Goal: Use online tool/utility: Utilize a website feature to perform a specific function

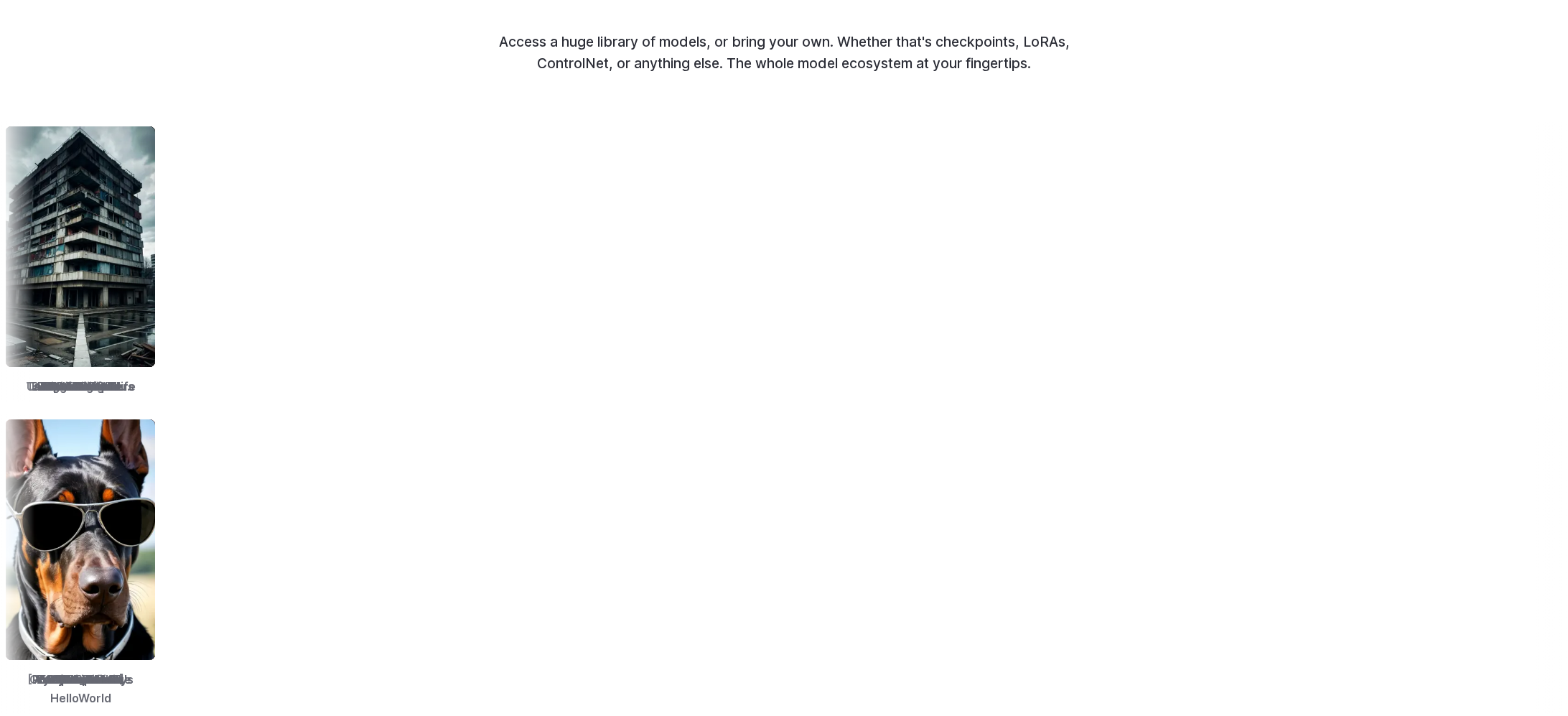
scroll to position [1838, 0]
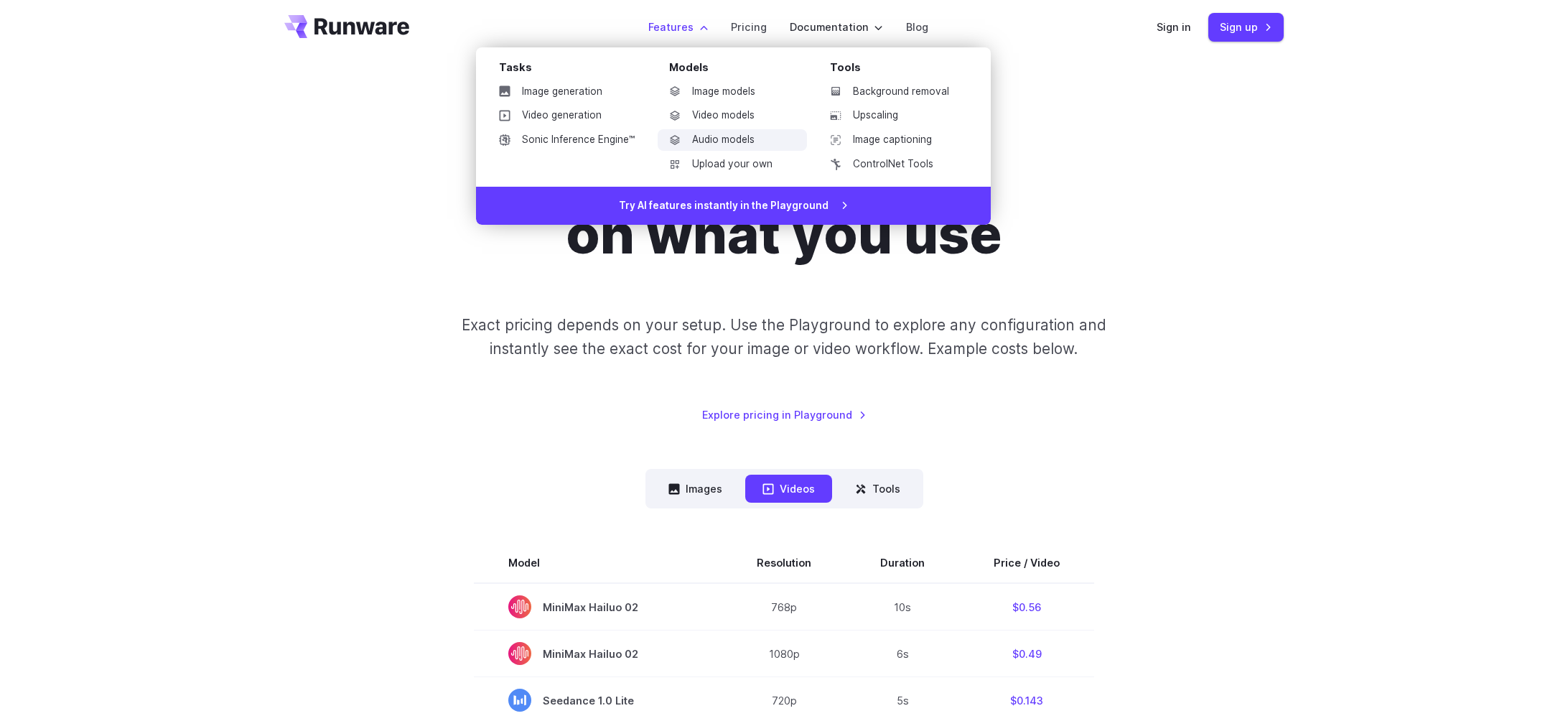
scroll to position [15, 0]
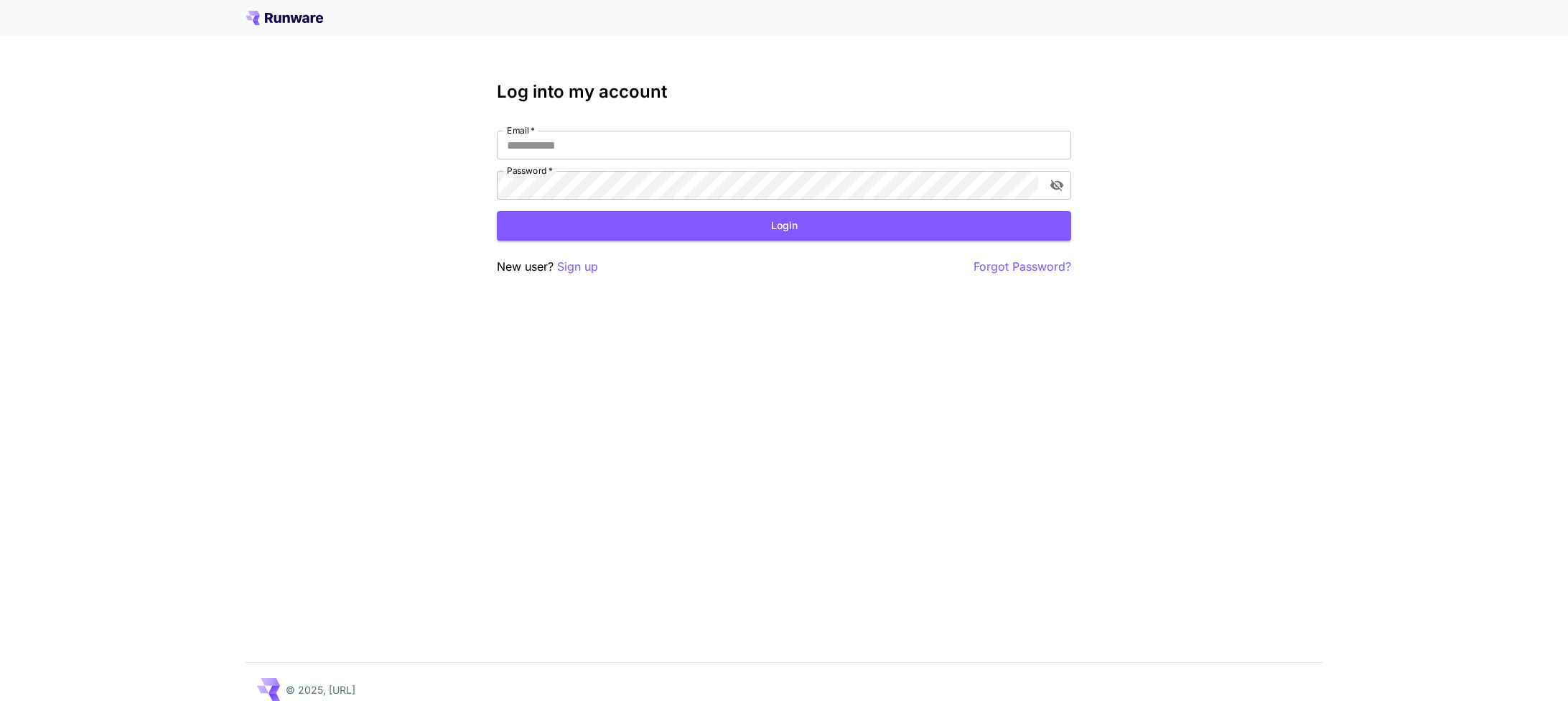
click at [711, 161] on div "Email   * Email   * Password   * Password   *" at bounding box center [784, 165] width 575 height 69
click at [711, 150] on input "Email   *" at bounding box center [784, 145] width 575 height 29
click at [0, 715] on com-1password-button at bounding box center [0, 716] width 0 height 0
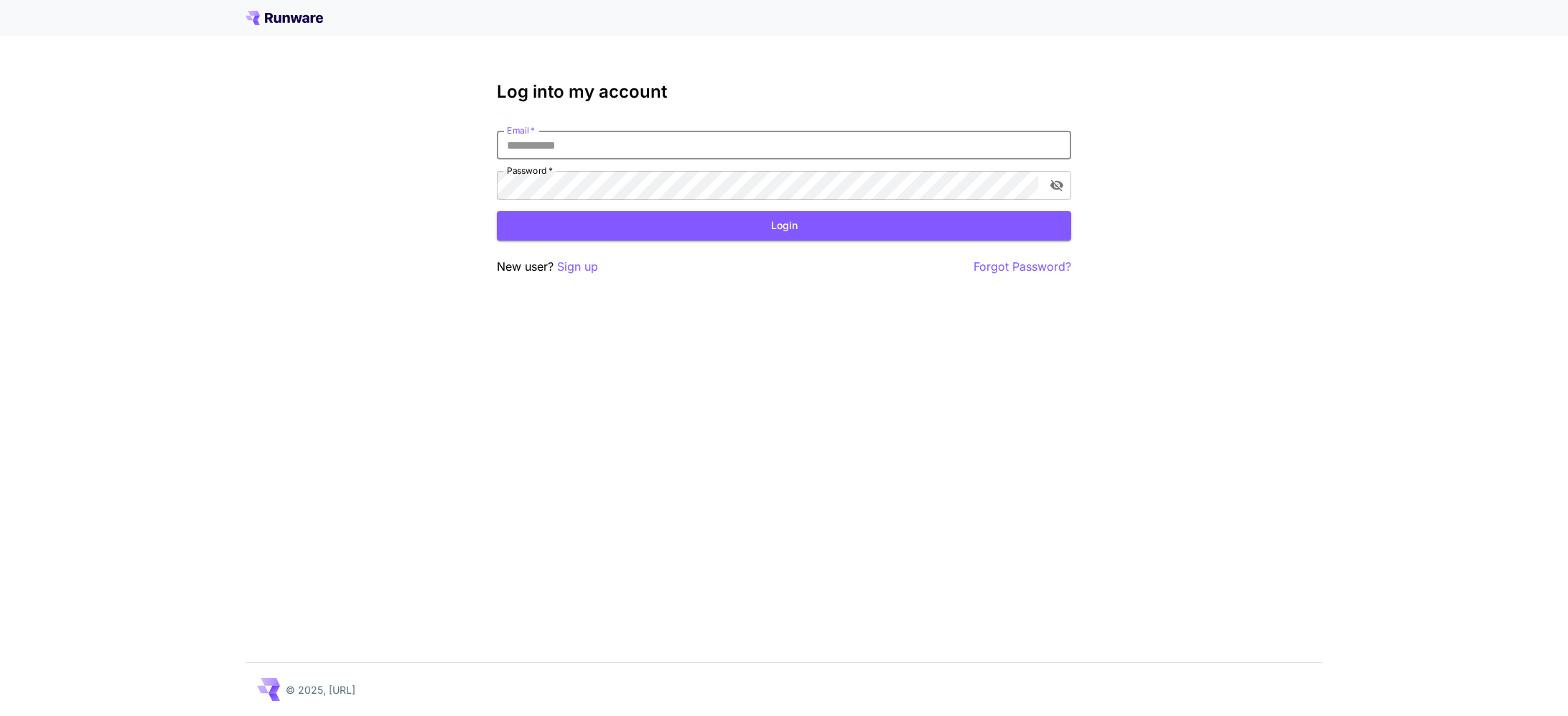
click at [0, 715] on com-1password-button at bounding box center [0, 716] width 0 height 0
click at [930, 148] on input "Email   *" at bounding box center [784, 145] width 575 height 29
type input "*"
type input "**********"
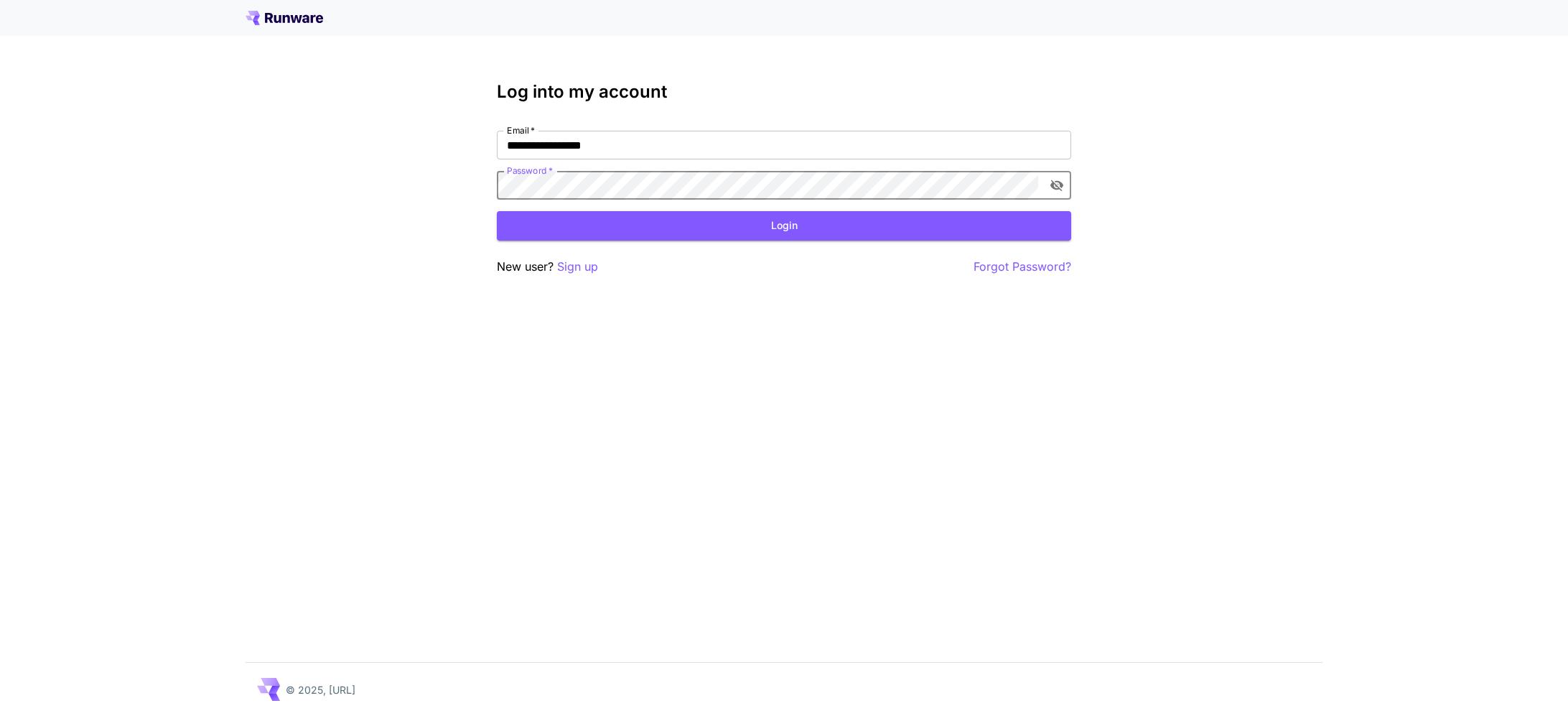
click at [0, 715] on com-1password-button at bounding box center [0, 716] width 0 height 0
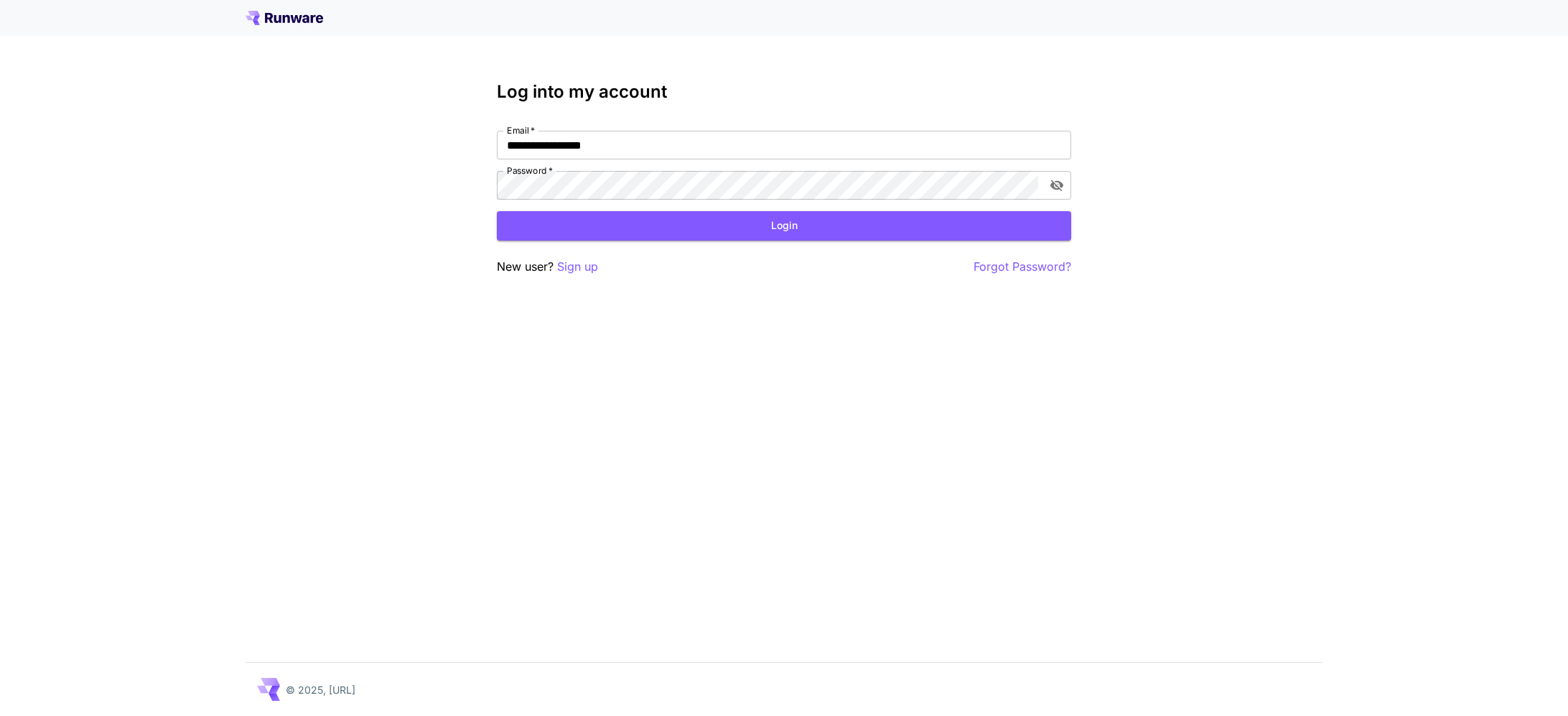
click at [0, 715] on com-1password-button at bounding box center [0, 716] width 0 height 0
click at [824, 242] on div "**********" at bounding box center [784, 179] width 575 height 194
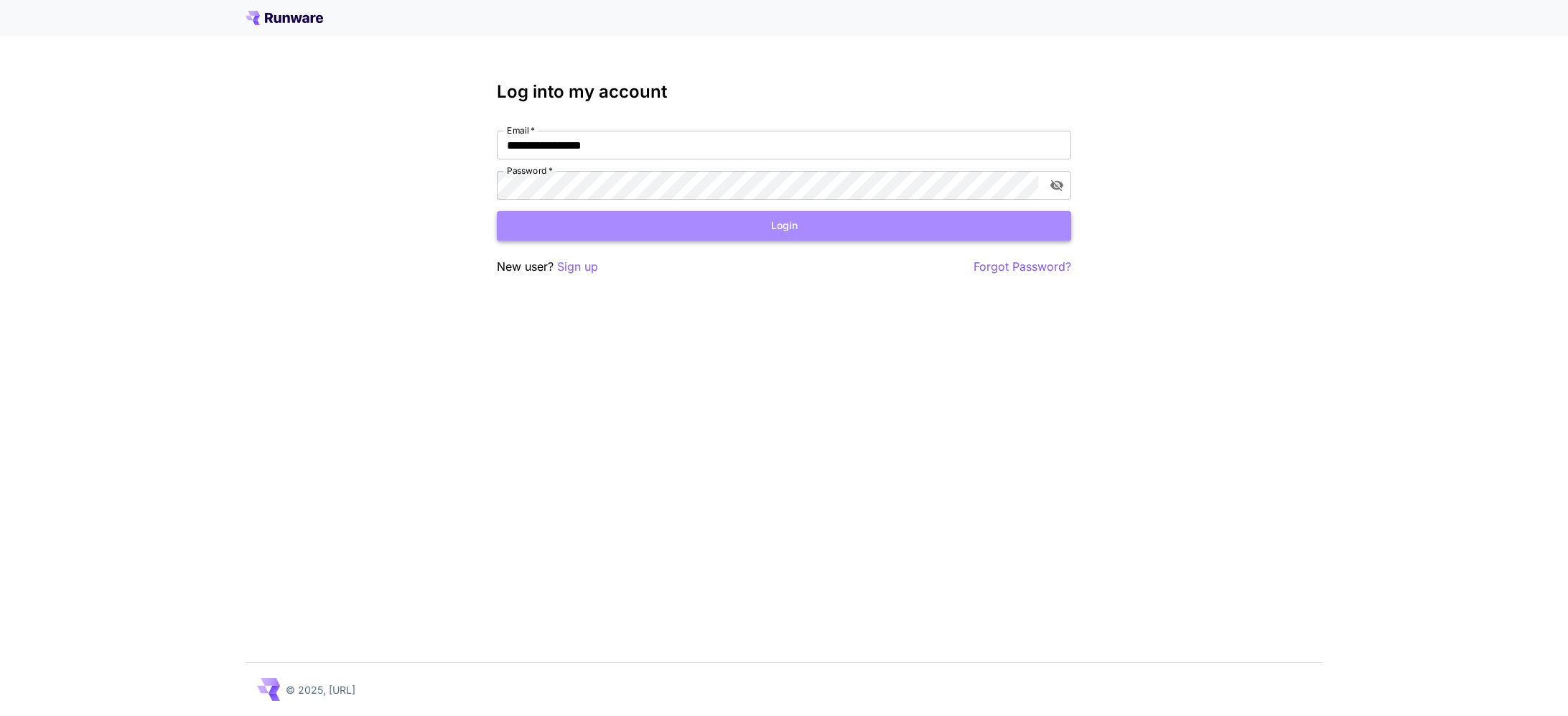
click at [825, 236] on button "Login" at bounding box center [784, 226] width 575 height 29
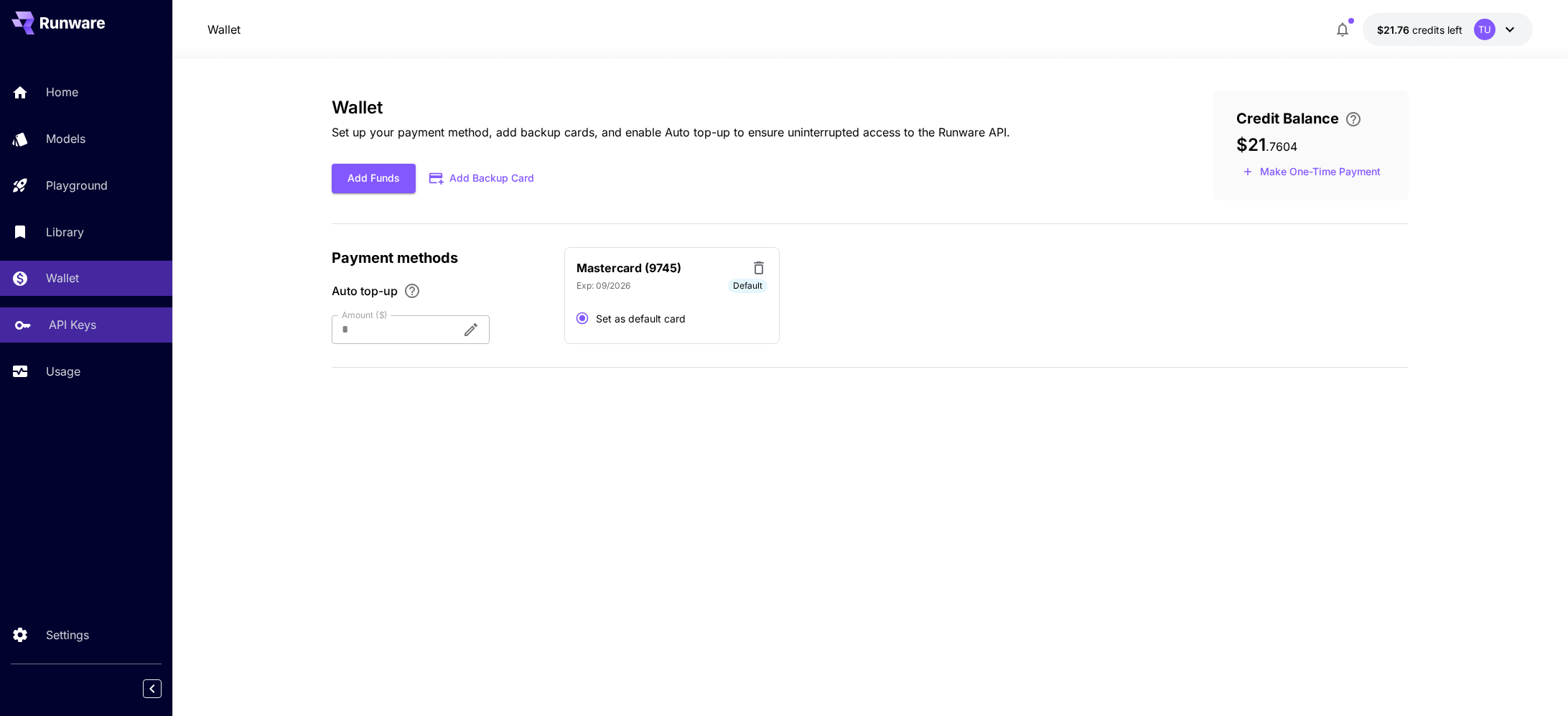
click at [82, 311] on link "API Keys" at bounding box center [86, 324] width 172 height 35
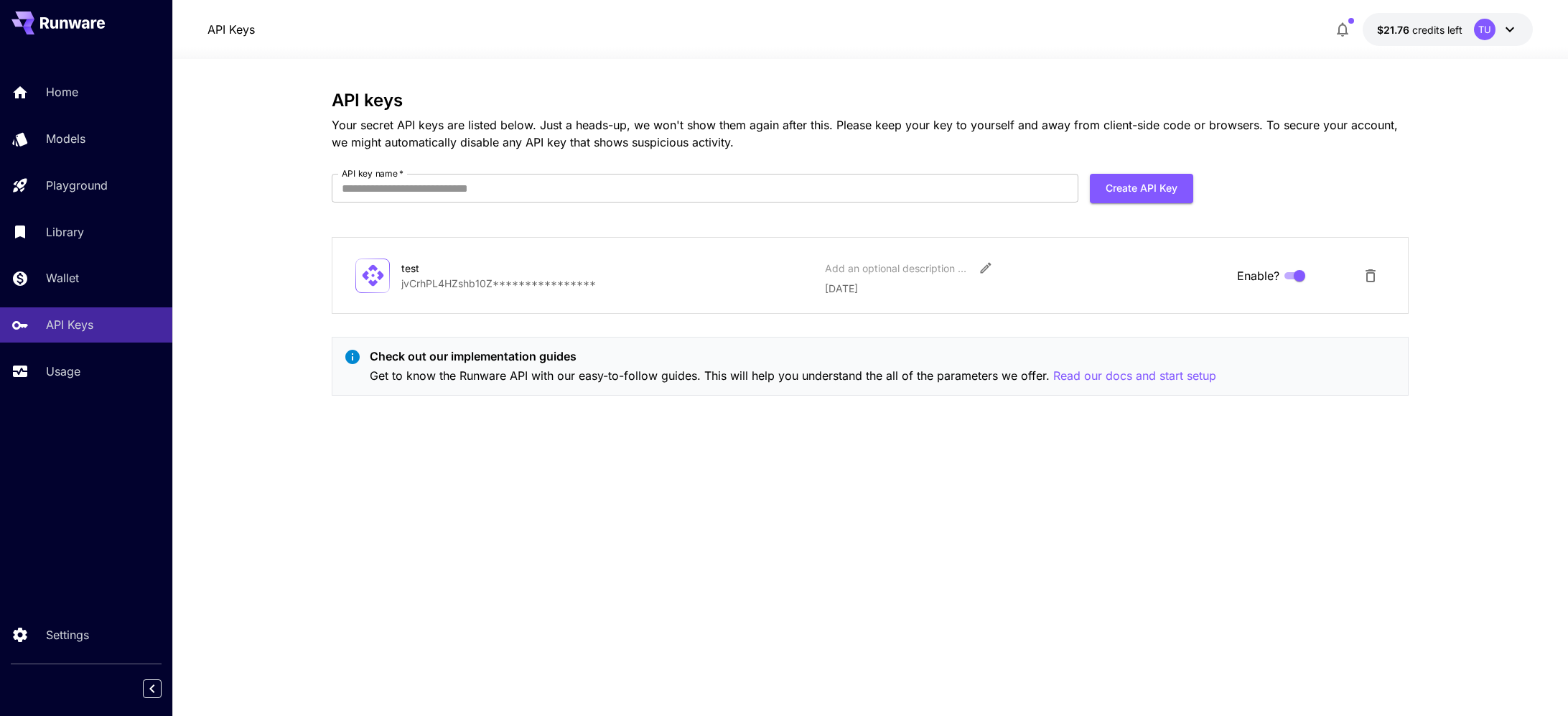
click at [490, 521] on div "**********" at bounding box center [870, 388] width 1077 height 594
click at [634, 499] on div "**********" at bounding box center [870, 388] width 1077 height 594
click at [60, 364] on link "Usage" at bounding box center [86, 372] width 172 height 35
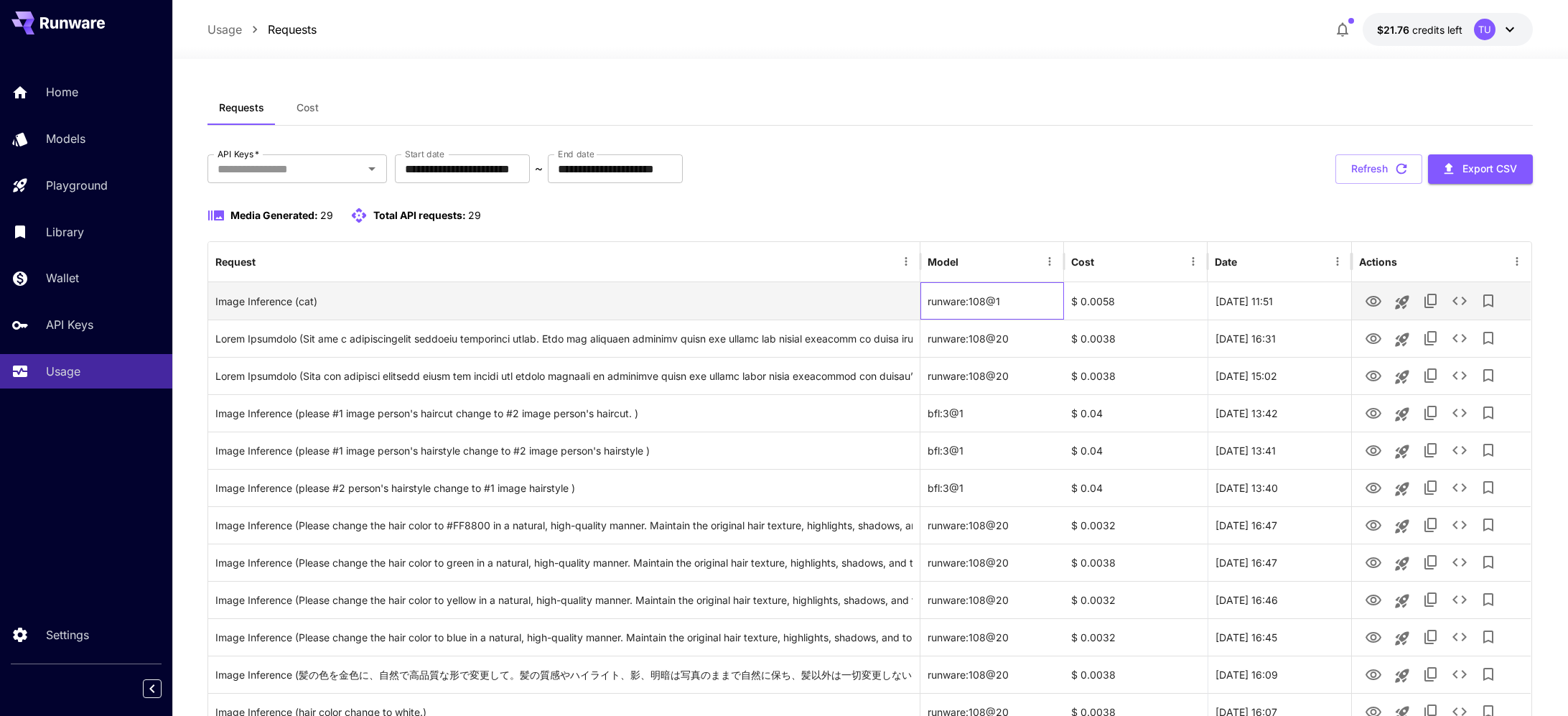
click at [995, 302] on div "runware:108@1" at bounding box center [992, 301] width 143 height 37
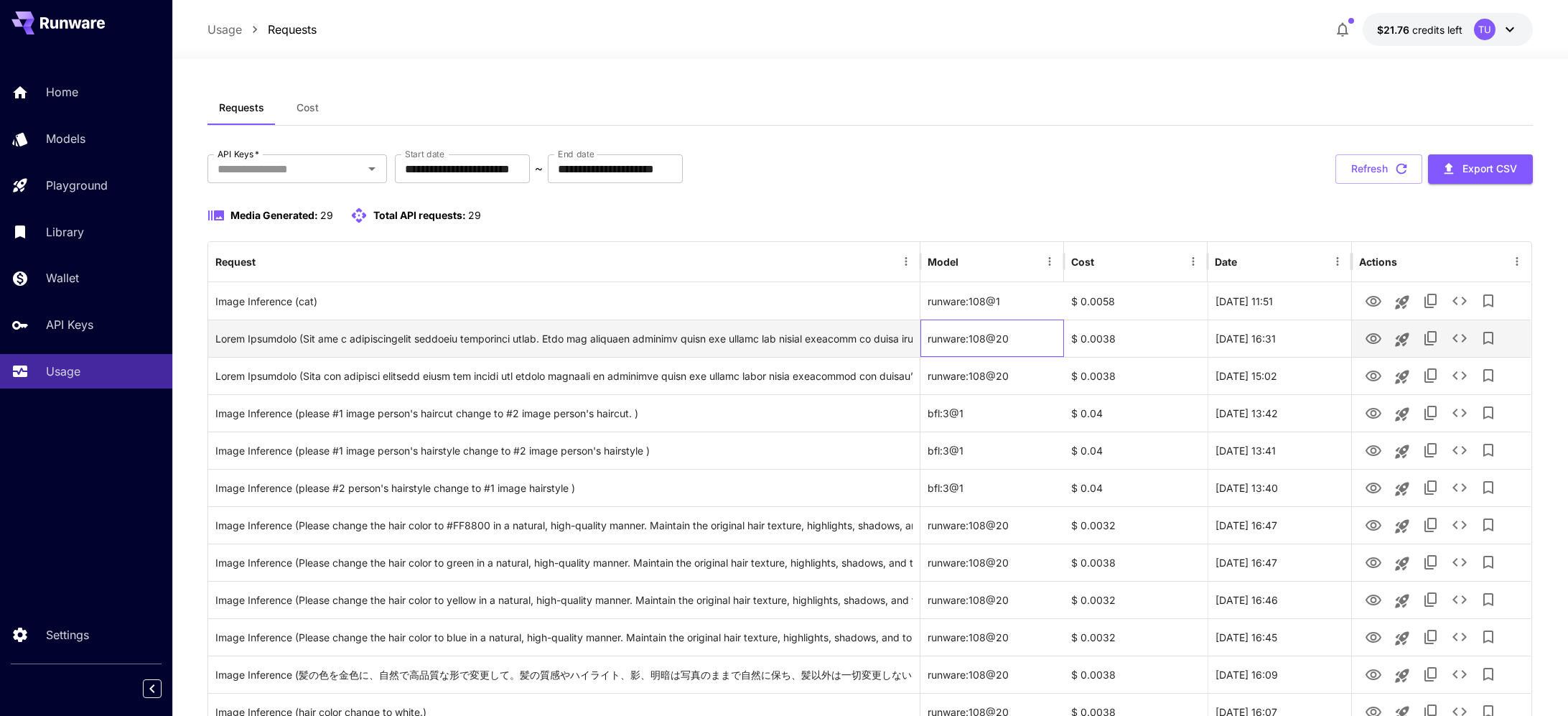
click at [997, 337] on div "runware:108@20" at bounding box center [992, 338] width 143 height 37
click at [771, 348] on div "Click to copy prompt" at bounding box center [565, 338] width 698 height 36
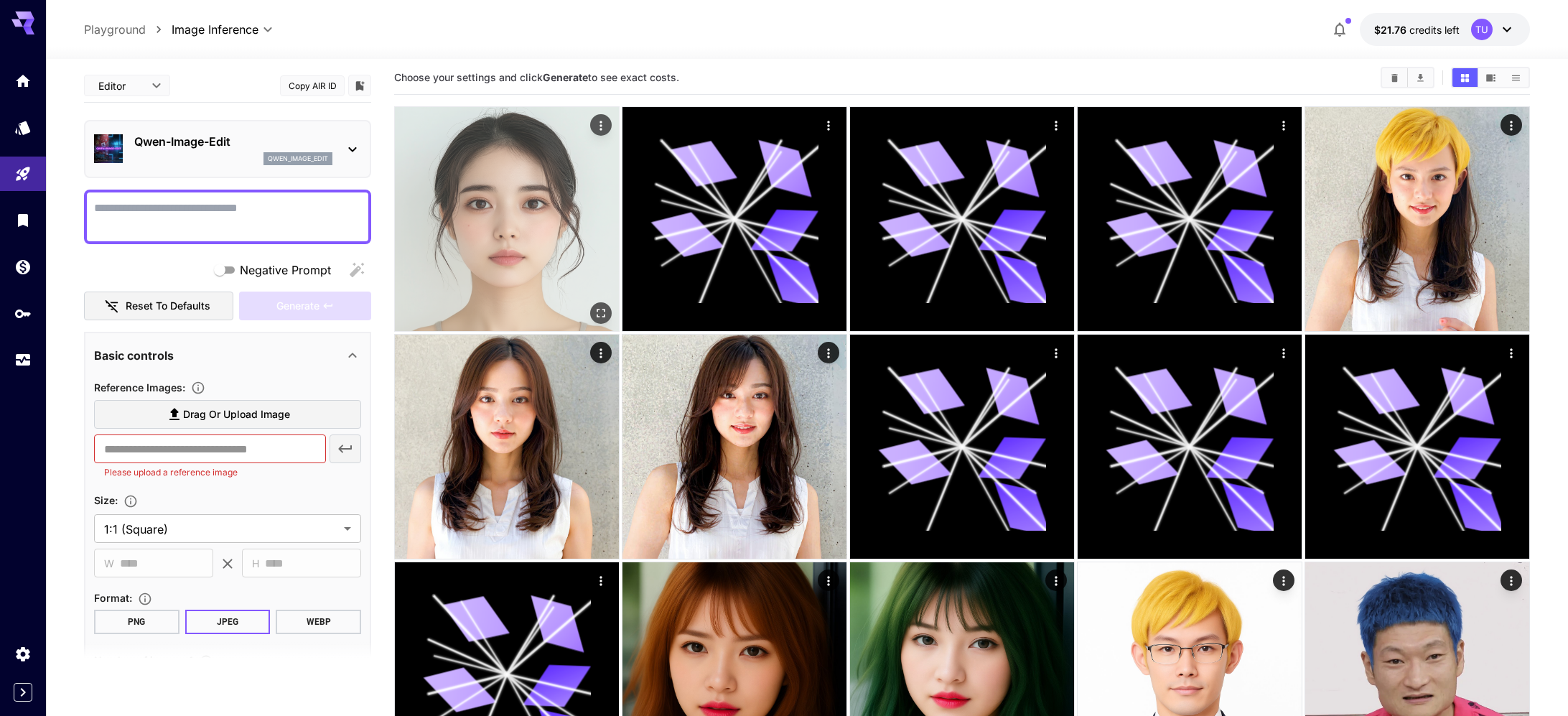
click at [558, 281] on img at bounding box center [506, 219] width 224 height 224
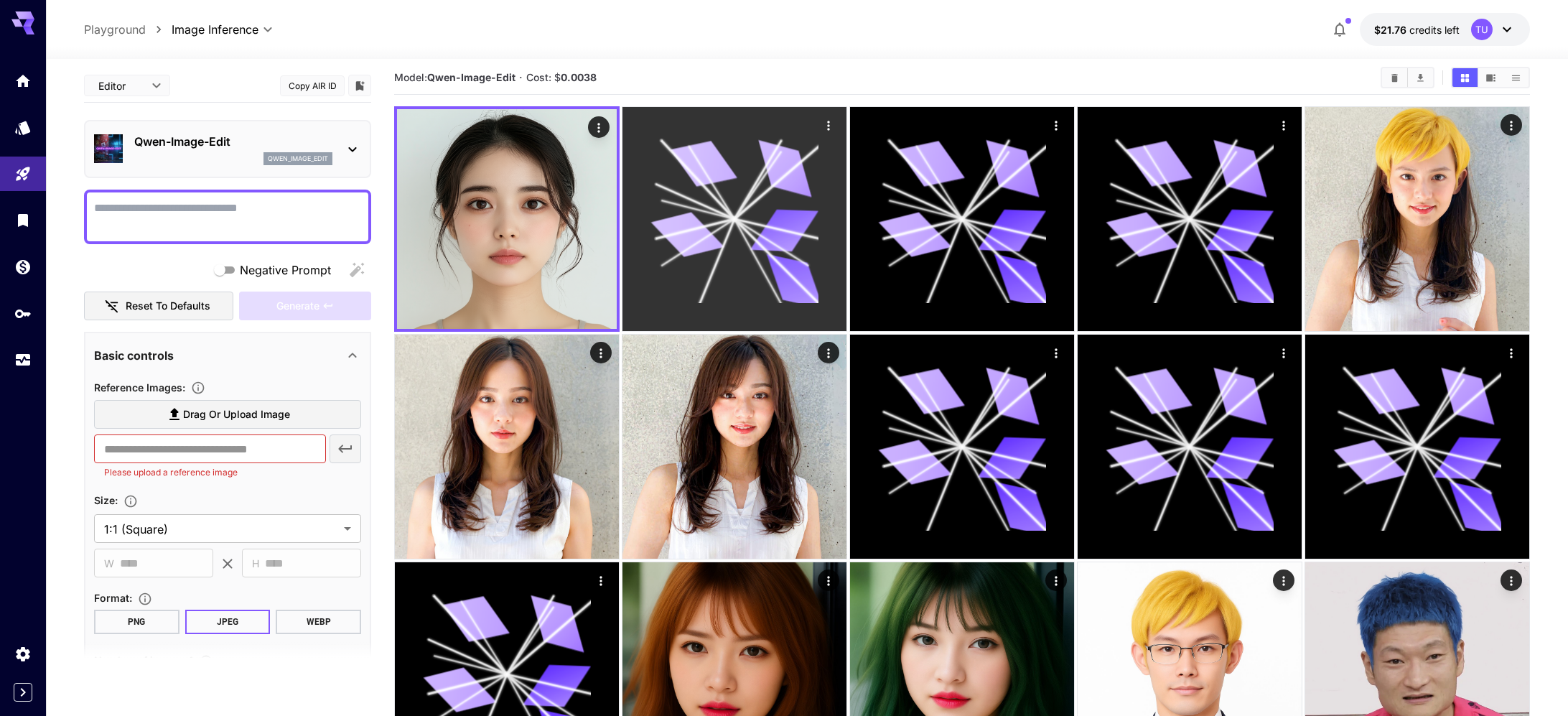
click at [730, 130] on div at bounding box center [734, 219] width 224 height 224
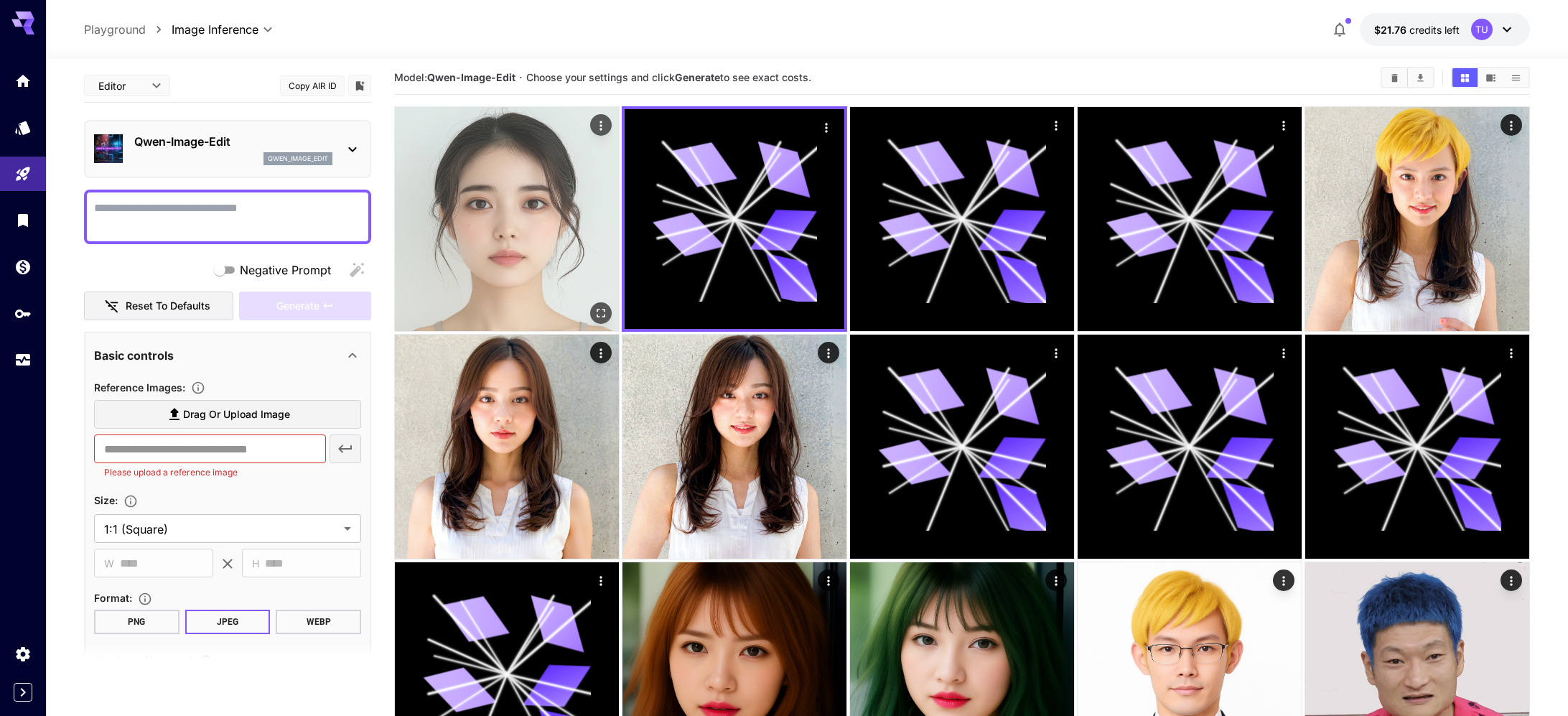
click at [540, 233] on img at bounding box center [506, 219] width 224 height 224
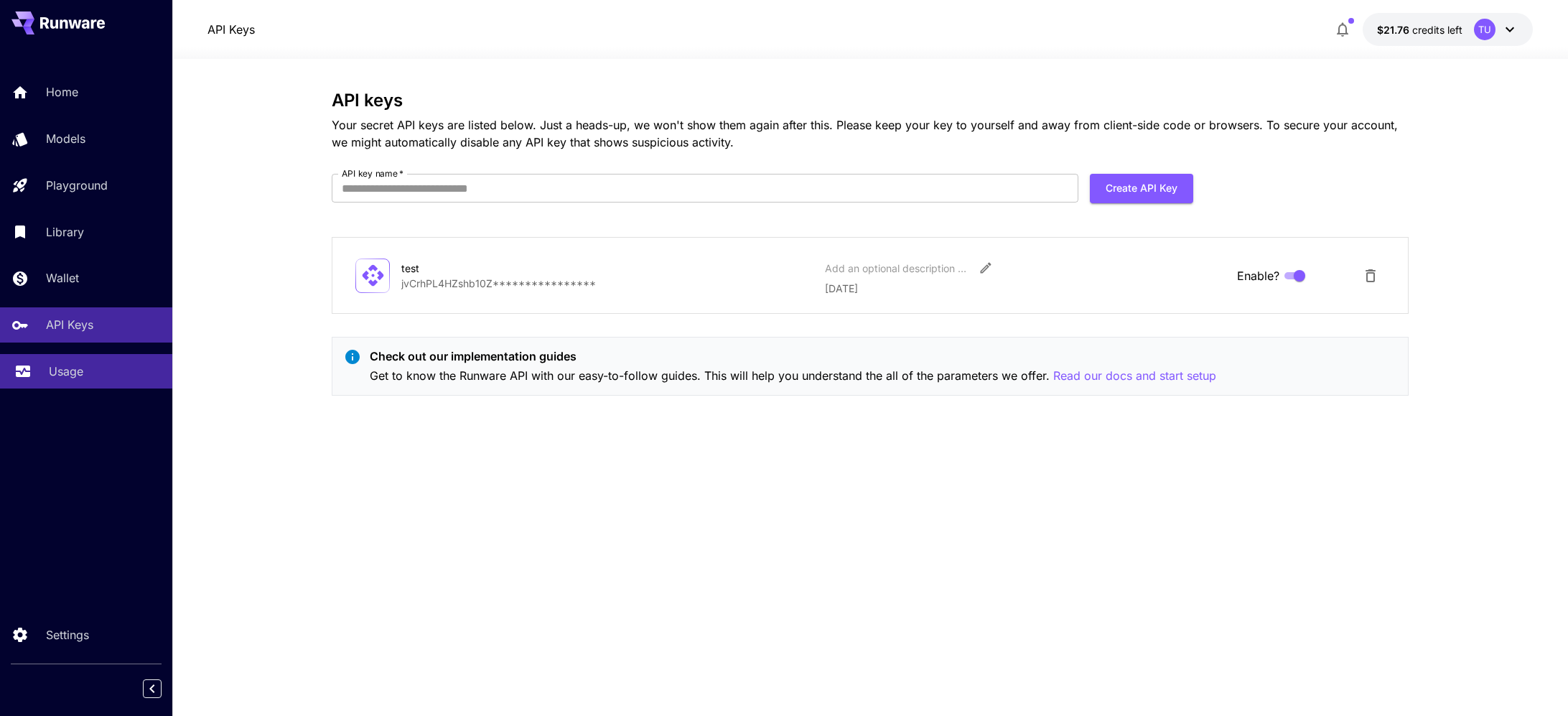
click at [93, 377] on div "Usage" at bounding box center [105, 372] width 112 height 17
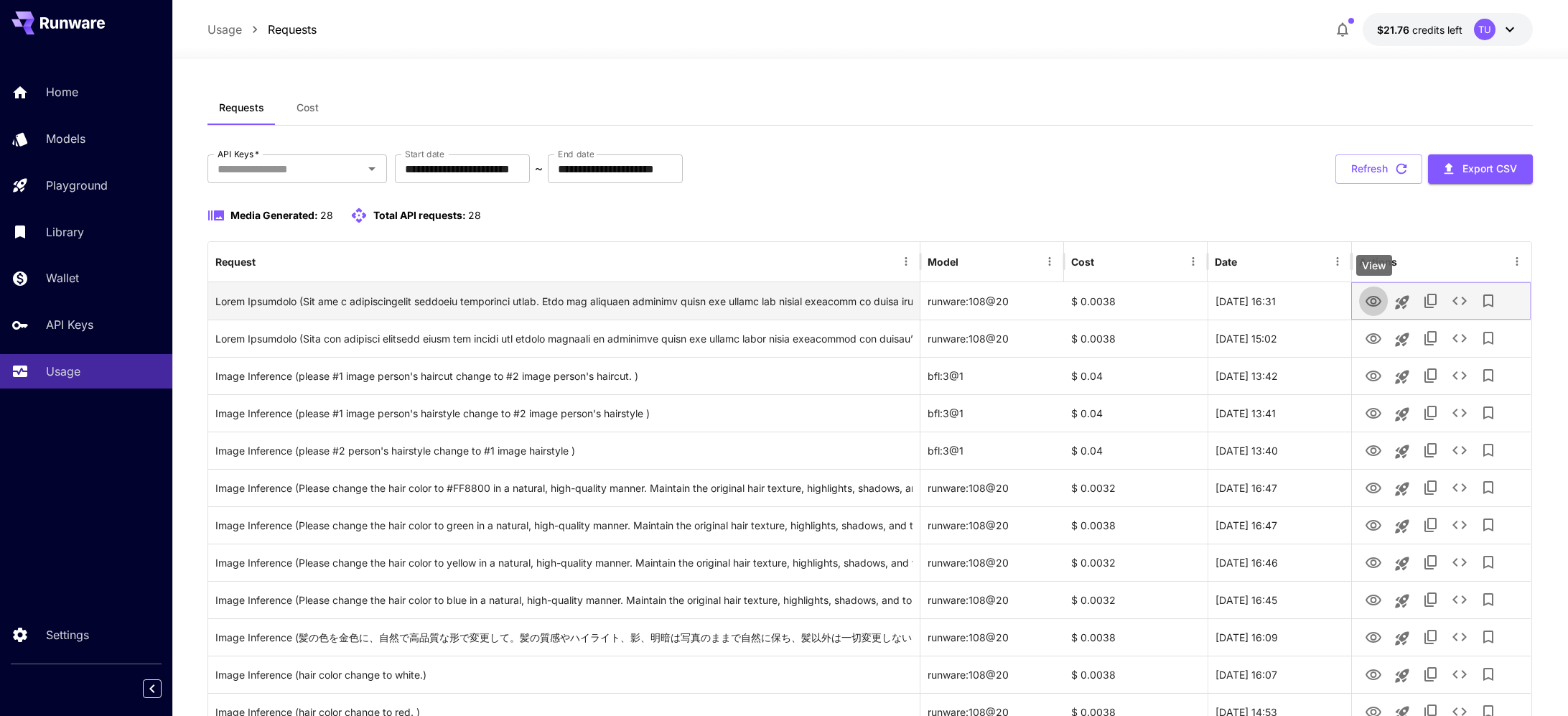
click at [1373, 306] on icon "View" at bounding box center [1373, 302] width 17 height 17
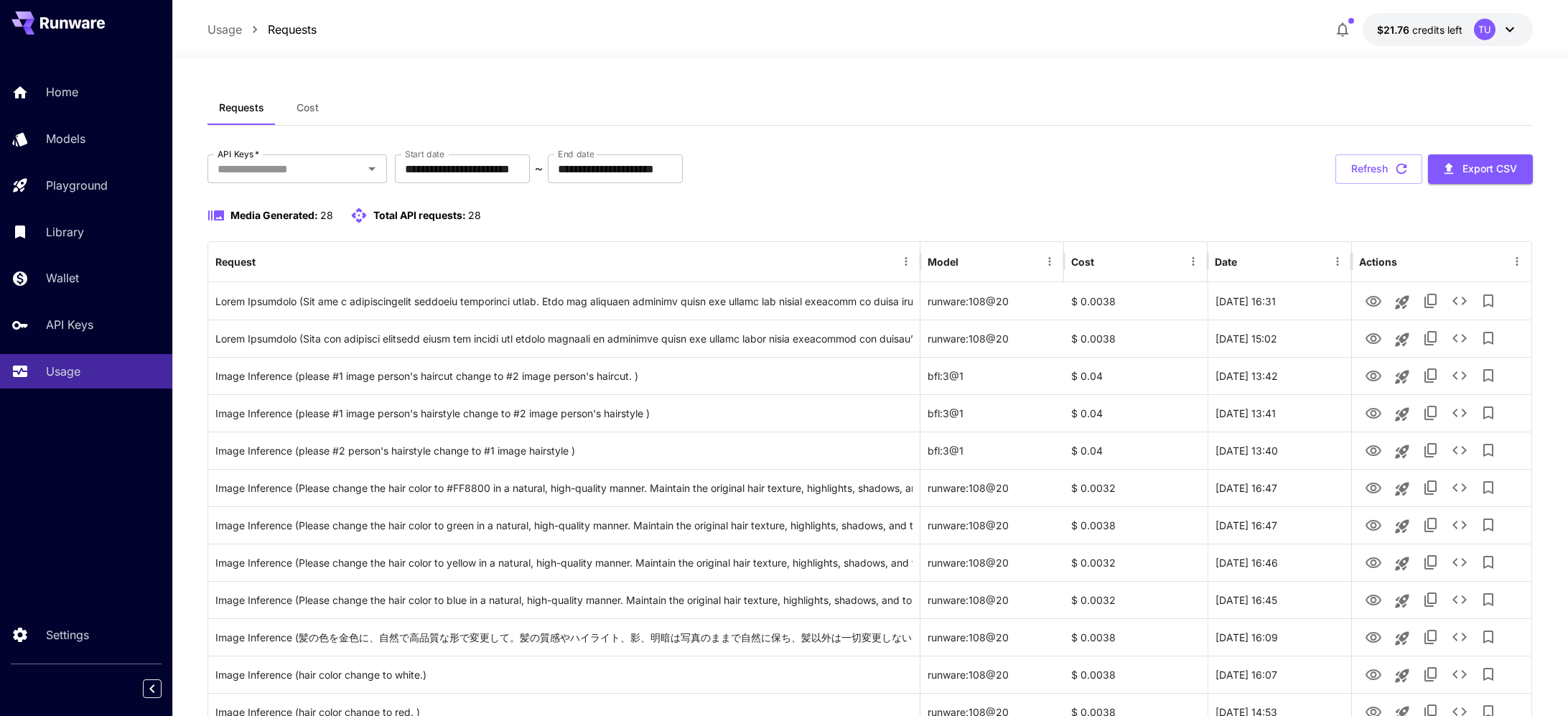
click at [789, 123] on div "Requests Cost" at bounding box center [871, 108] width 1326 height 35
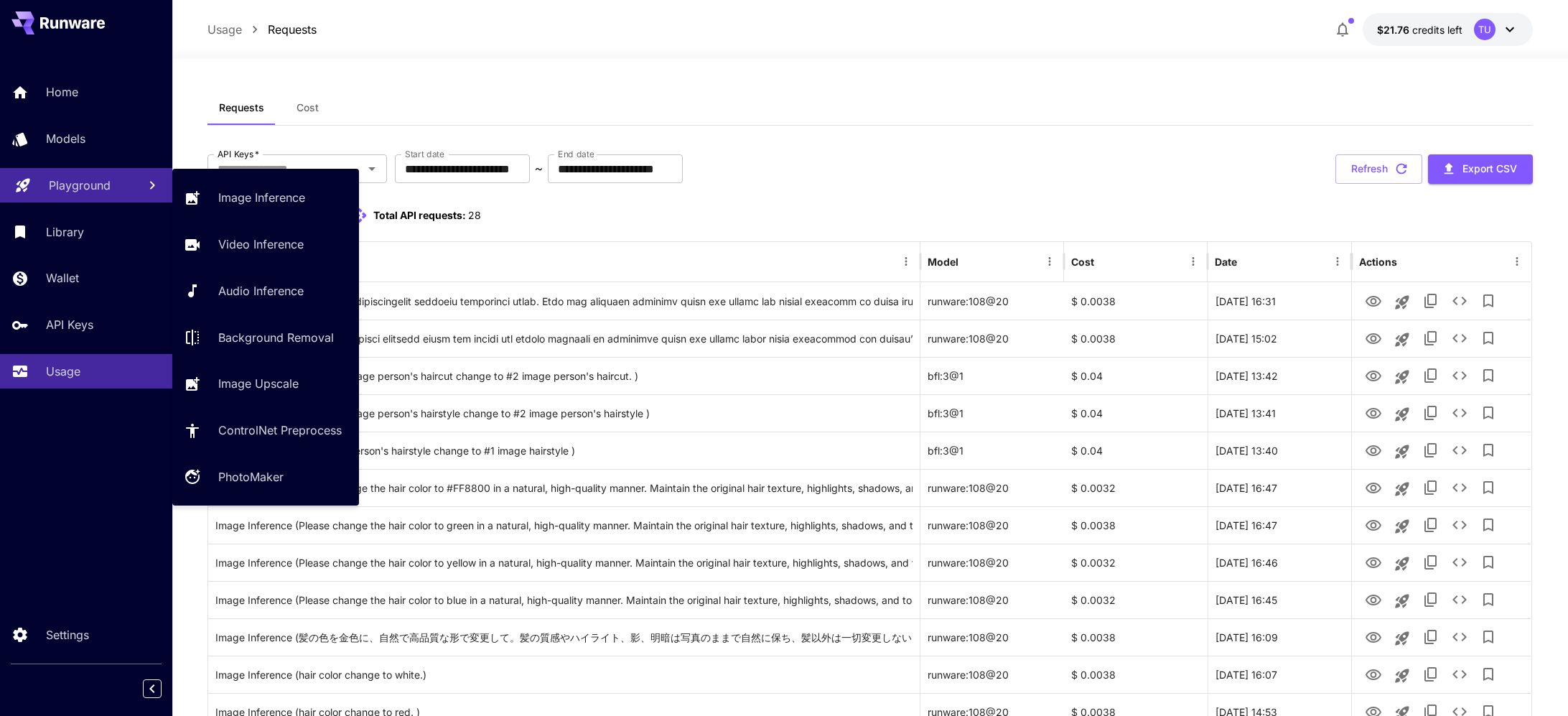
click at [103, 192] on p "Playground" at bounding box center [80, 185] width 62 height 17
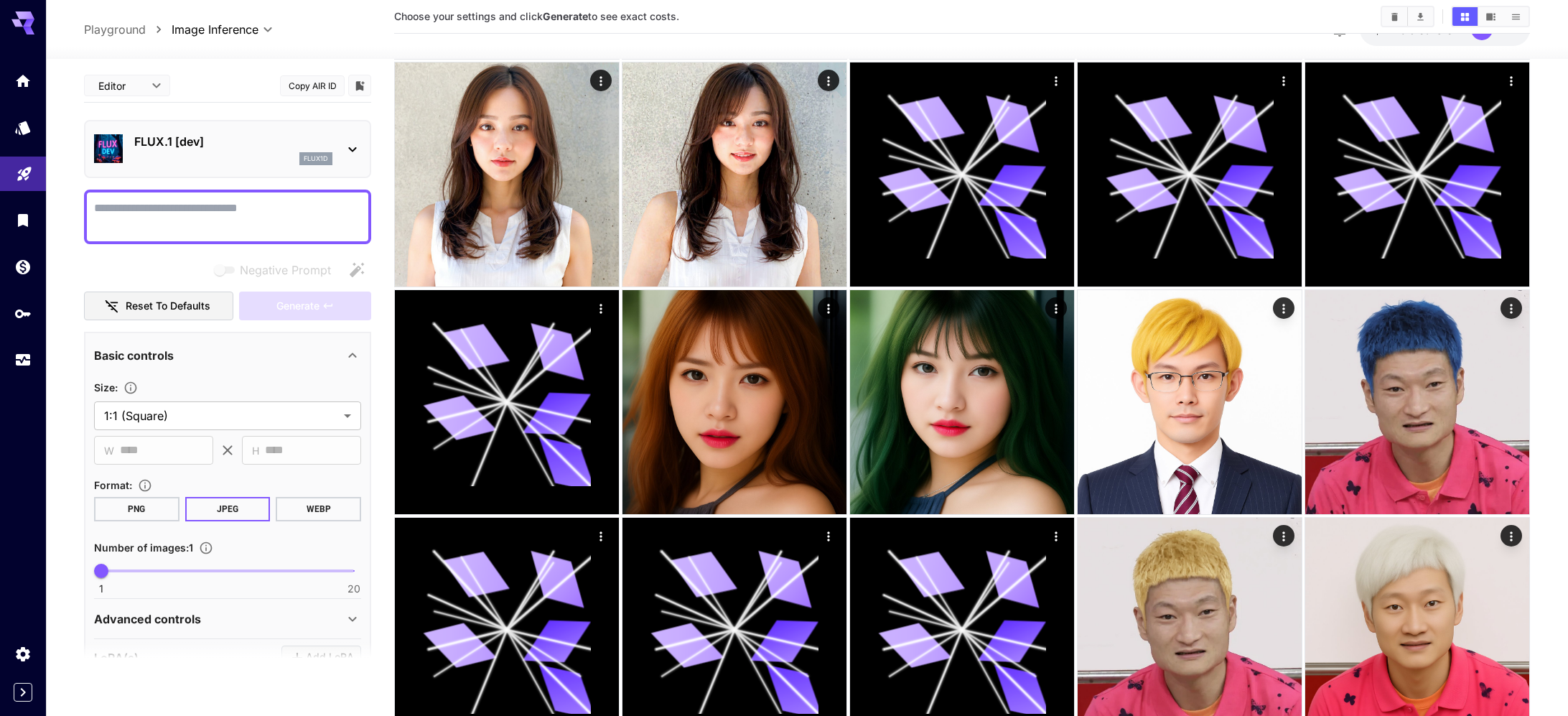
scroll to position [355, 0]
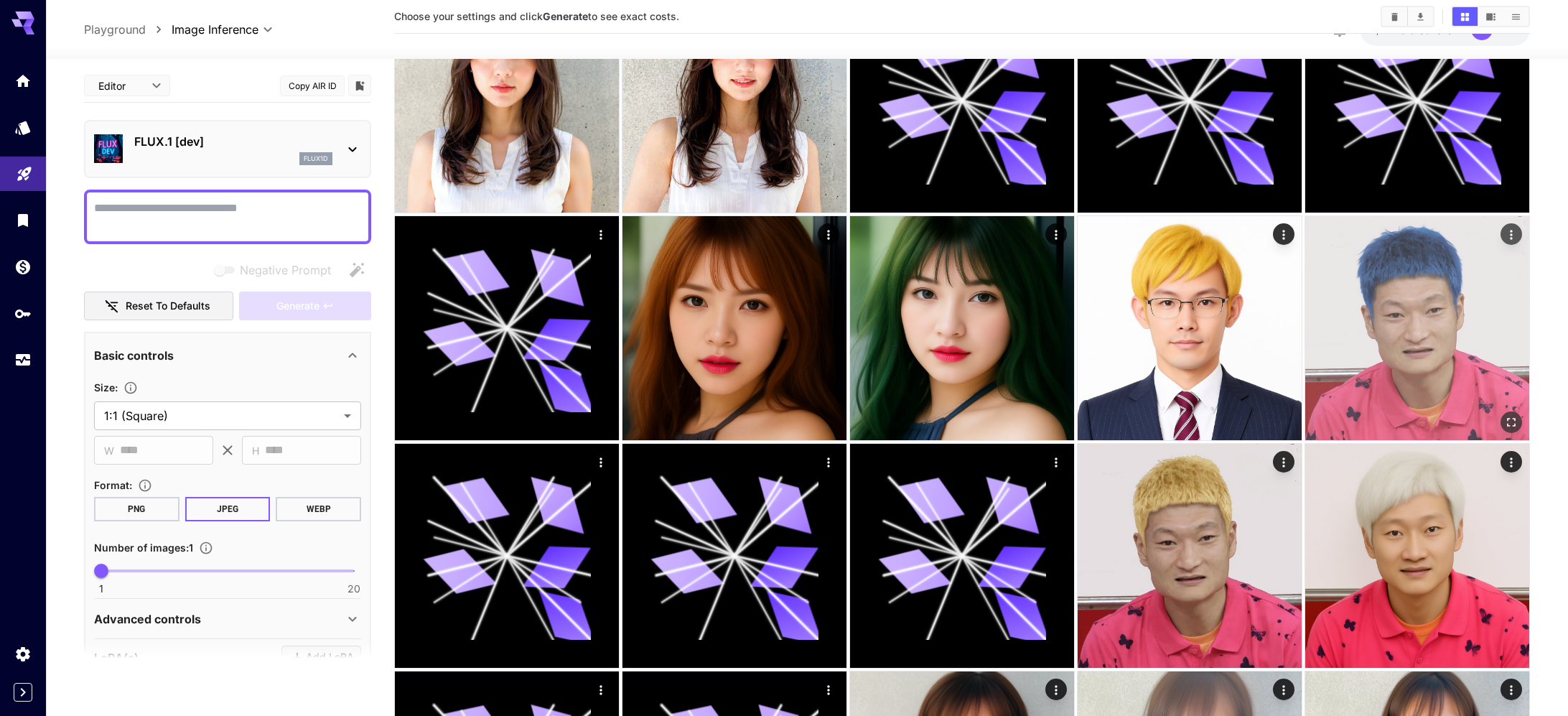
click at [1380, 296] on img at bounding box center [1417, 328] width 224 height 224
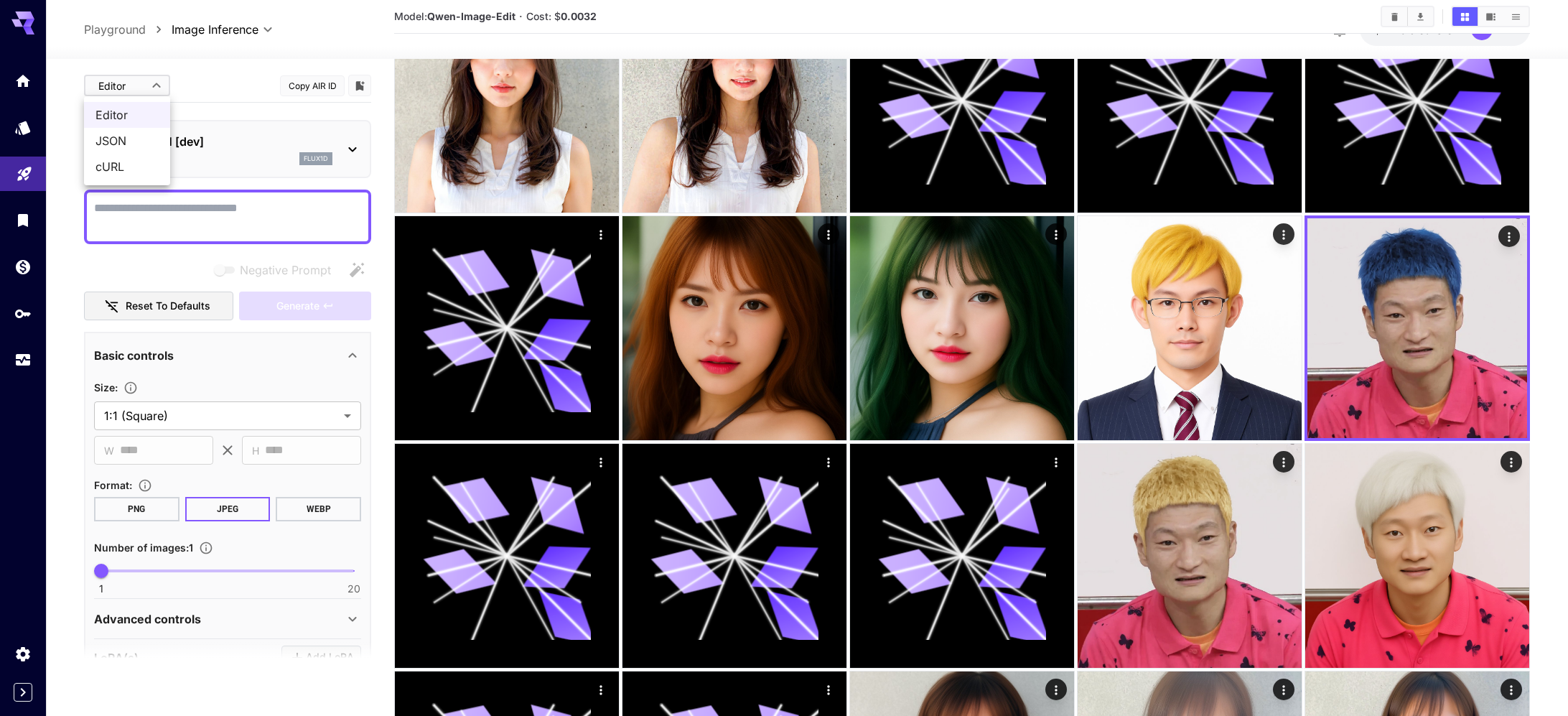
click at [126, 164] on span "cURL" at bounding box center [126, 167] width 63 height 17
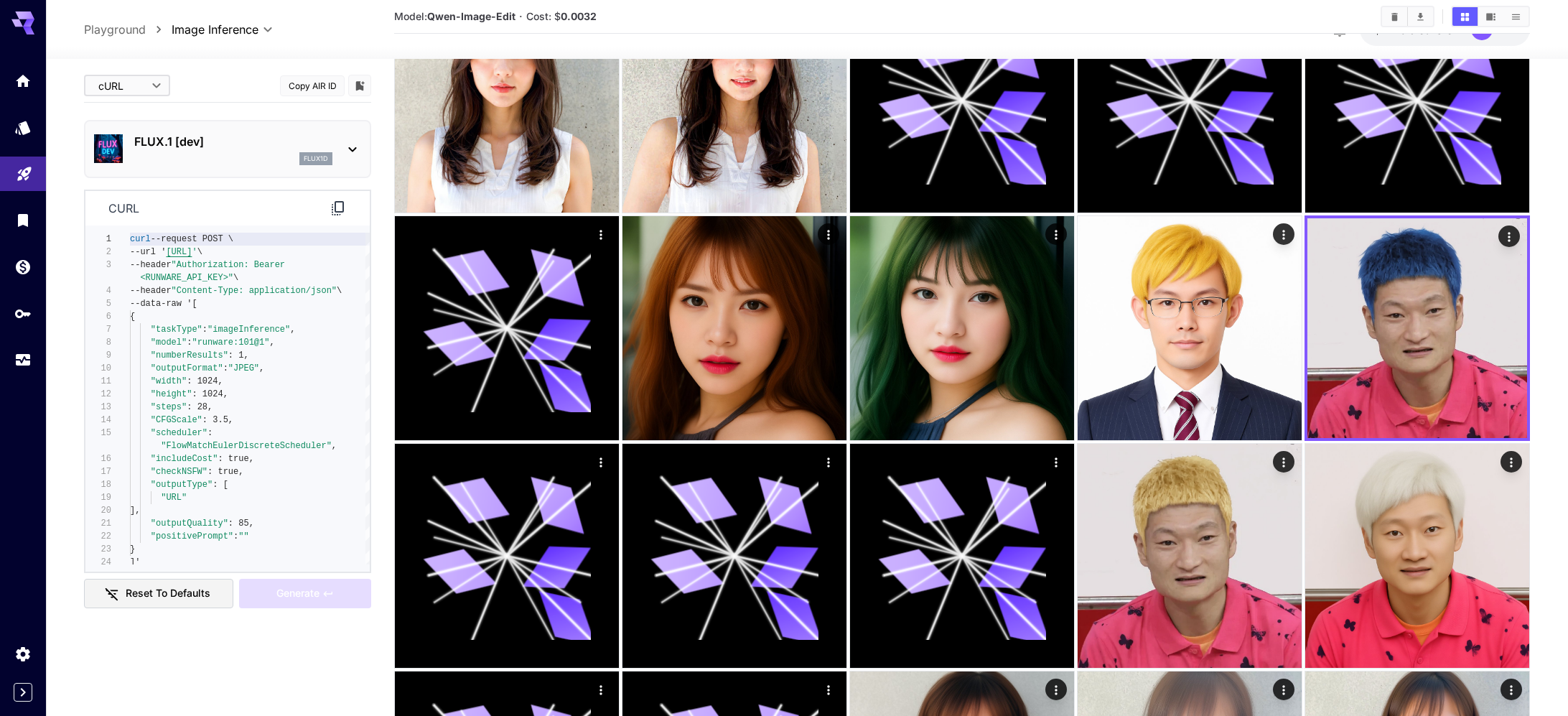
click at [135, 141] on span "JSON" at bounding box center [126, 140] width 63 height 17
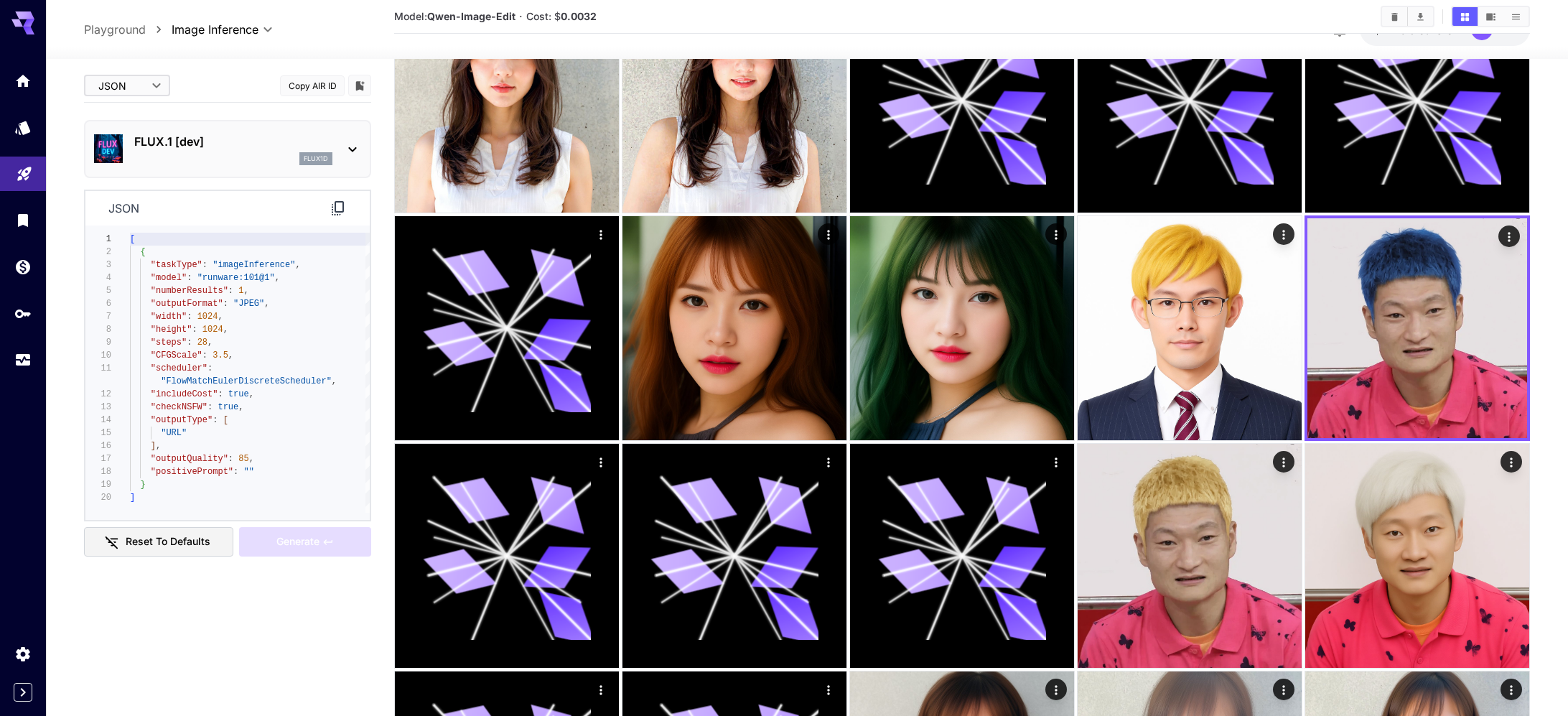
click at [146, 166] on span "cURL" at bounding box center [126, 167] width 63 height 17
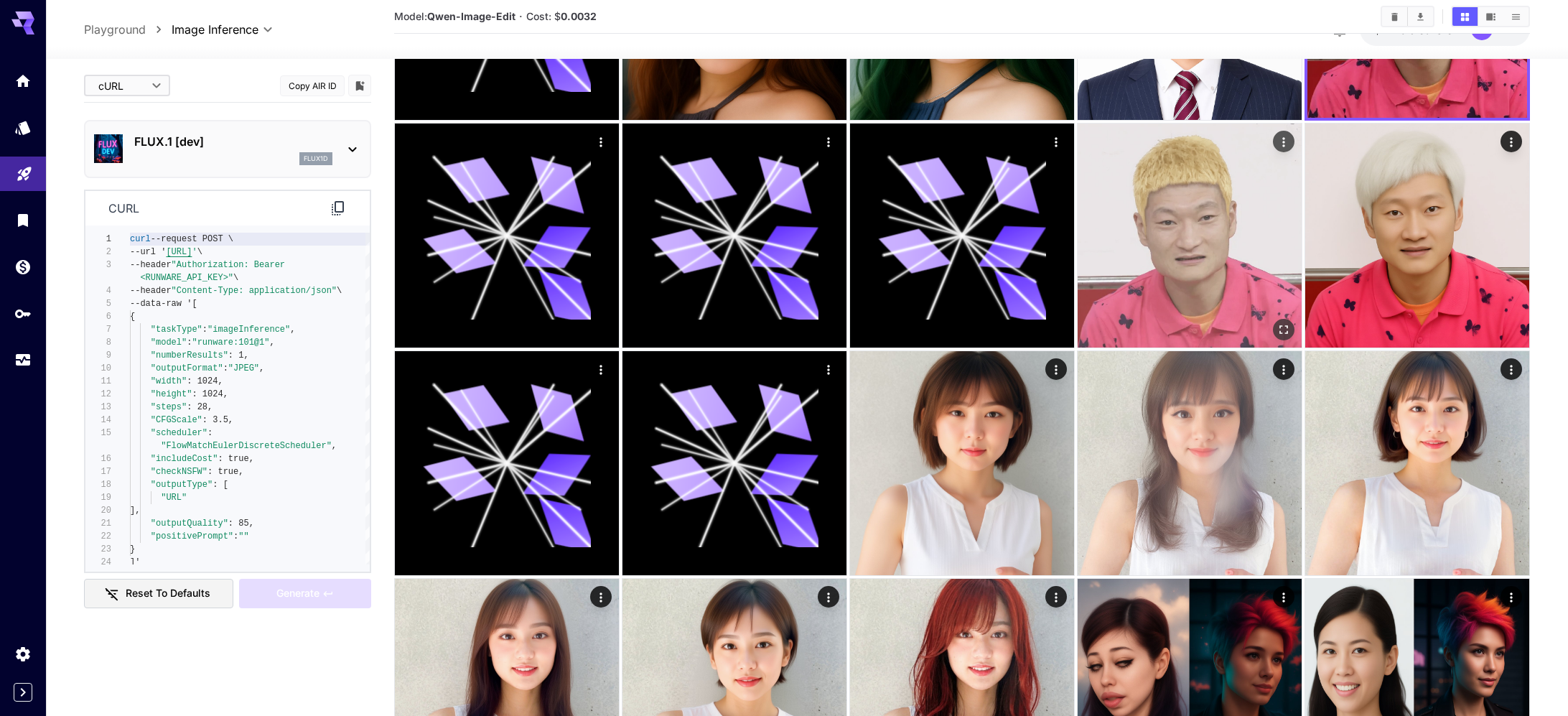
scroll to position [675, 0]
click at [1143, 298] on img at bounding box center [1190, 236] width 224 height 224
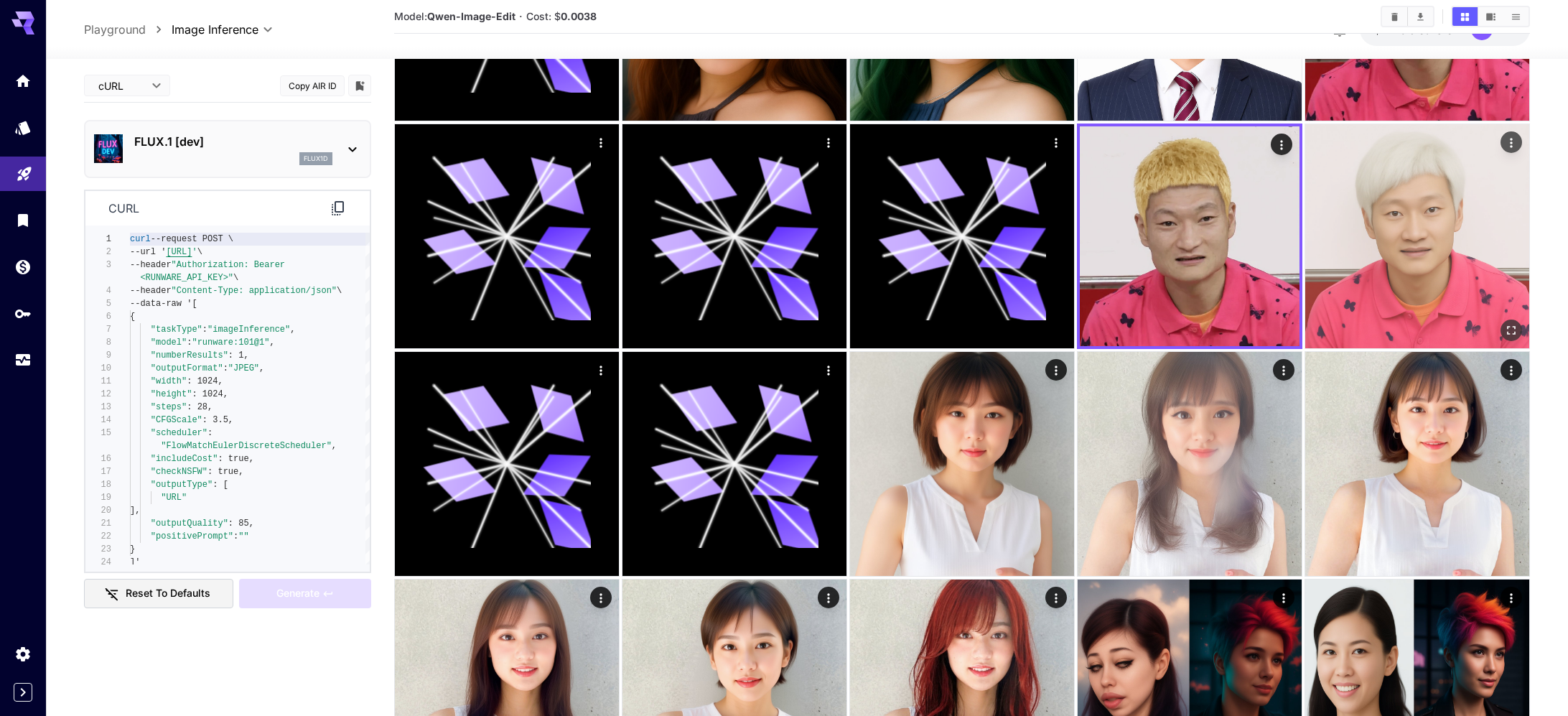
click at [1363, 251] on img at bounding box center [1417, 236] width 224 height 224
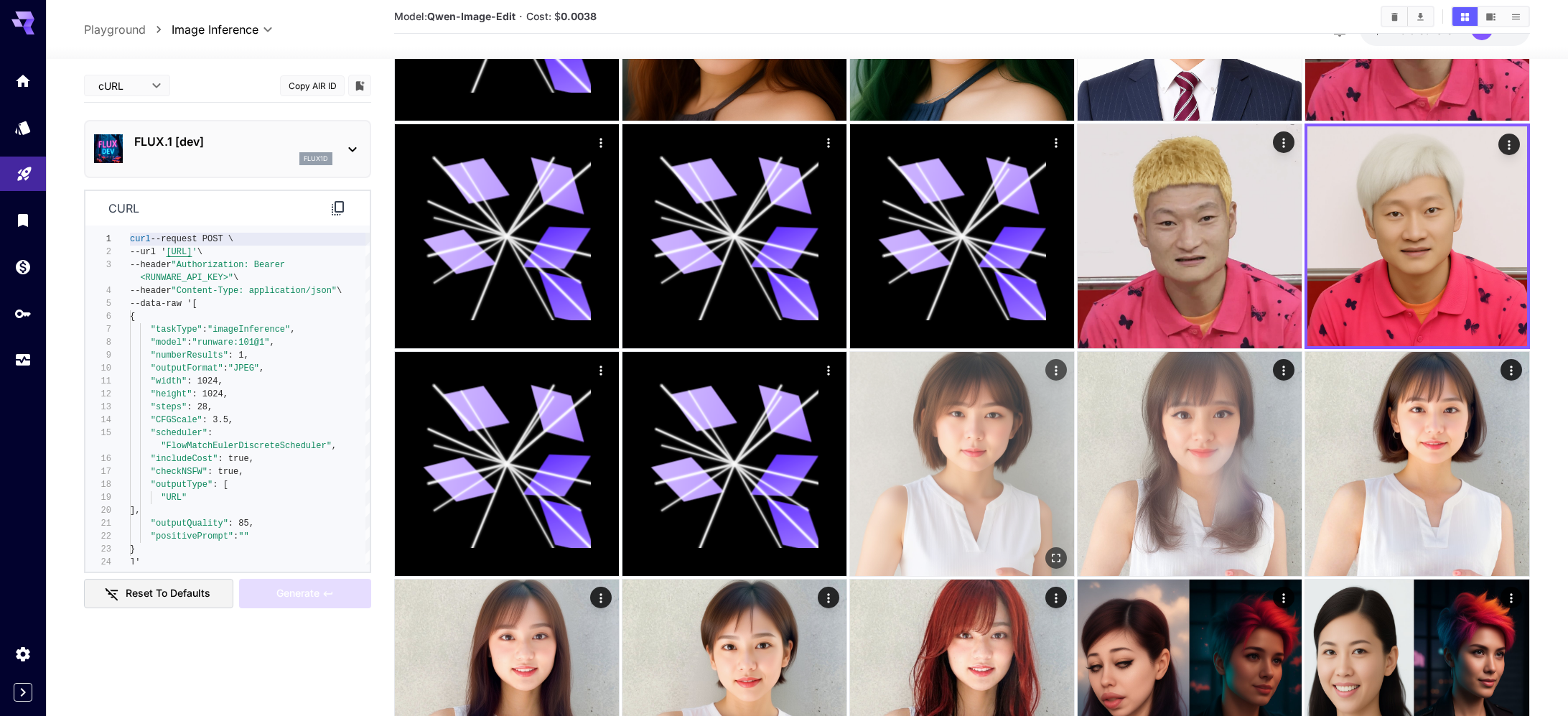
click at [997, 425] on img at bounding box center [962, 464] width 224 height 224
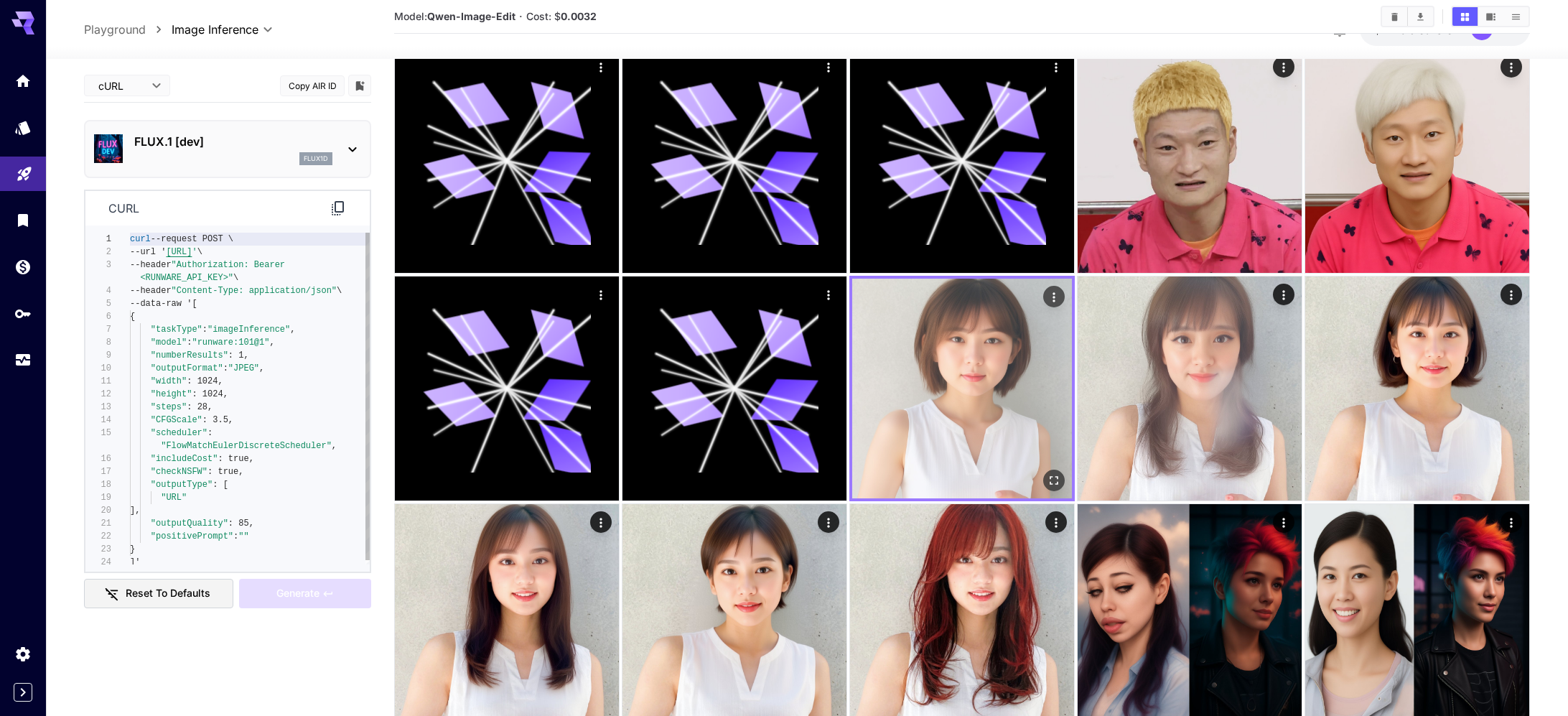
scroll to position [774, 0]
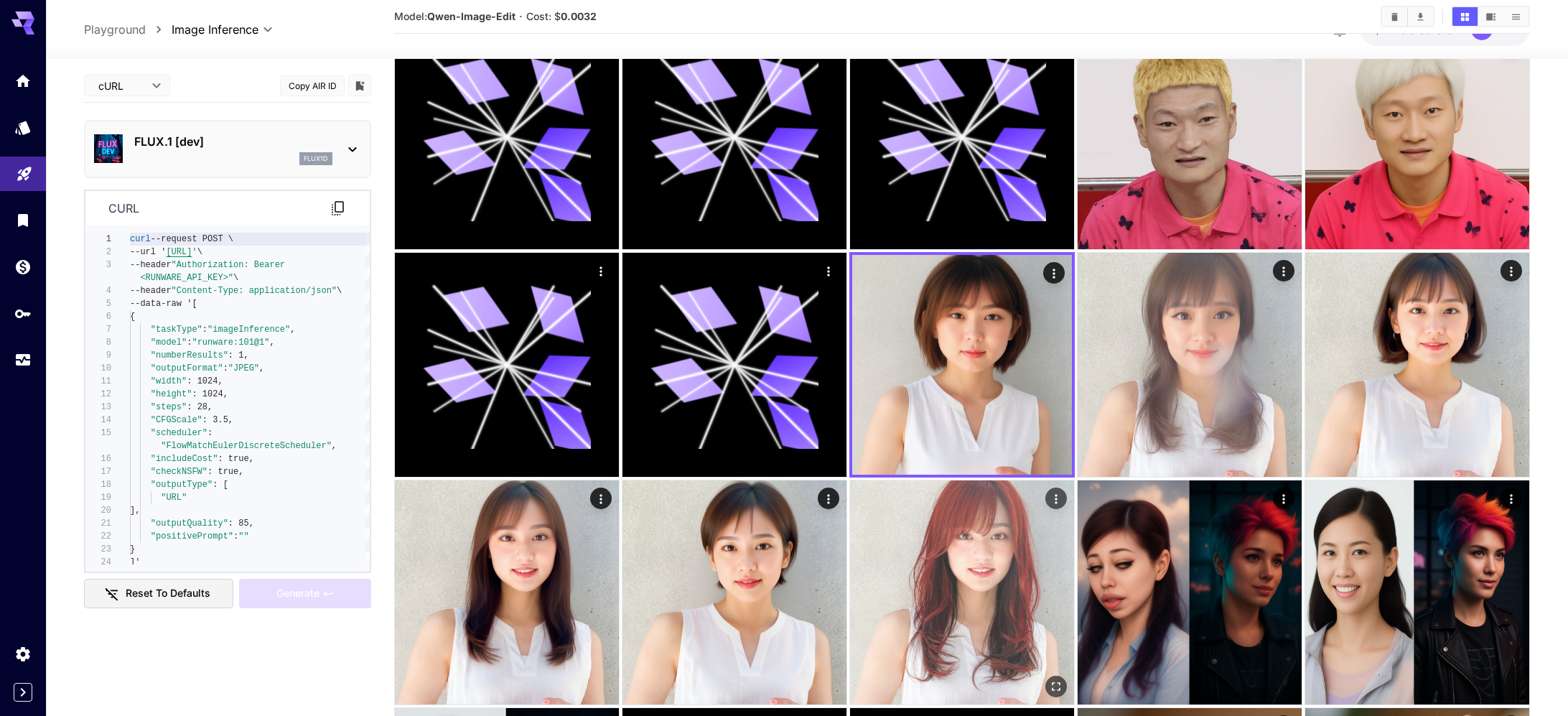
click at [917, 578] on img at bounding box center [962, 593] width 224 height 224
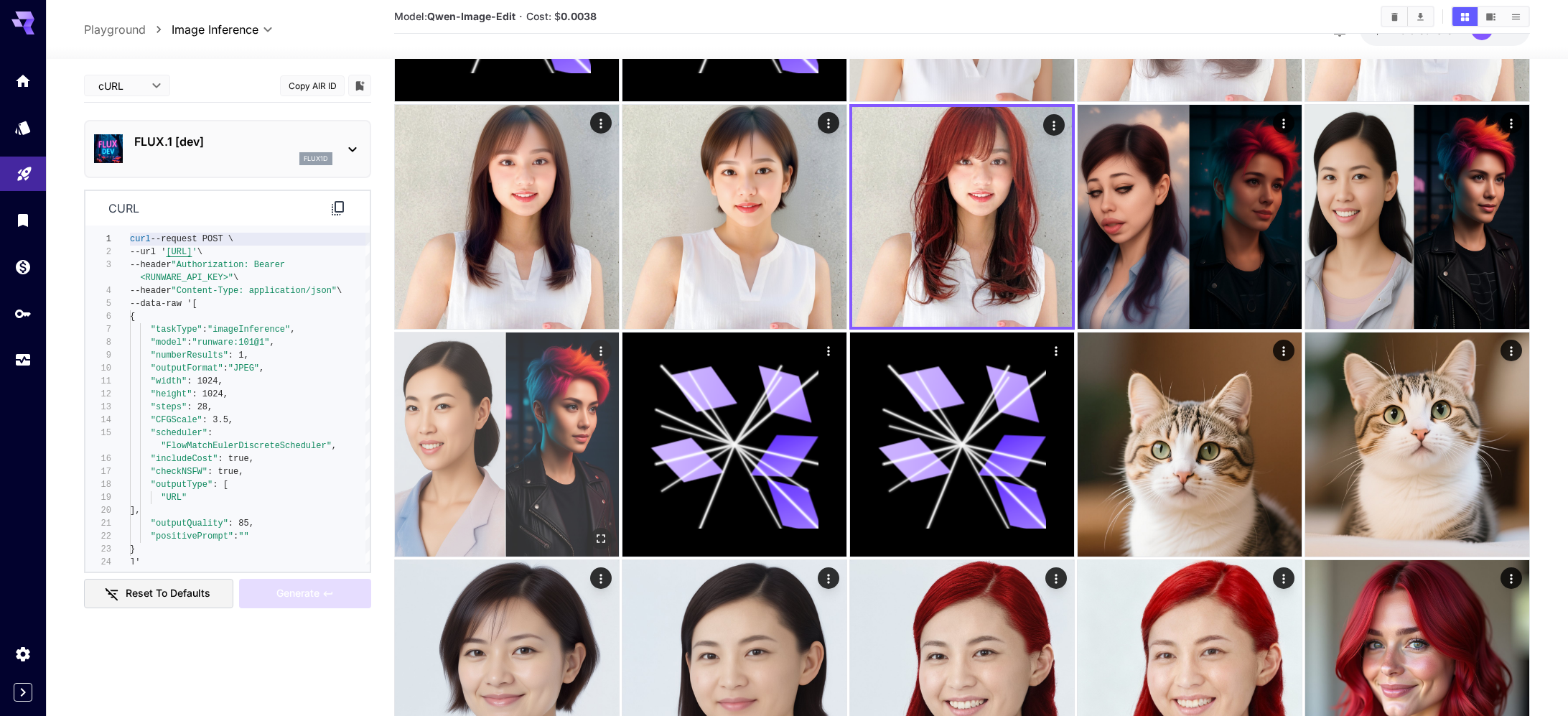
scroll to position [1490, 0]
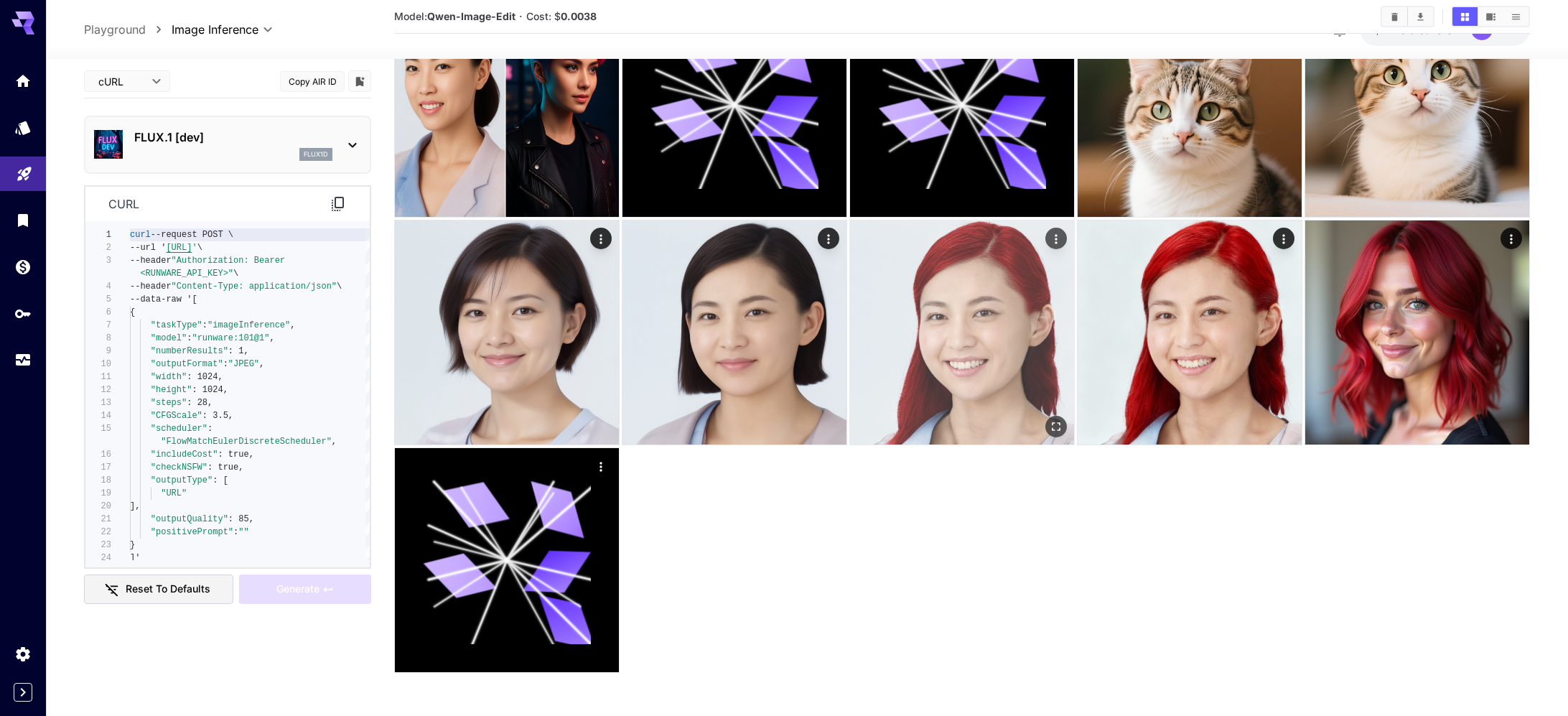
click at [952, 375] on img at bounding box center [962, 332] width 224 height 224
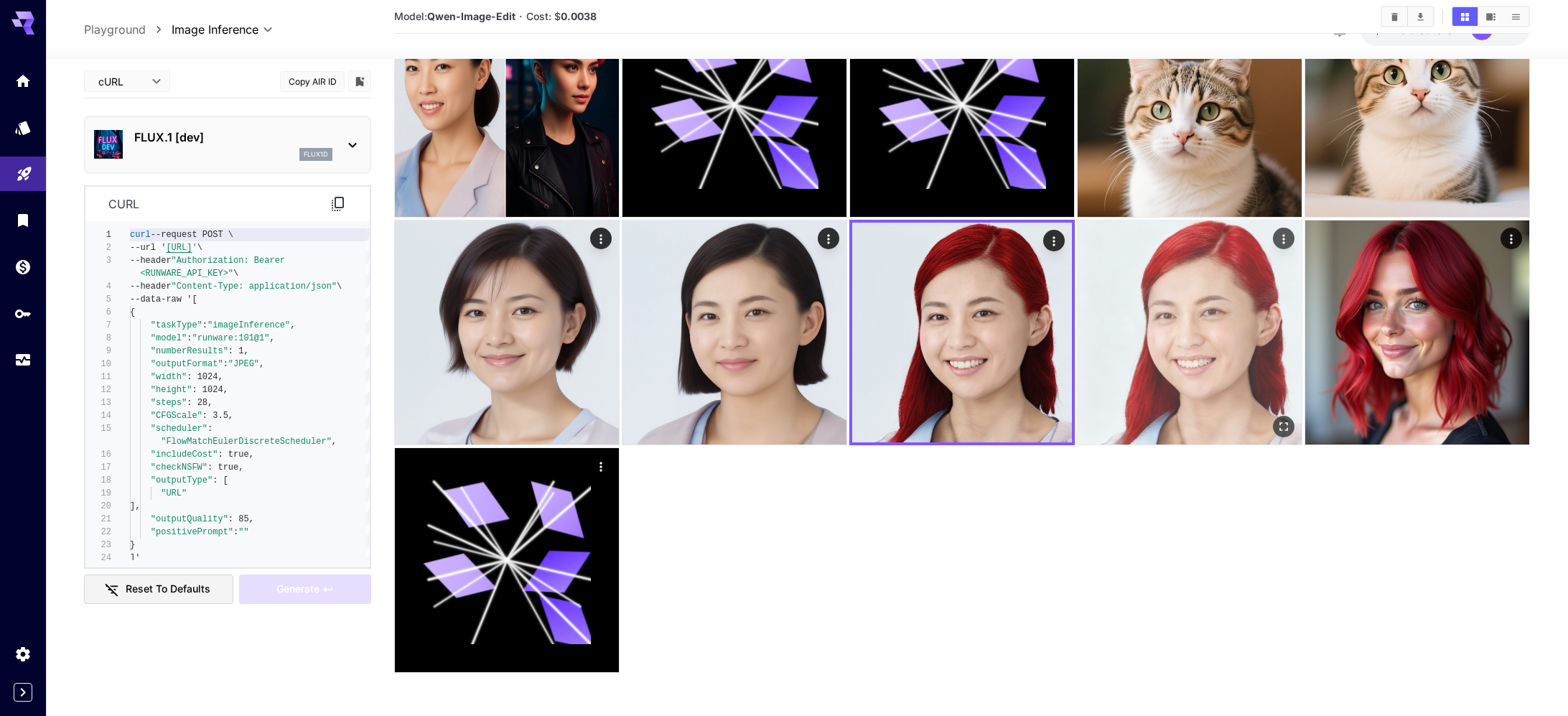
click at [1145, 361] on img at bounding box center [1190, 332] width 224 height 224
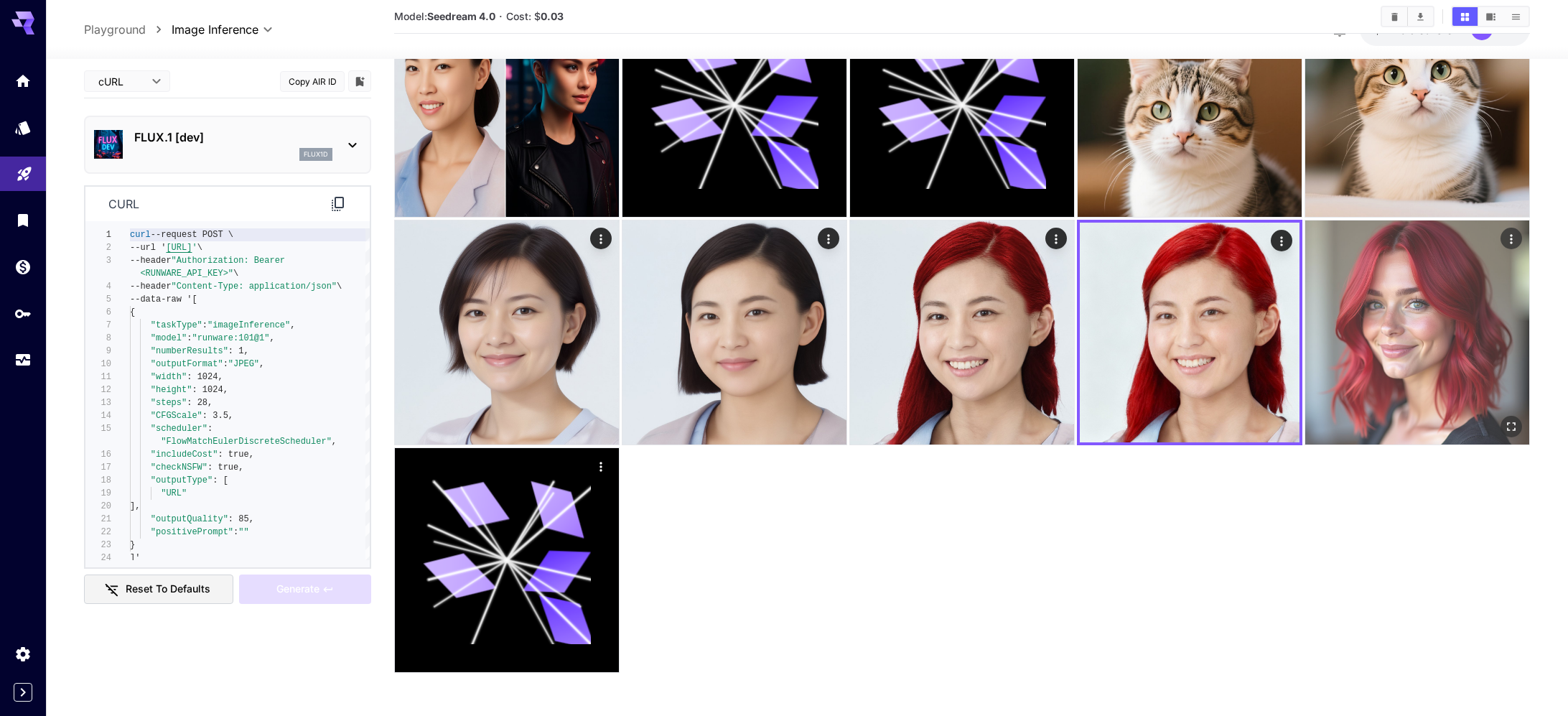
click at [1343, 339] on img at bounding box center [1417, 332] width 224 height 224
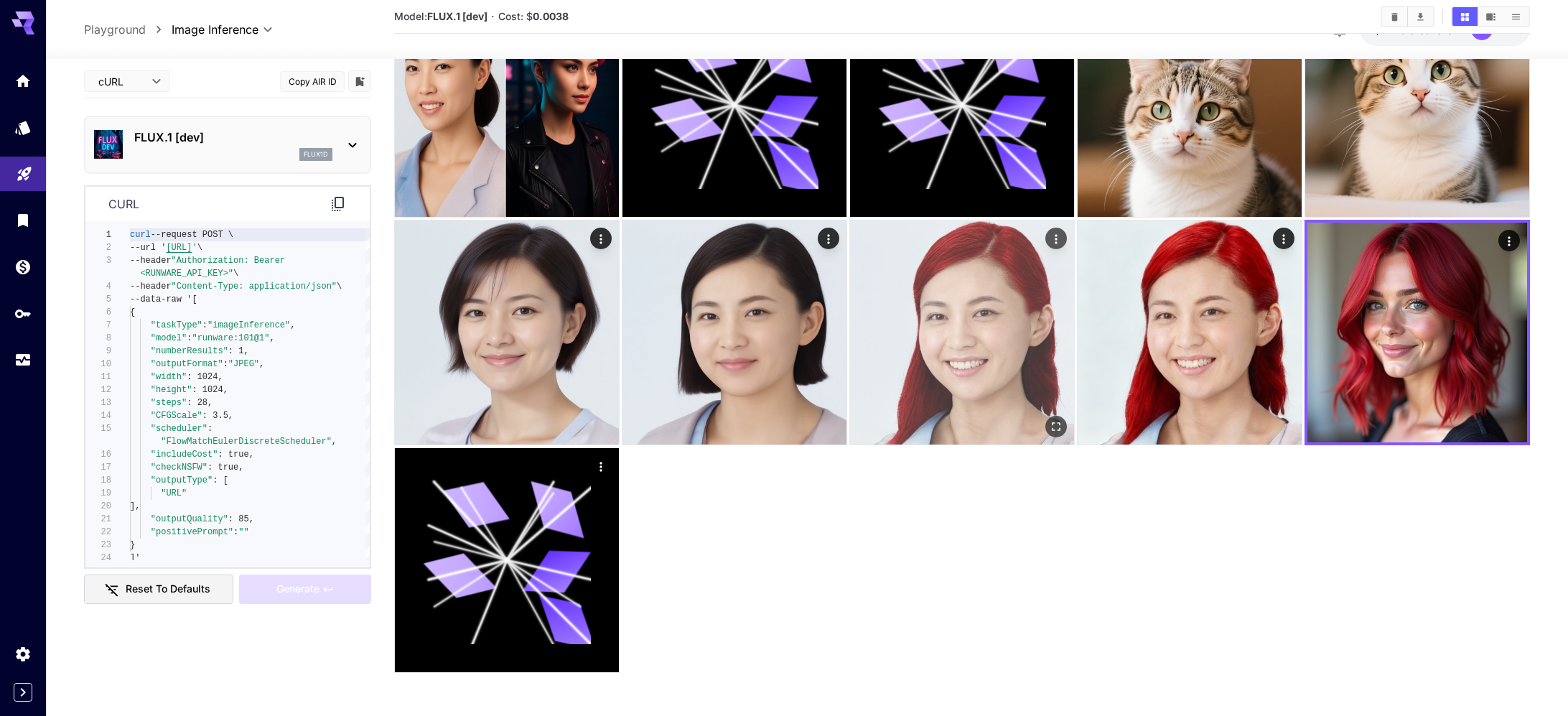
click at [974, 338] on img at bounding box center [962, 332] width 224 height 224
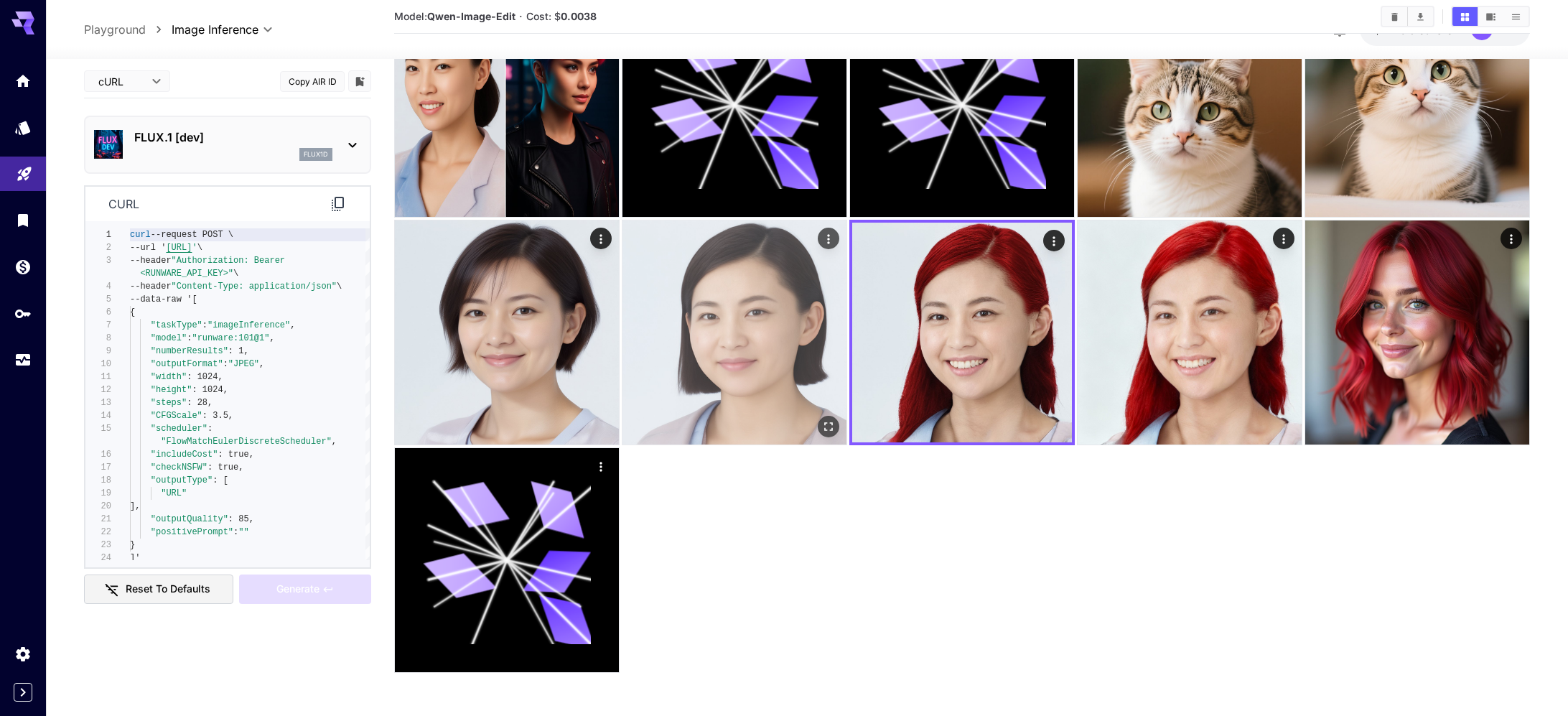
click at [760, 344] on img at bounding box center [734, 332] width 224 height 224
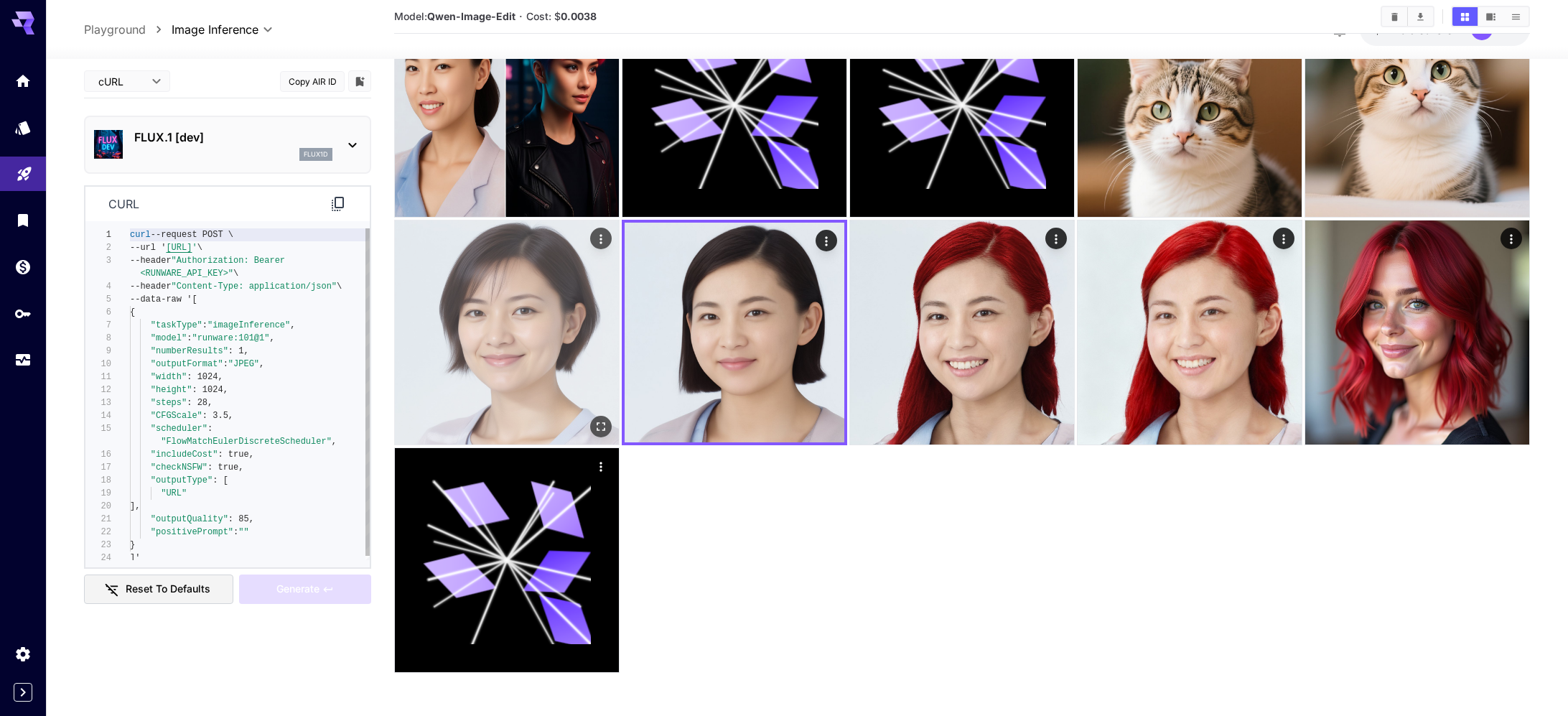
click at [562, 336] on img at bounding box center [506, 332] width 224 height 224
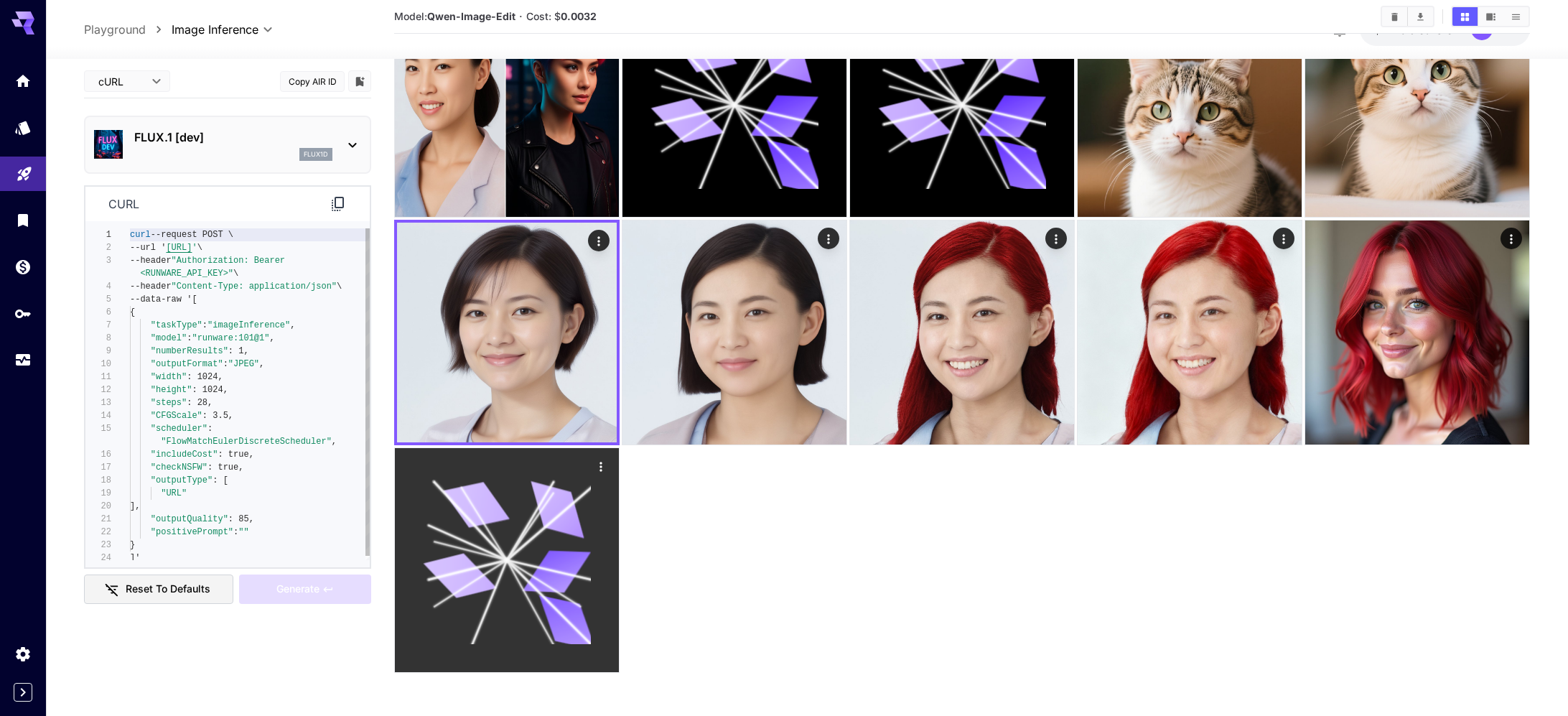
click at [539, 468] on div at bounding box center [506, 560] width 224 height 224
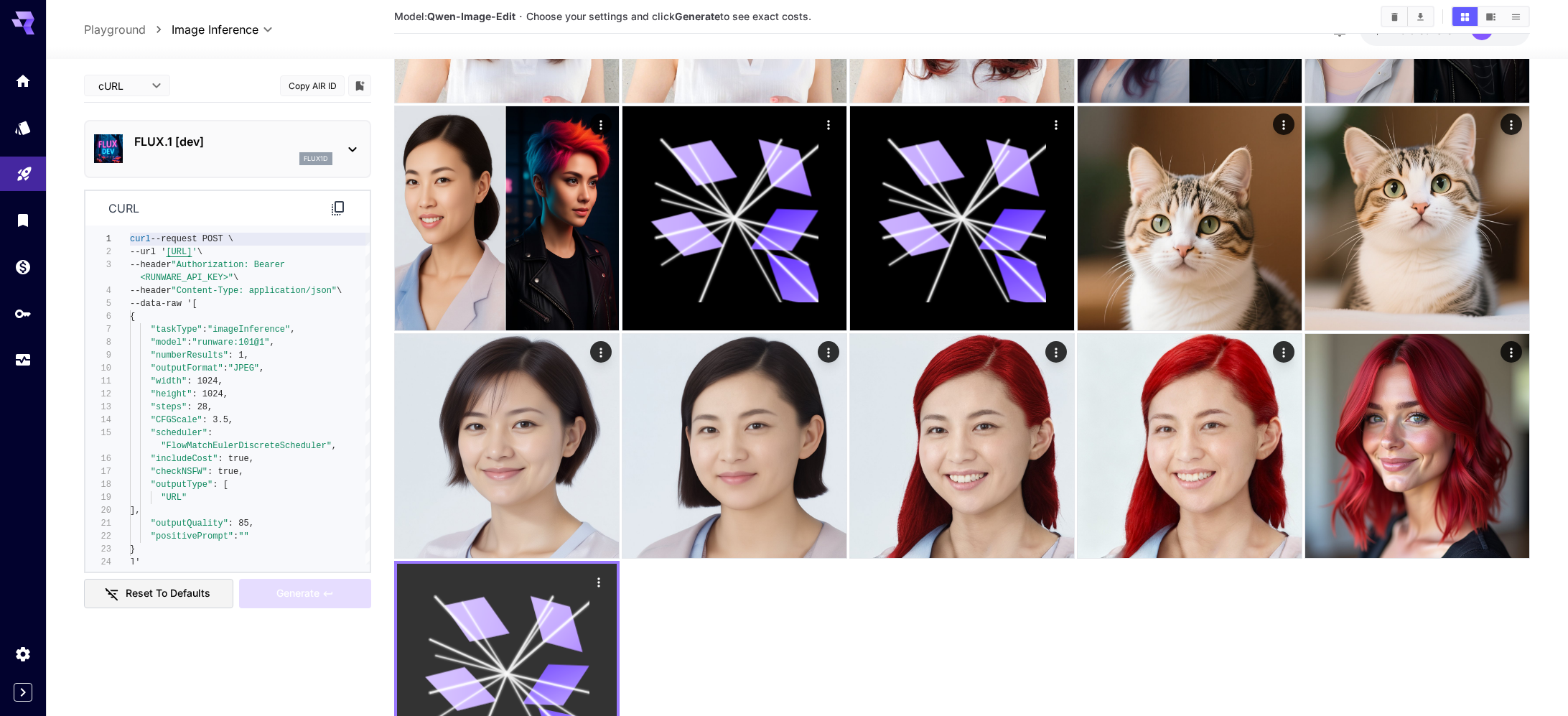
scroll to position [1292, 0]
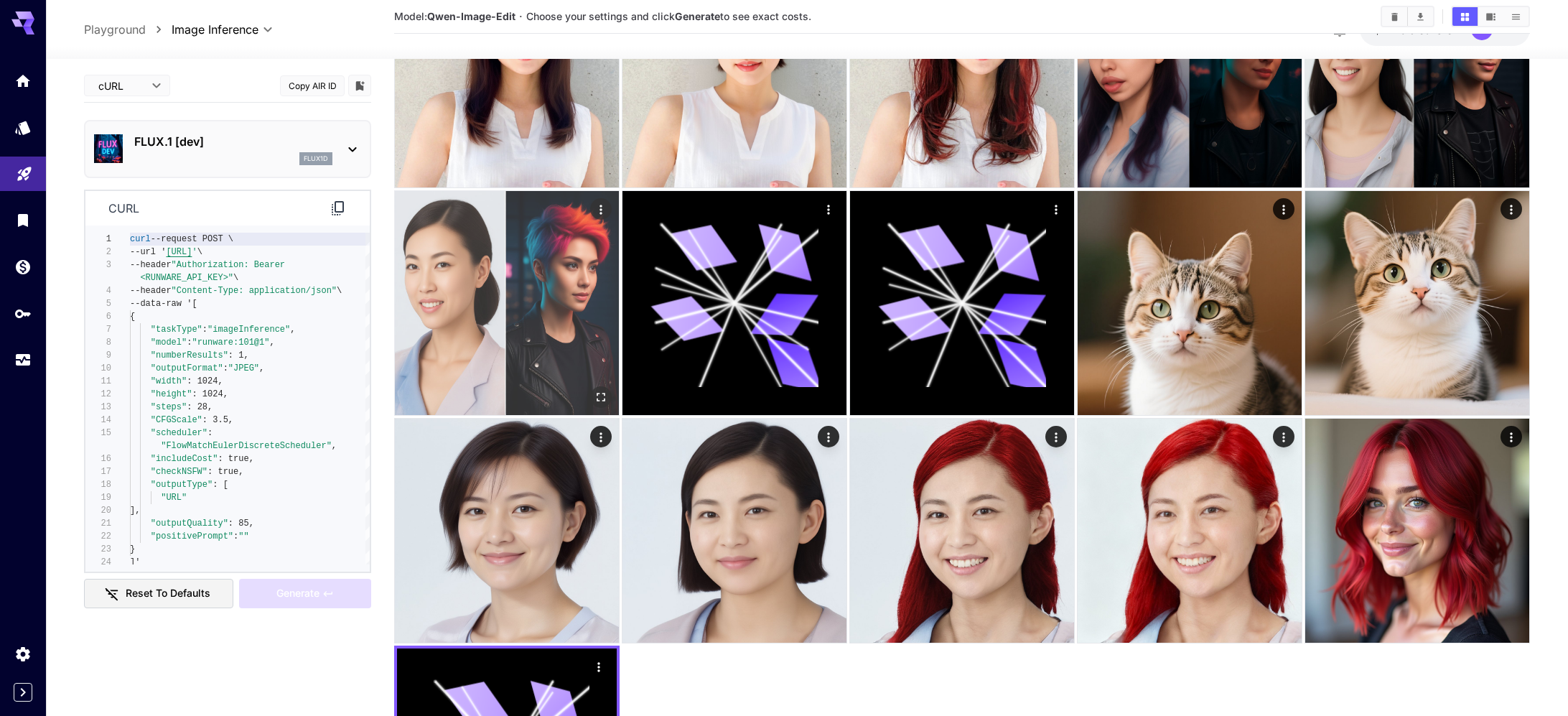
click at [529, 365] on img at bounding box center [506, 303] width 224 height 224
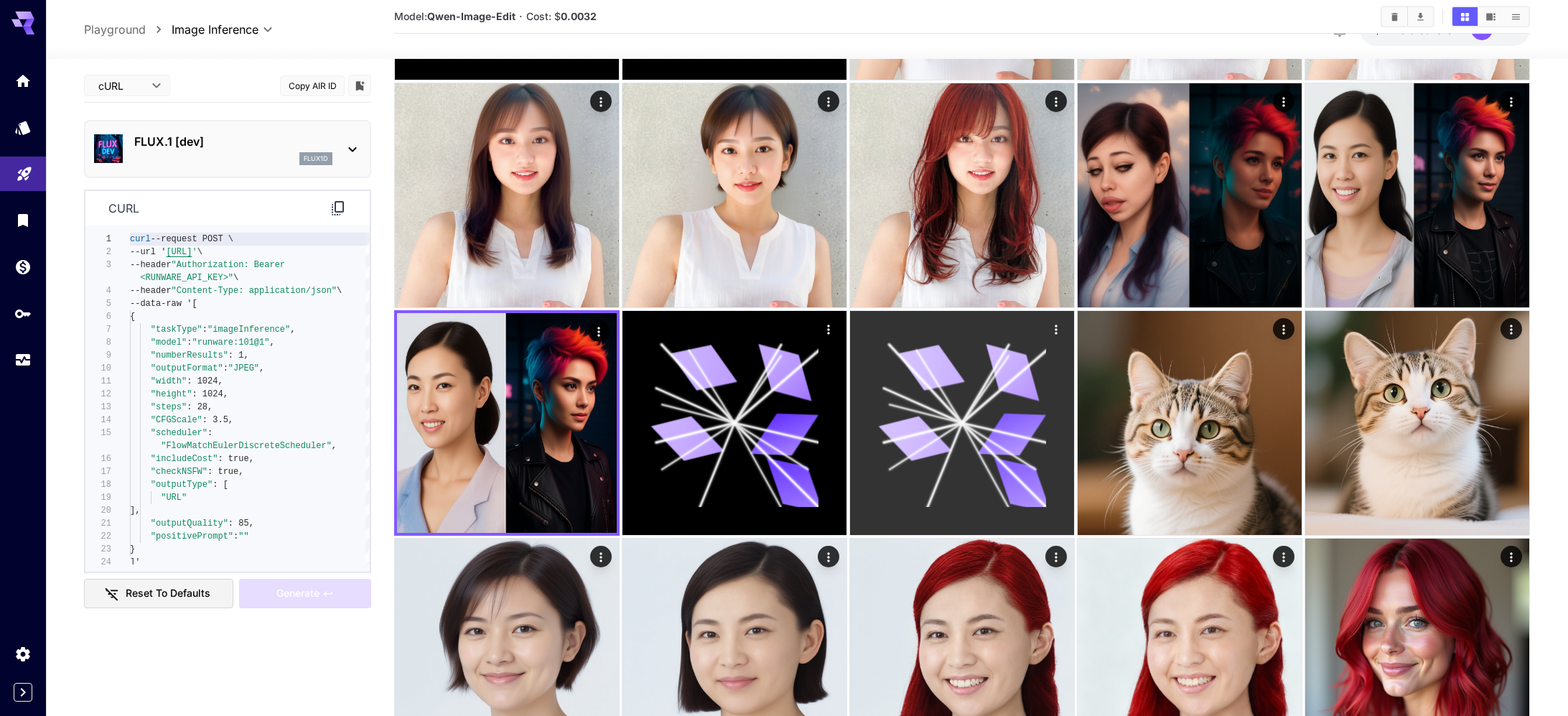
scroll to position [1155, 0]
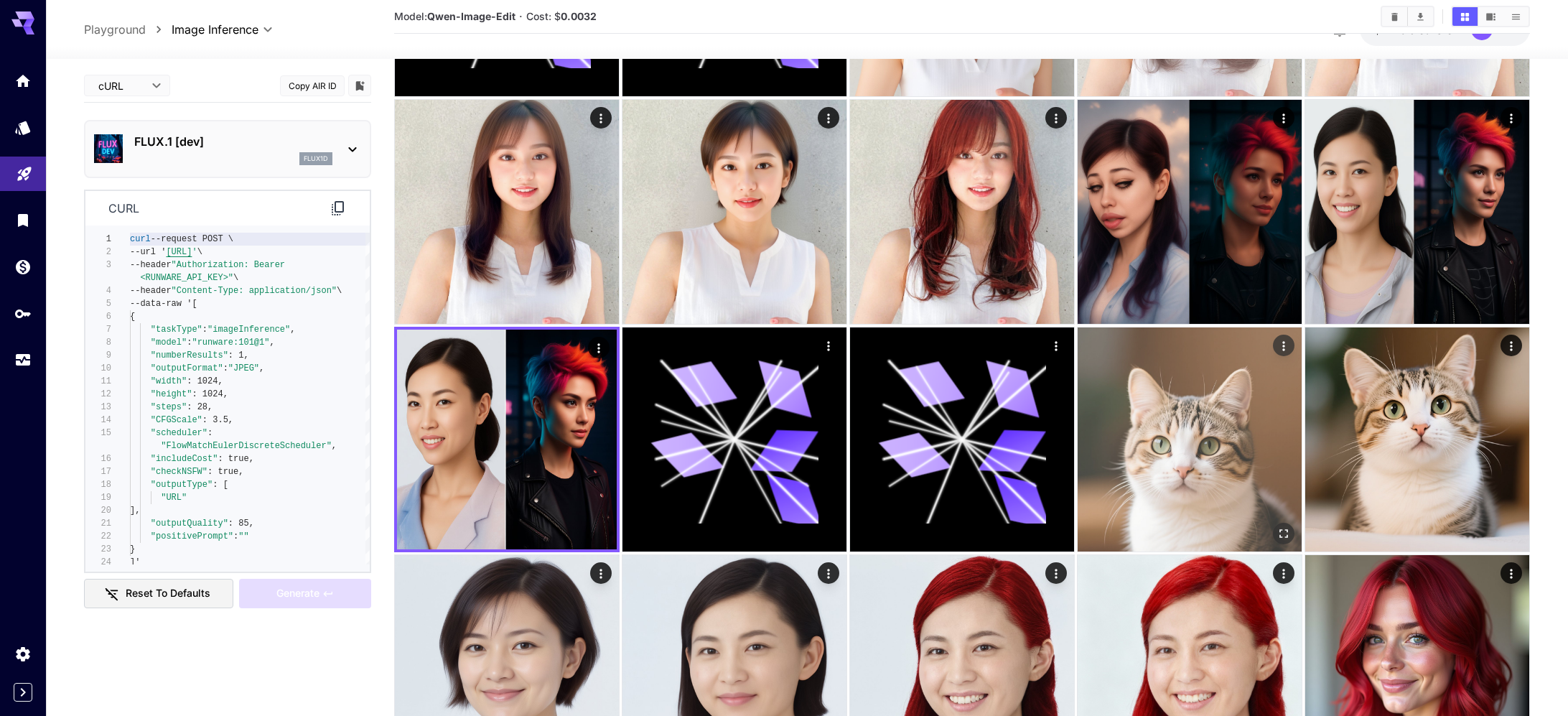
click at [1160, 450] on img at bounding box center [1190, 439] width 224 height 224
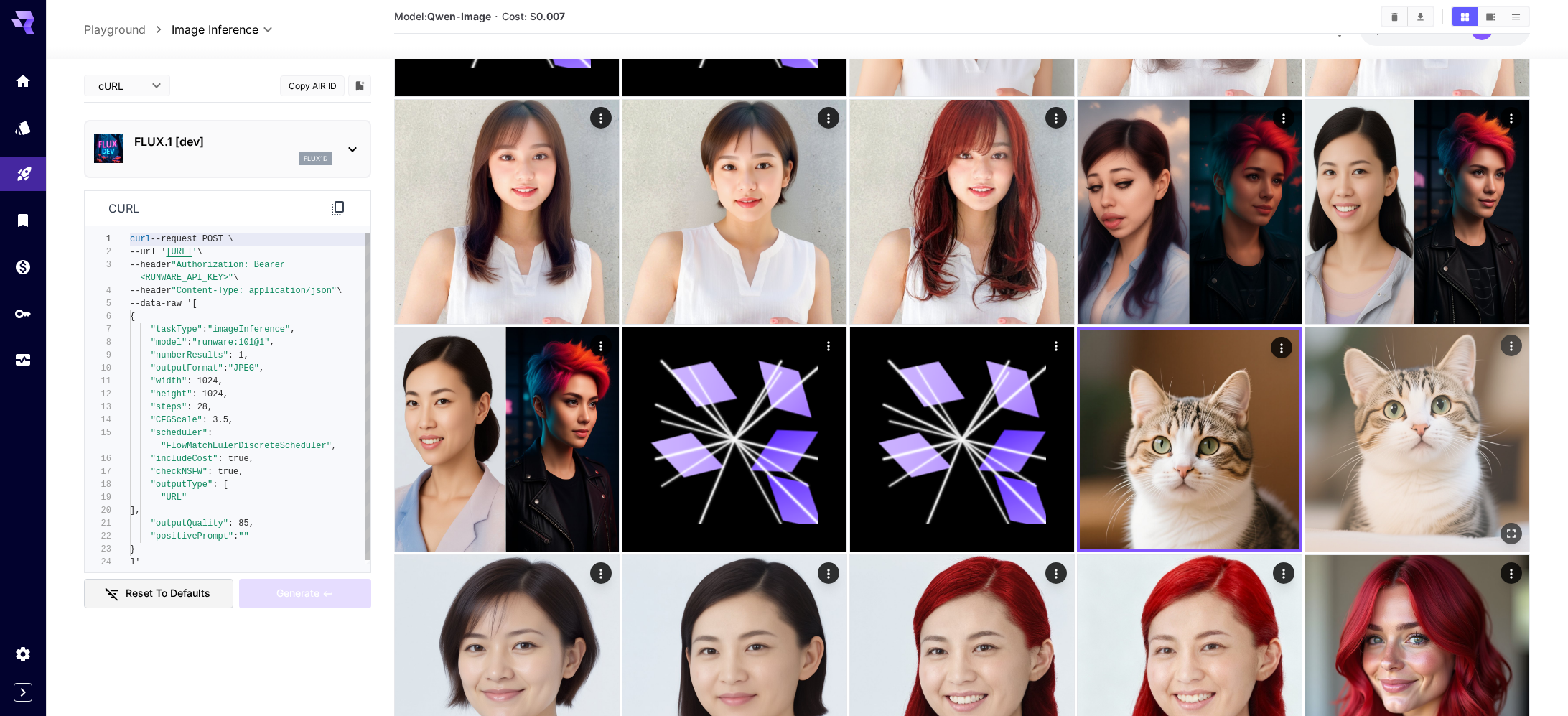
click at [1399, 429] on img at bounding box center [1417, 439] width 224 height 224
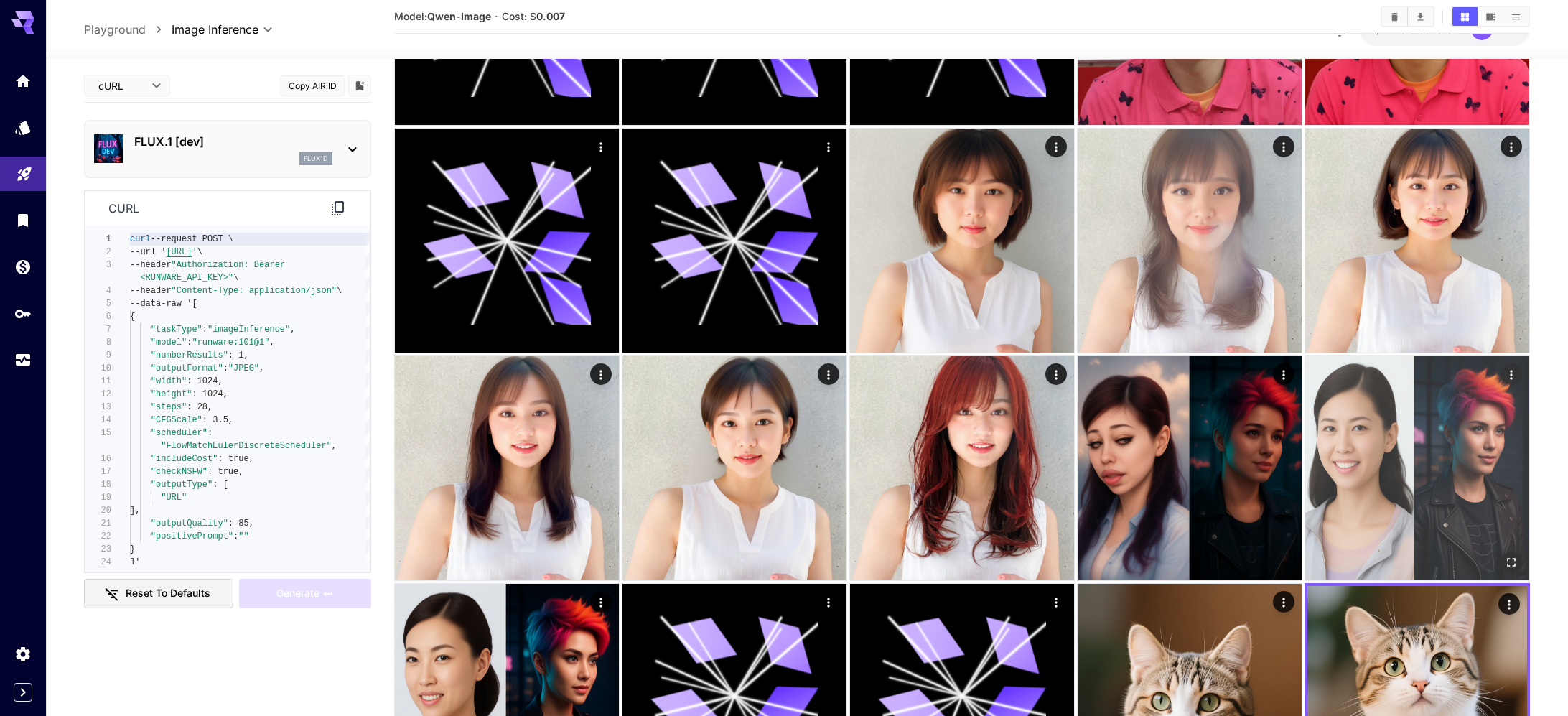
scroll to position [873, 0]
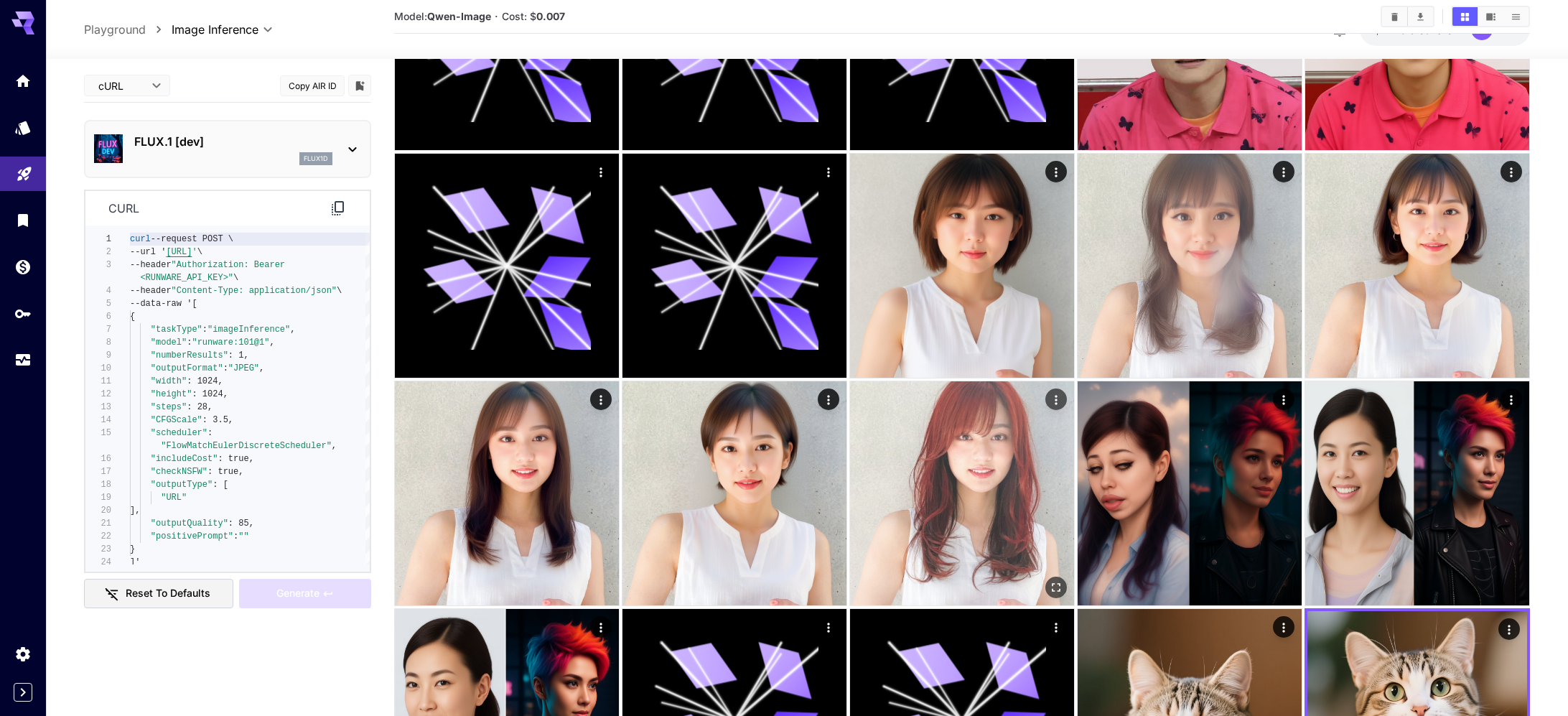
click at [959, 529] on img at bounding box center [962, 493] width 224 height 224
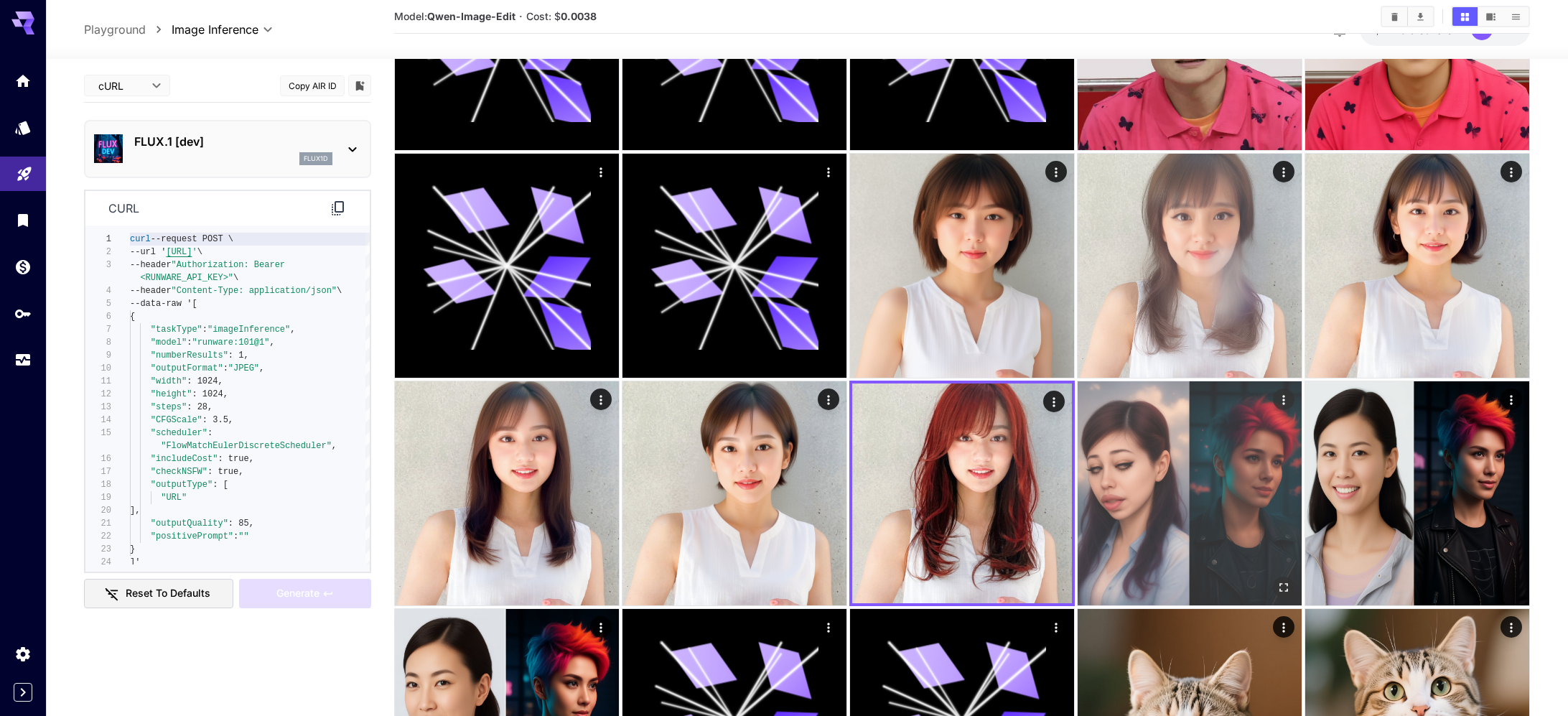
click at [1168, 513] on img at bounding box center [1190, 493] width 224 height 224
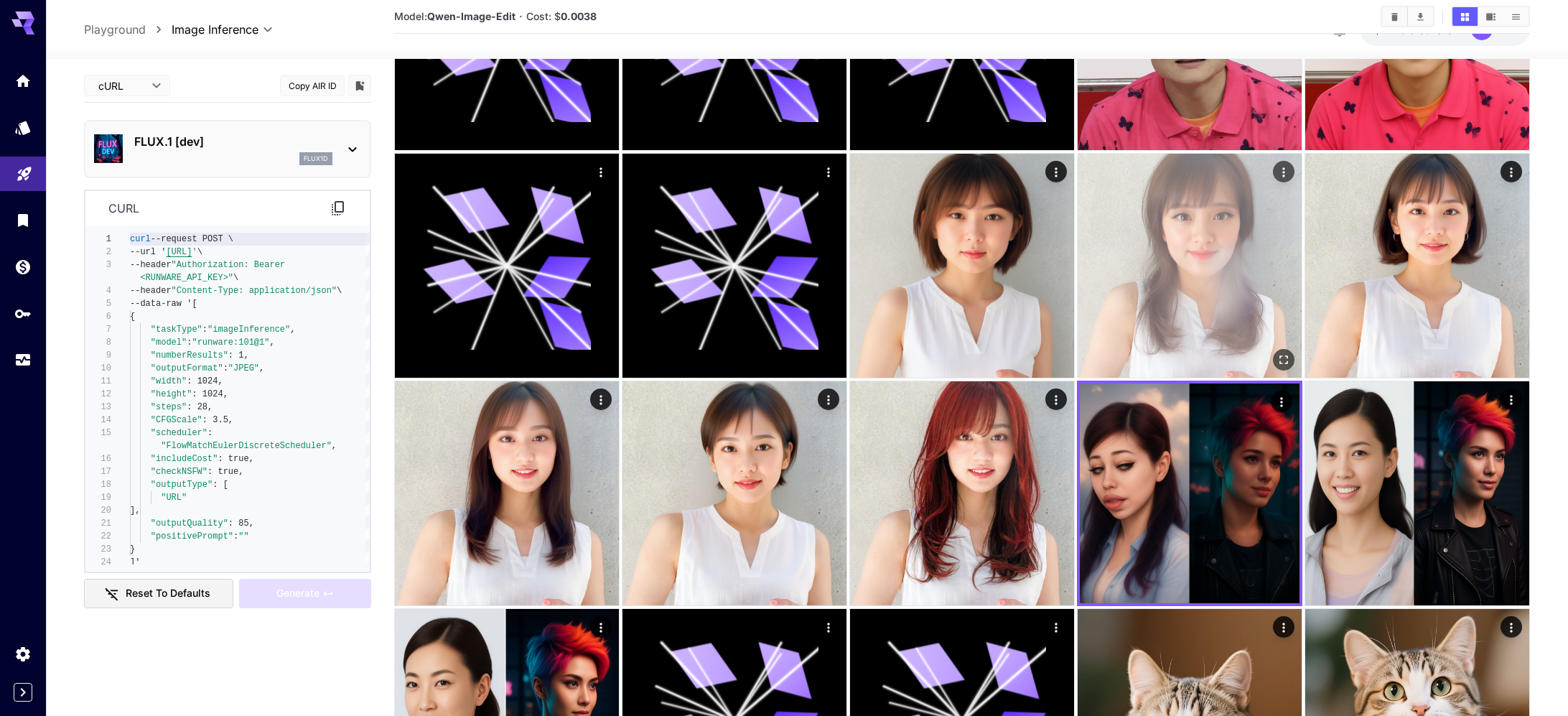
click at [1170, 305] on img at bounding box center [1190, 265] width 224 height 224
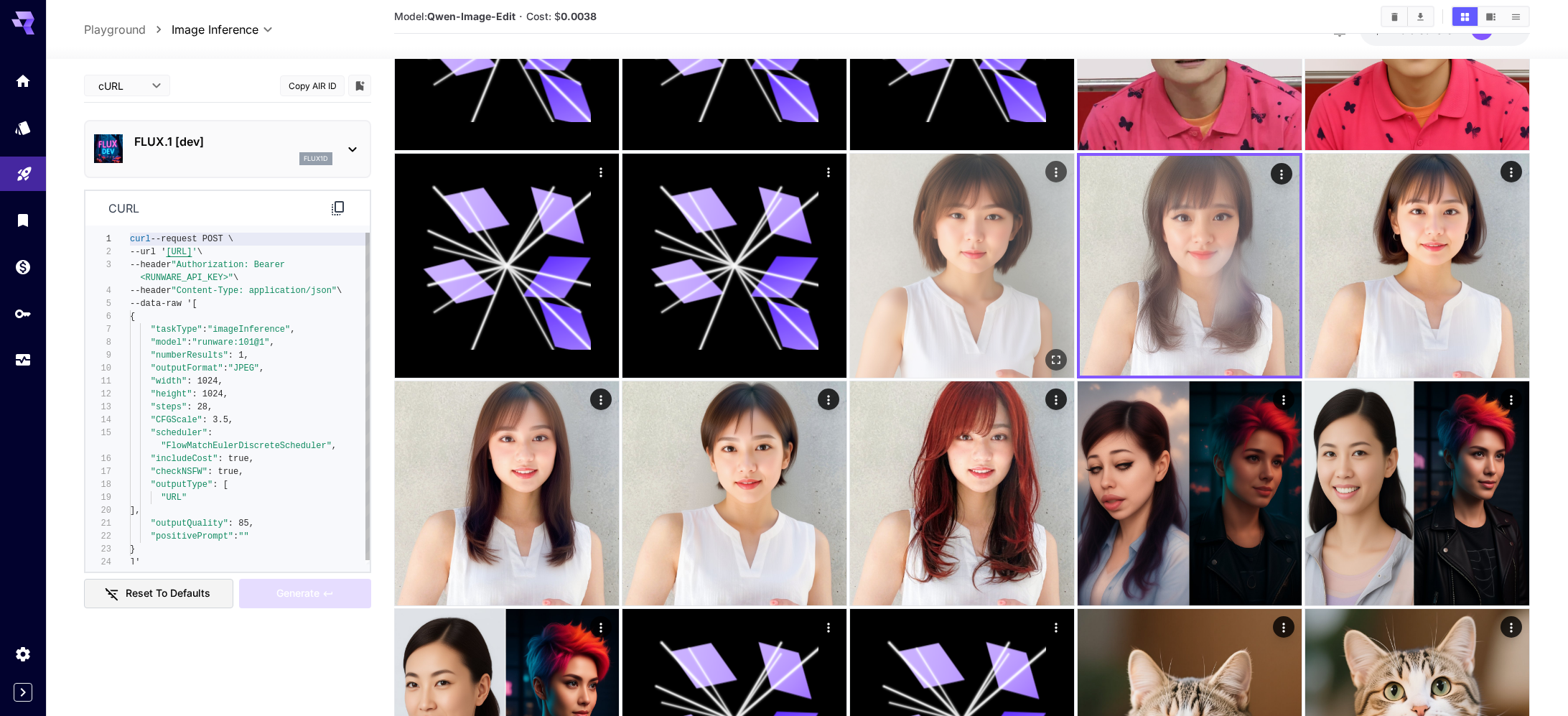
click at [949, 289] on img at bounding box center [962, 265] width 224 height 224
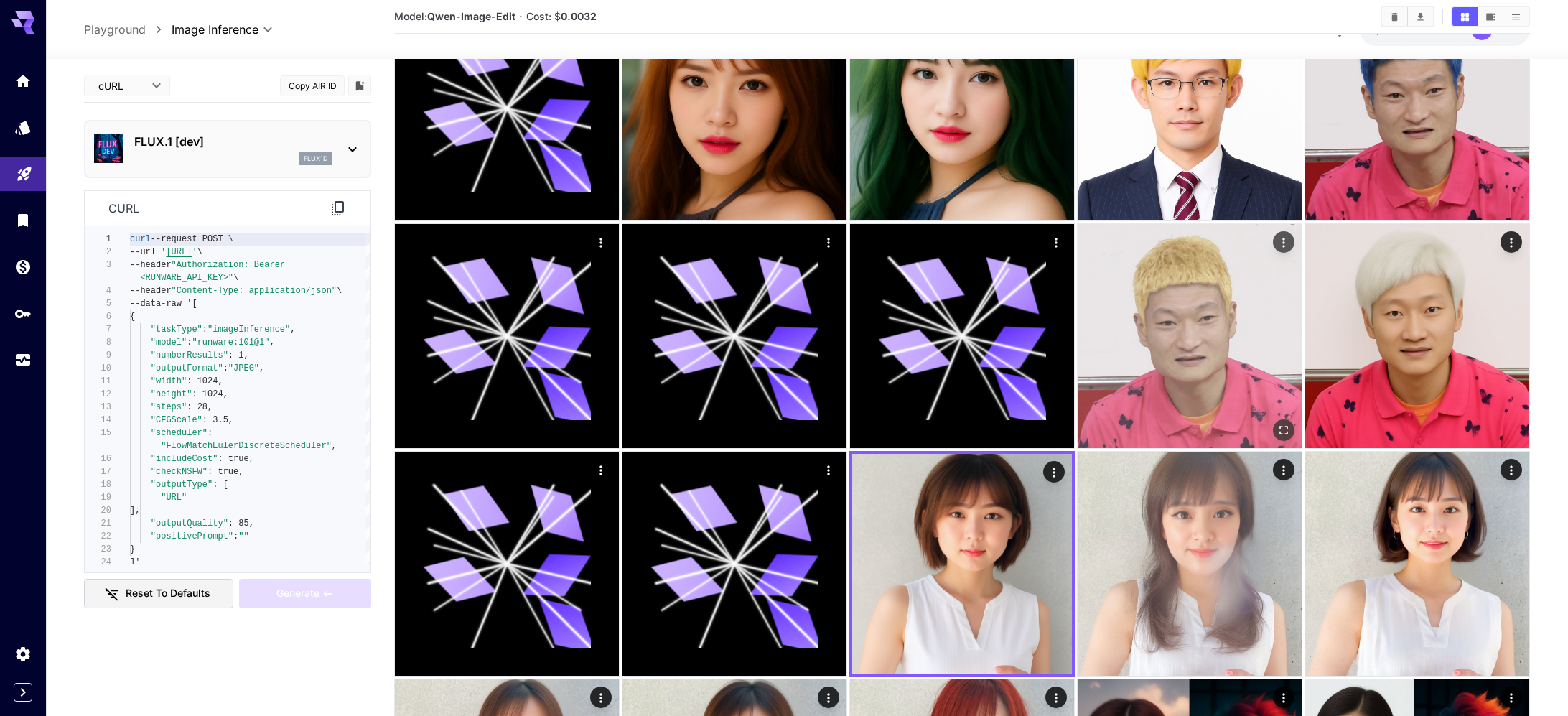
scroll to position [490, 0]
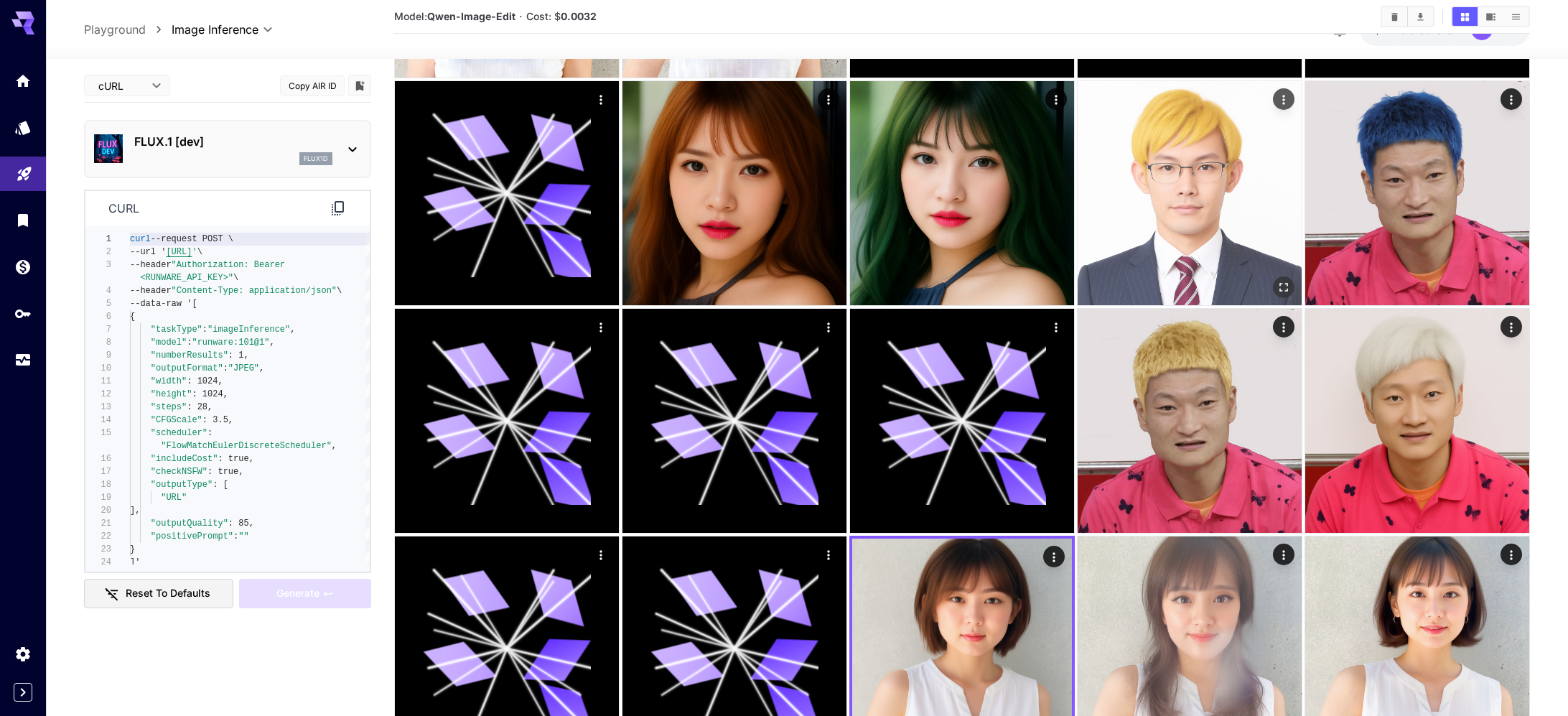
click at [1195, 240] on img at bounding box center [1190, 193] width 224 height 224
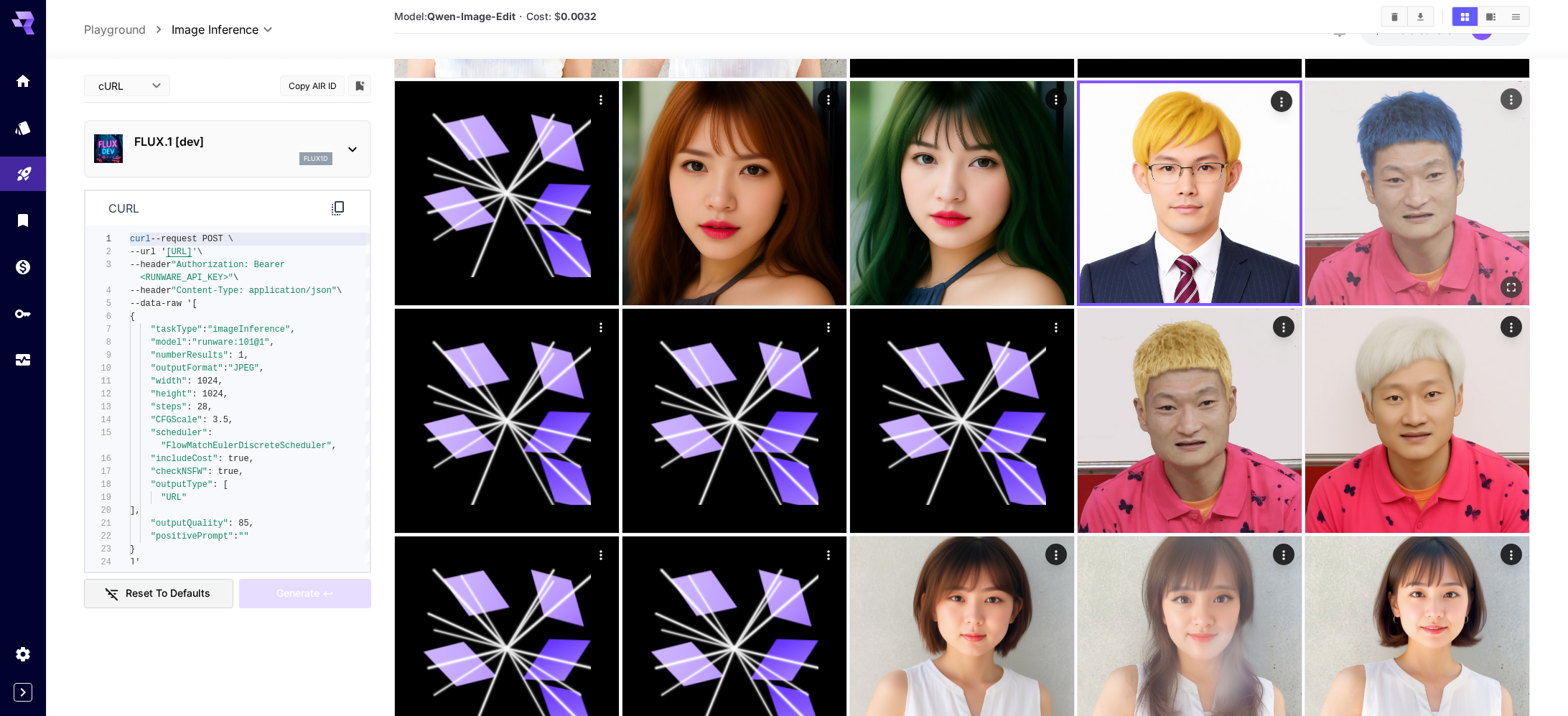
click at [1405, 239] on img at bounding box center [1417, 193] width 224 height 224
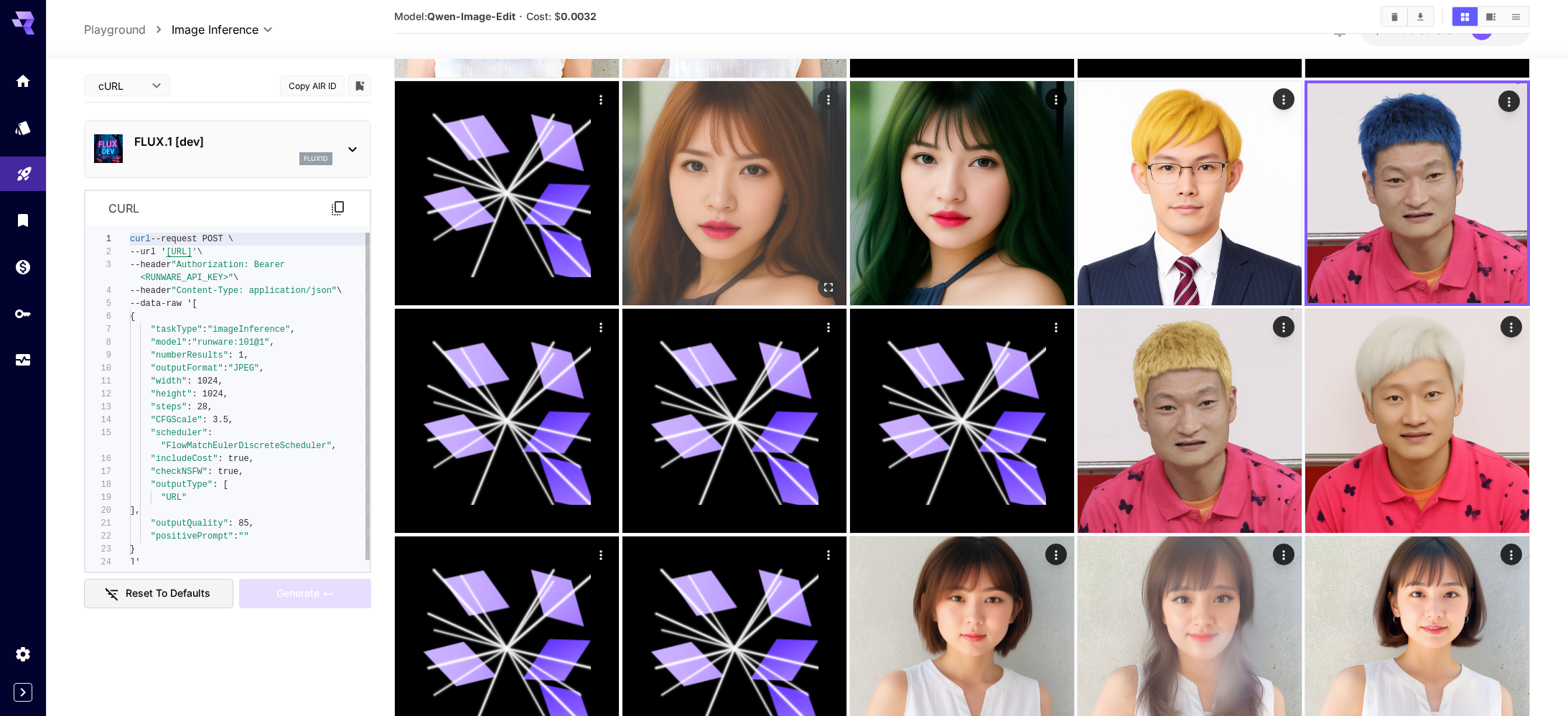
click at [706, 180] on img at bounding box center [734, 193] width 224 height 224
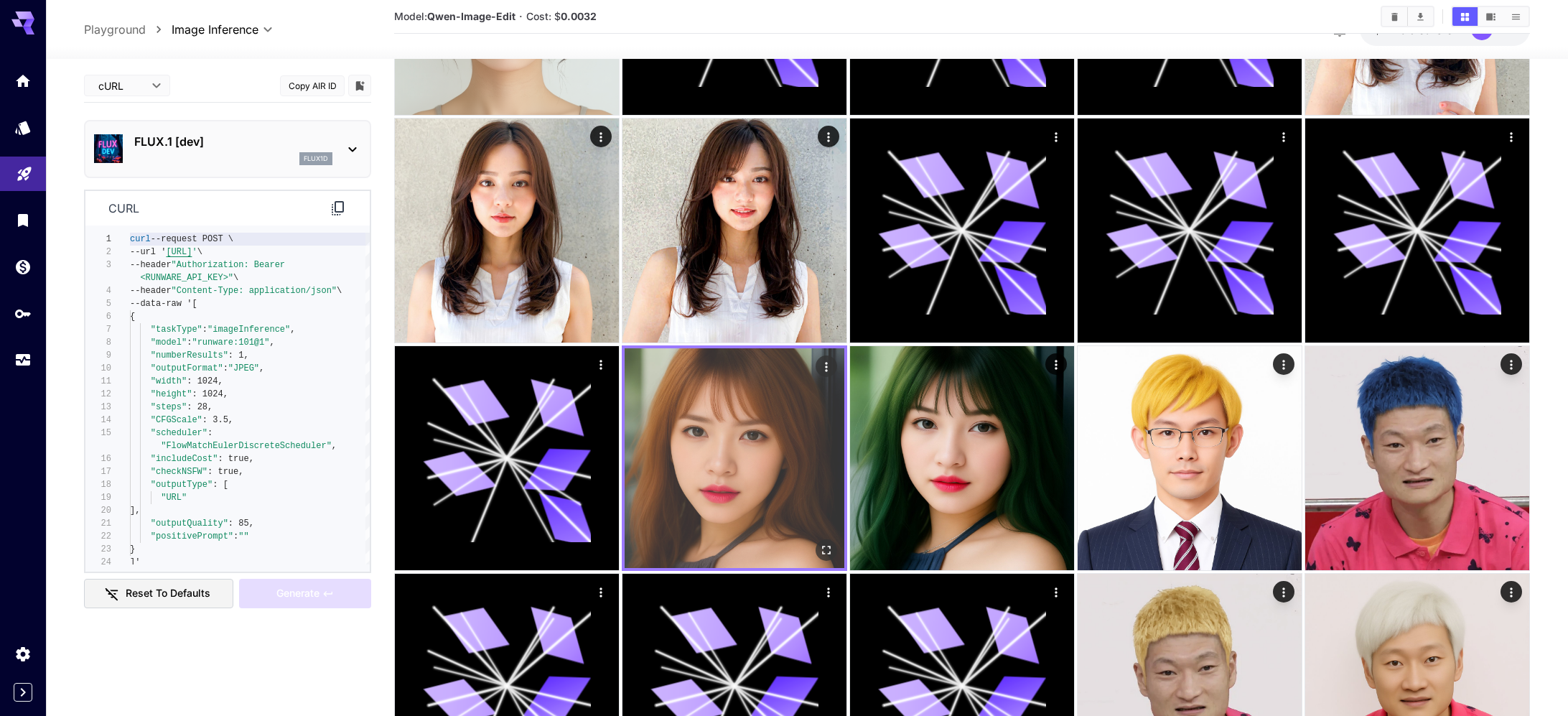
scroll to position [219, 0]
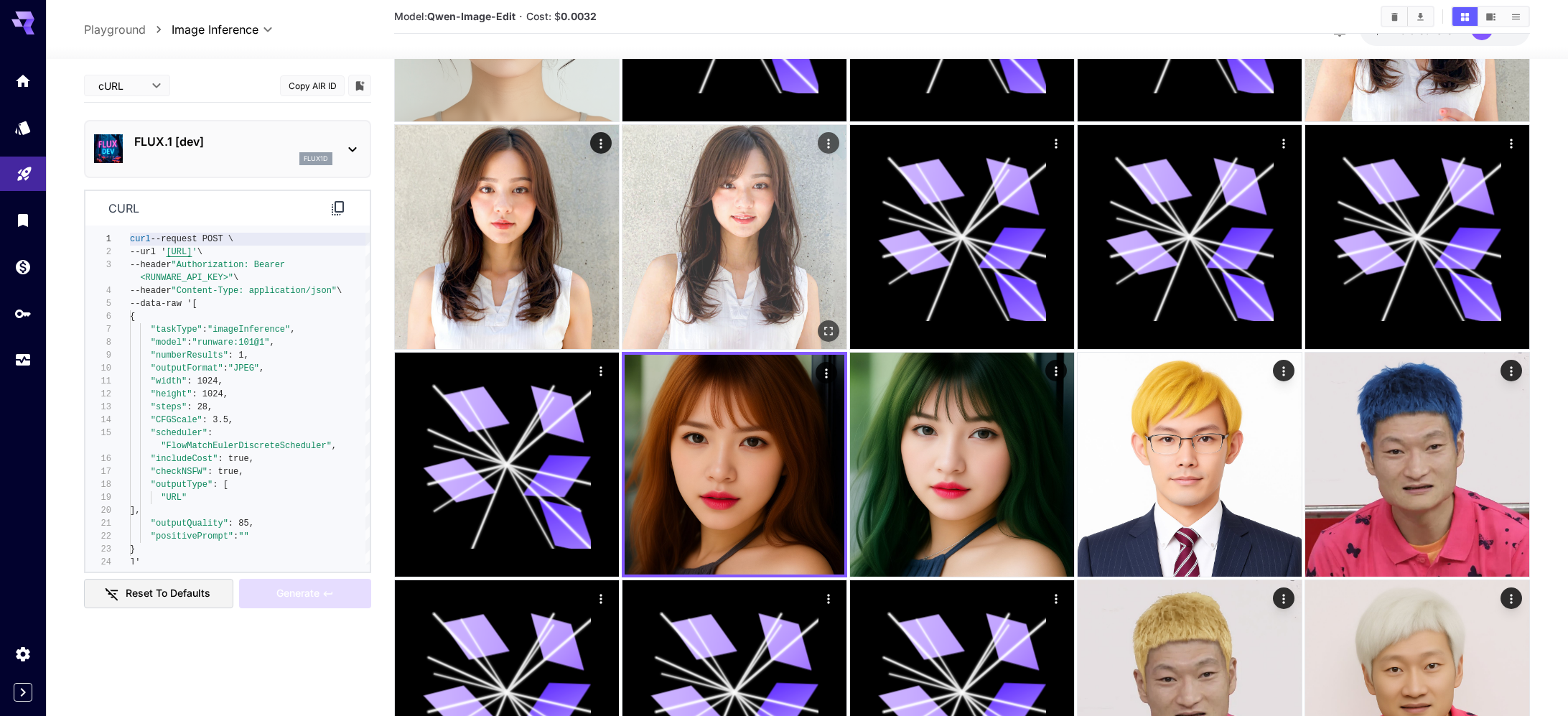
click at [706, 191] on img at bounding box center [734, 237] width 224 height 224
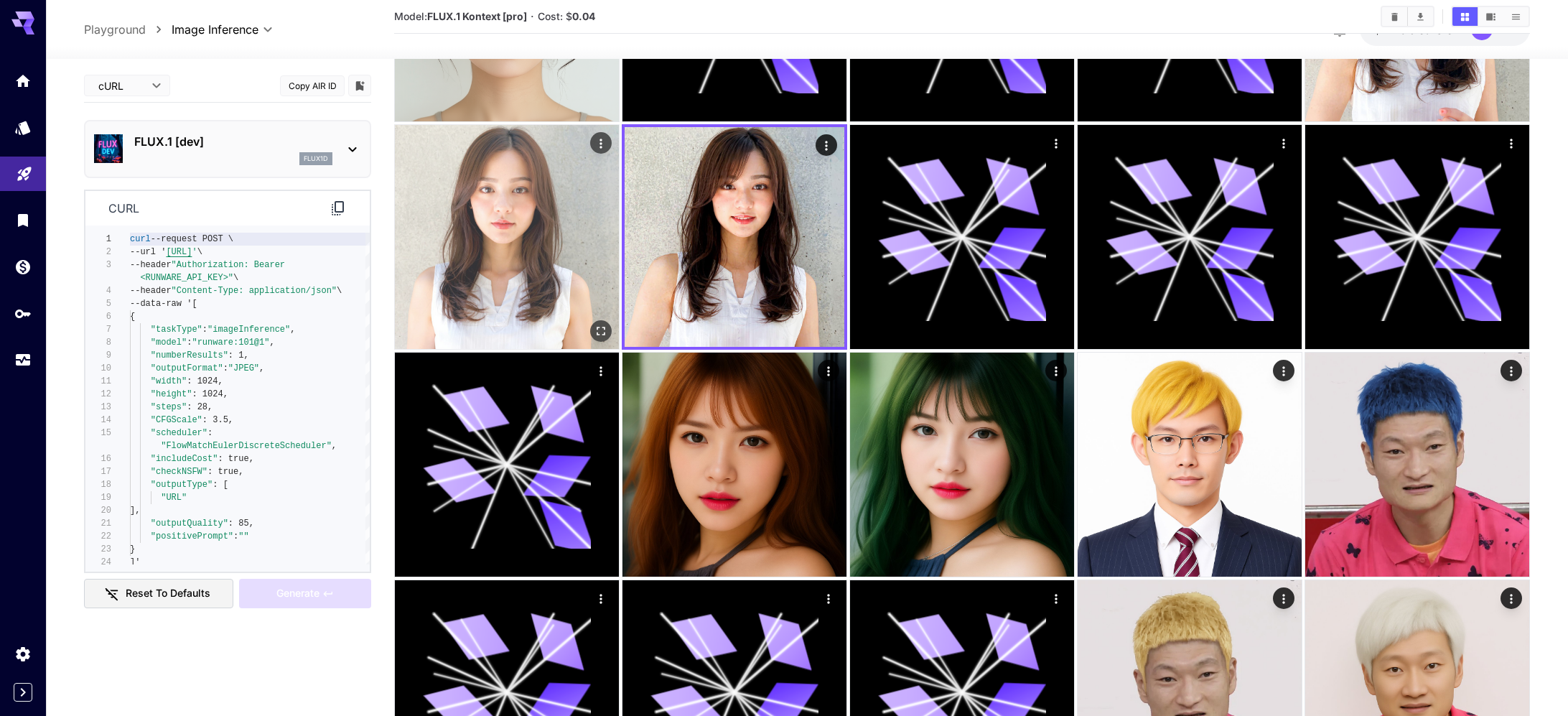
click at [530, 219] on img at bounding box center [506, 237] width 224 height 224
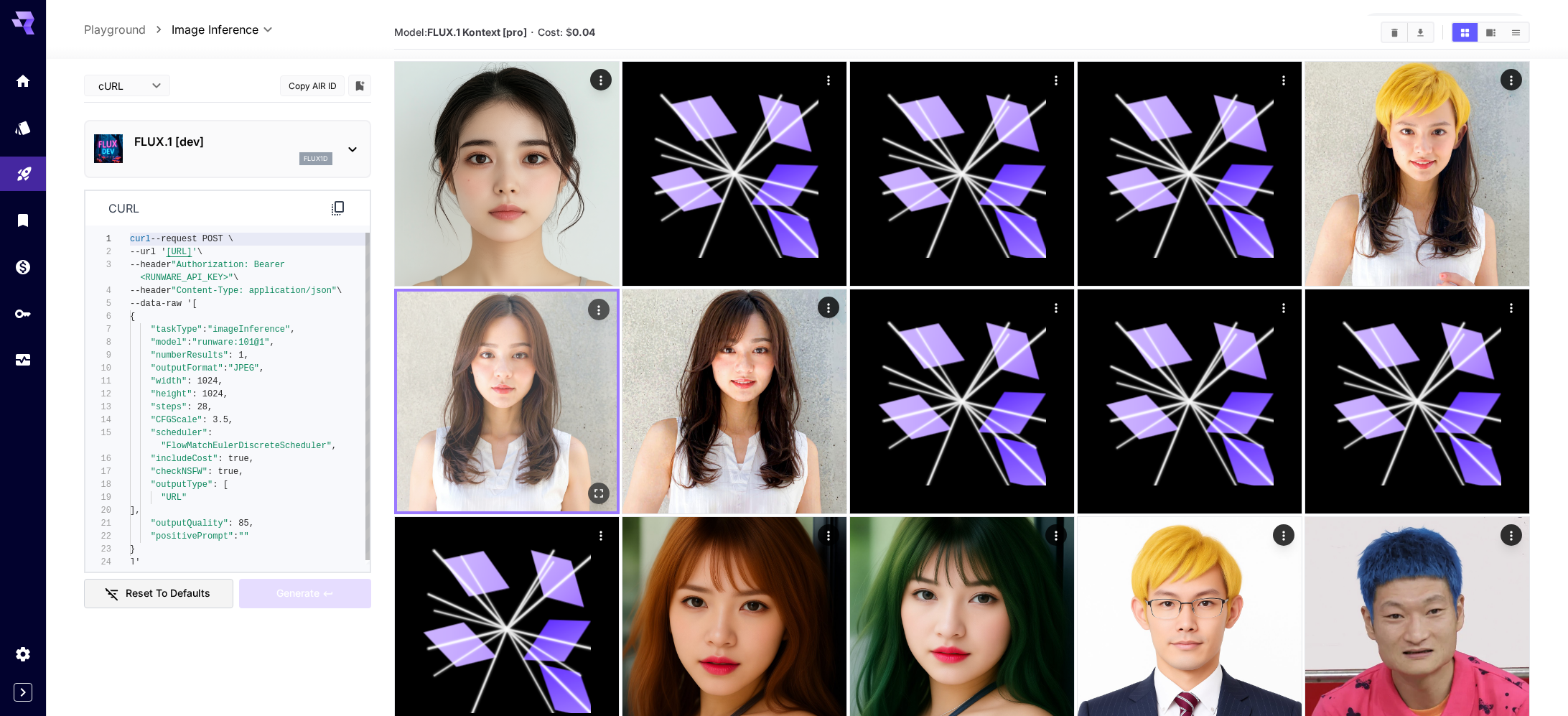
scroll to position [0, 0]
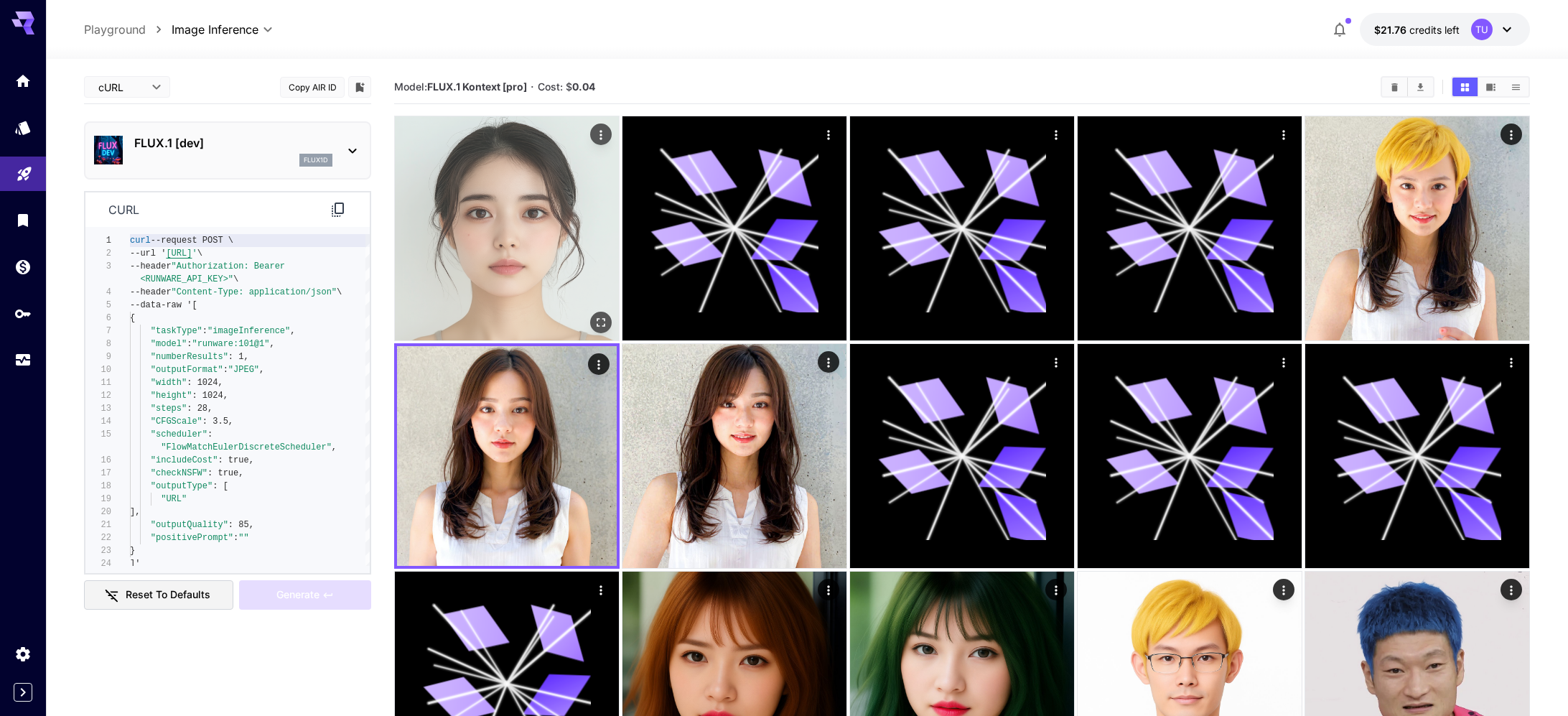
click at [527, 214] on img at bounding box center [506, 228] width 224 height 224
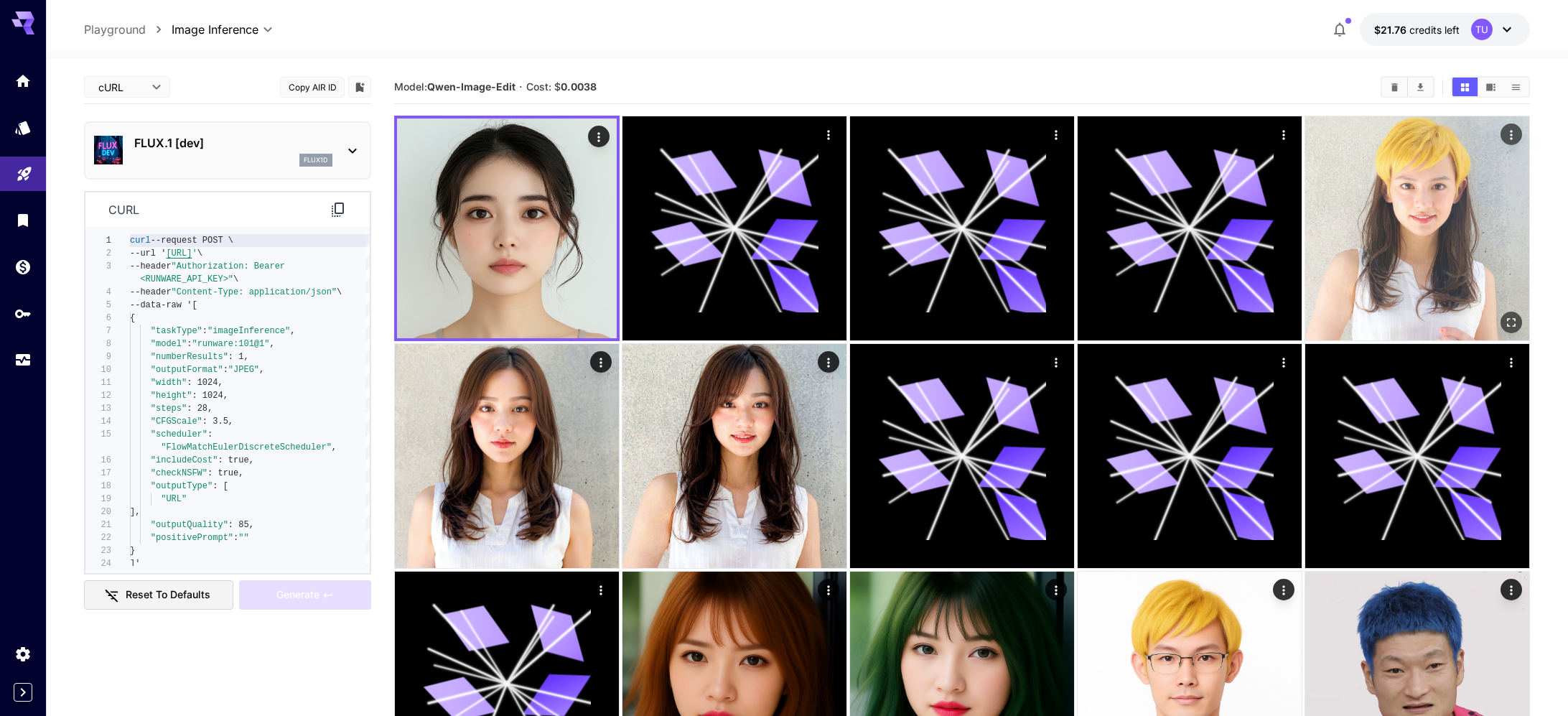
click at [1418, 258] on img at bounding box center [1417, 228] width 224 height 224
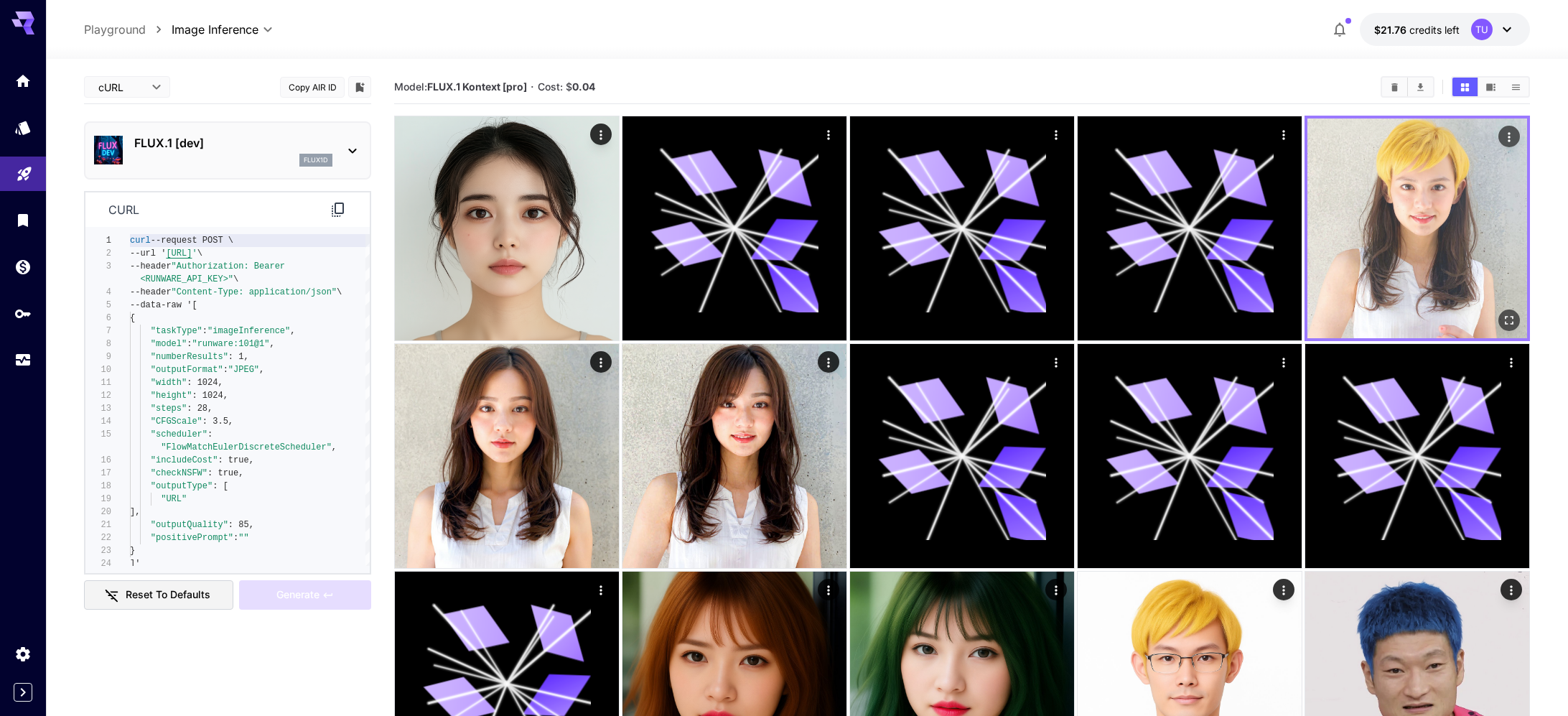
scroll to position [292, 0]
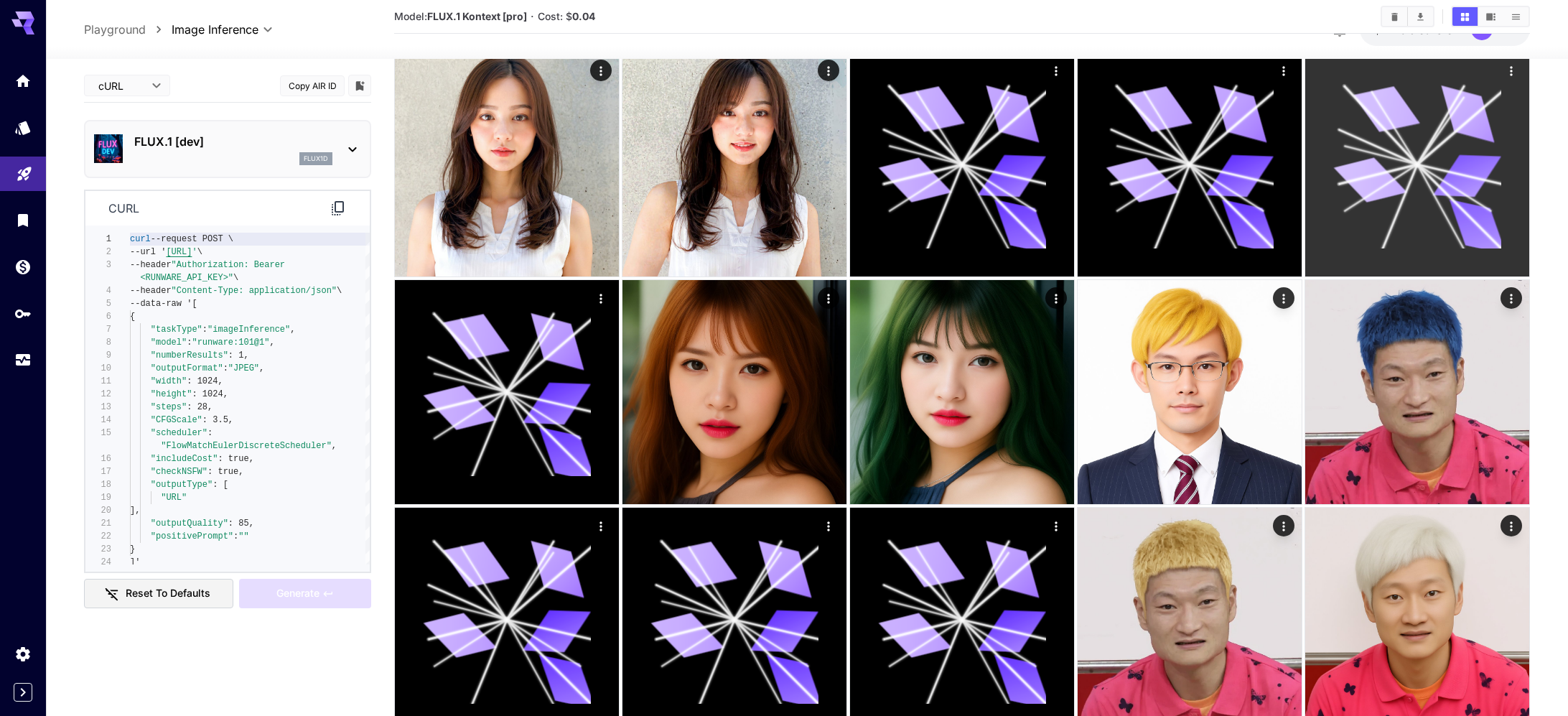
click at [1411, 243] on icon at bounding box center [1418, 164] width 168 height 168
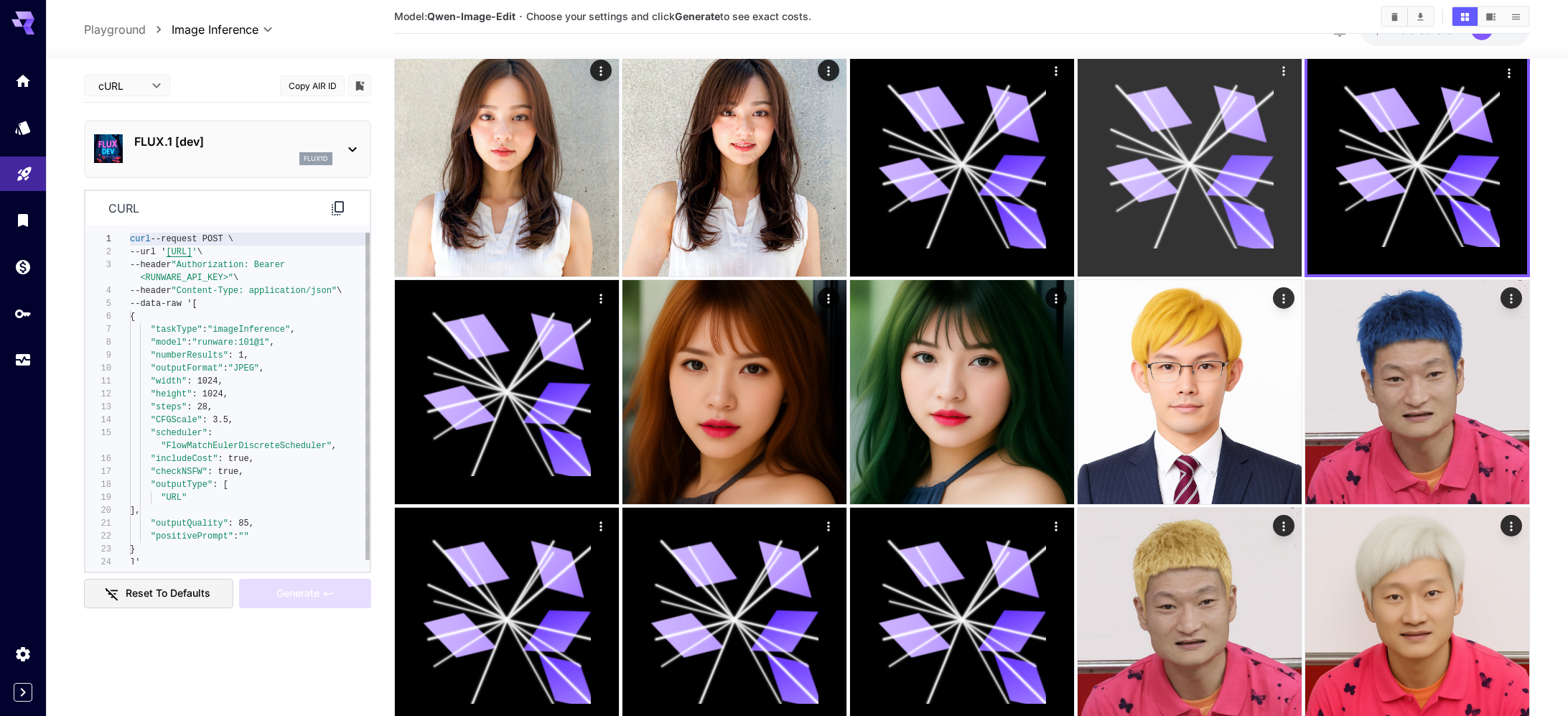
click at [1251, 222] on icon at bounding box center [1251, 227] width 65 height 54
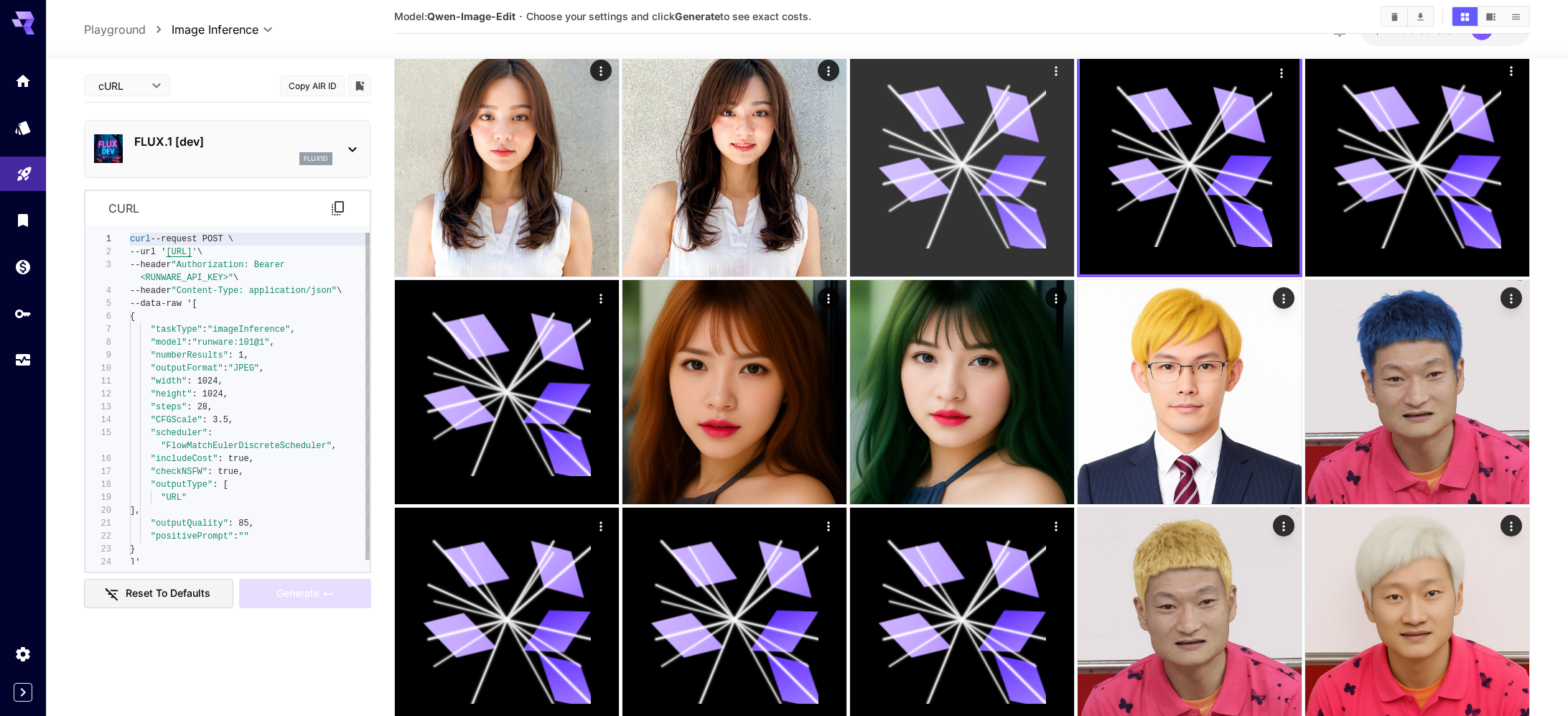
click at [1019, 226] on icon at bounding box center [1023, 227] width 65 height 54
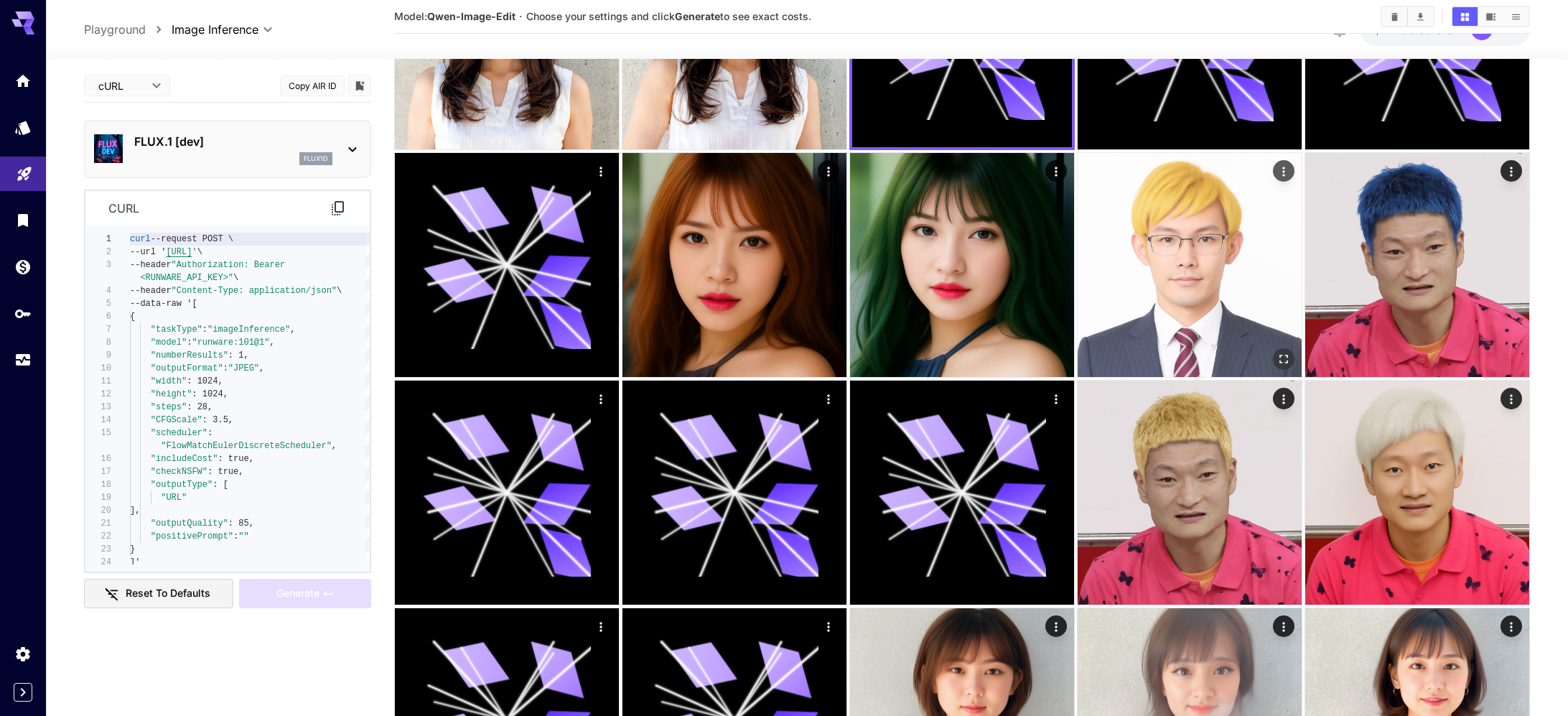
scroll to position [424, 0]
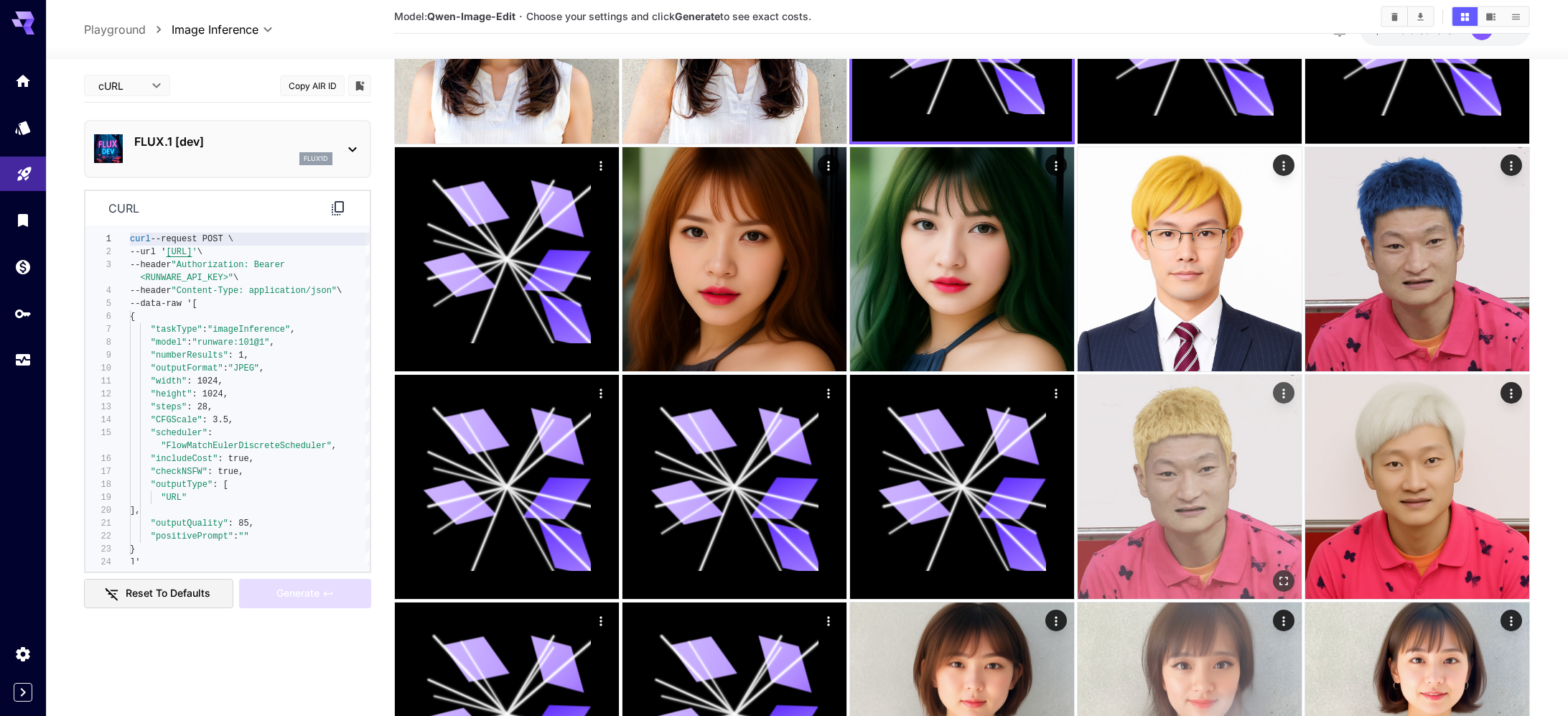
click at [1226, 487] on img at bounding box center [1190, 486] width 224 height 224
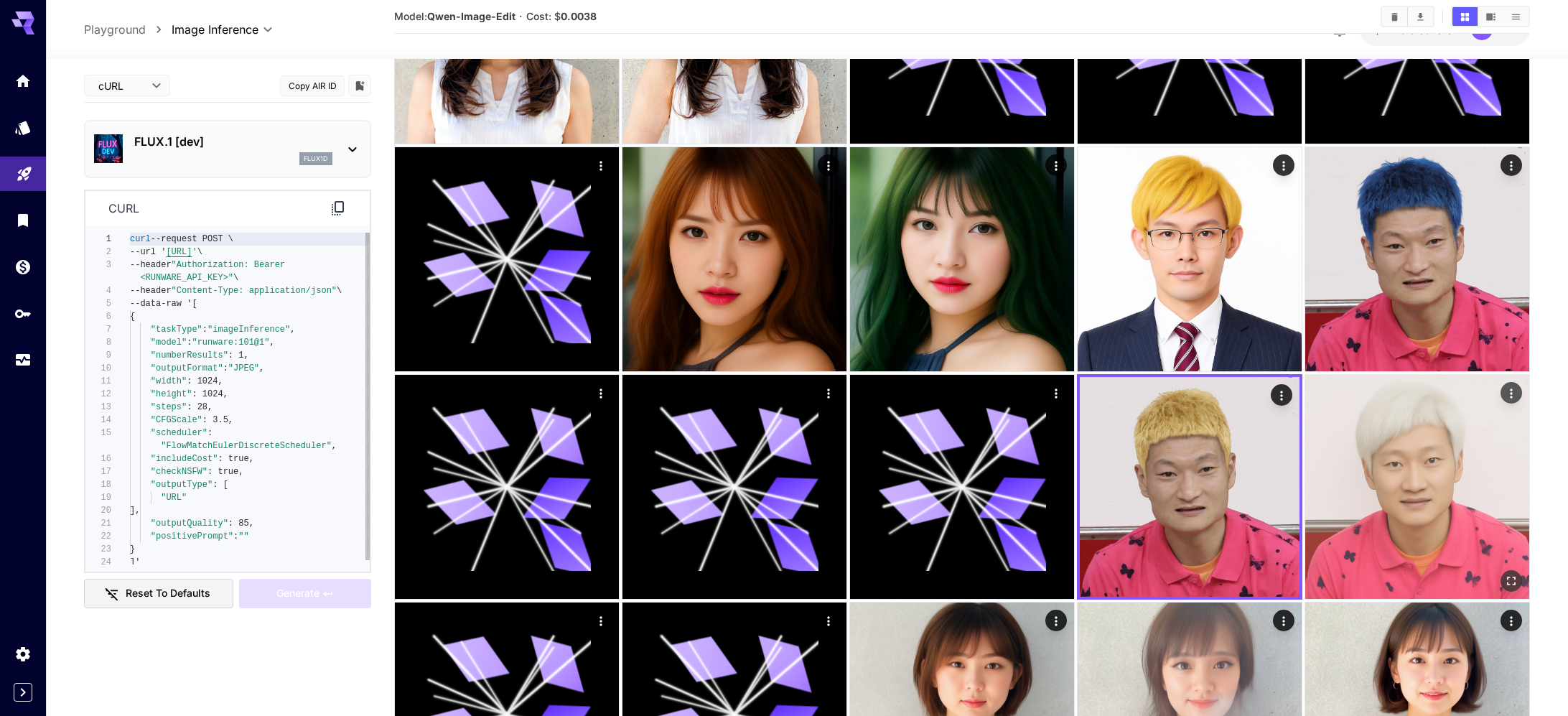
click at [1380, 507] on img at bounding box center [1417, 486] width 224 height 224
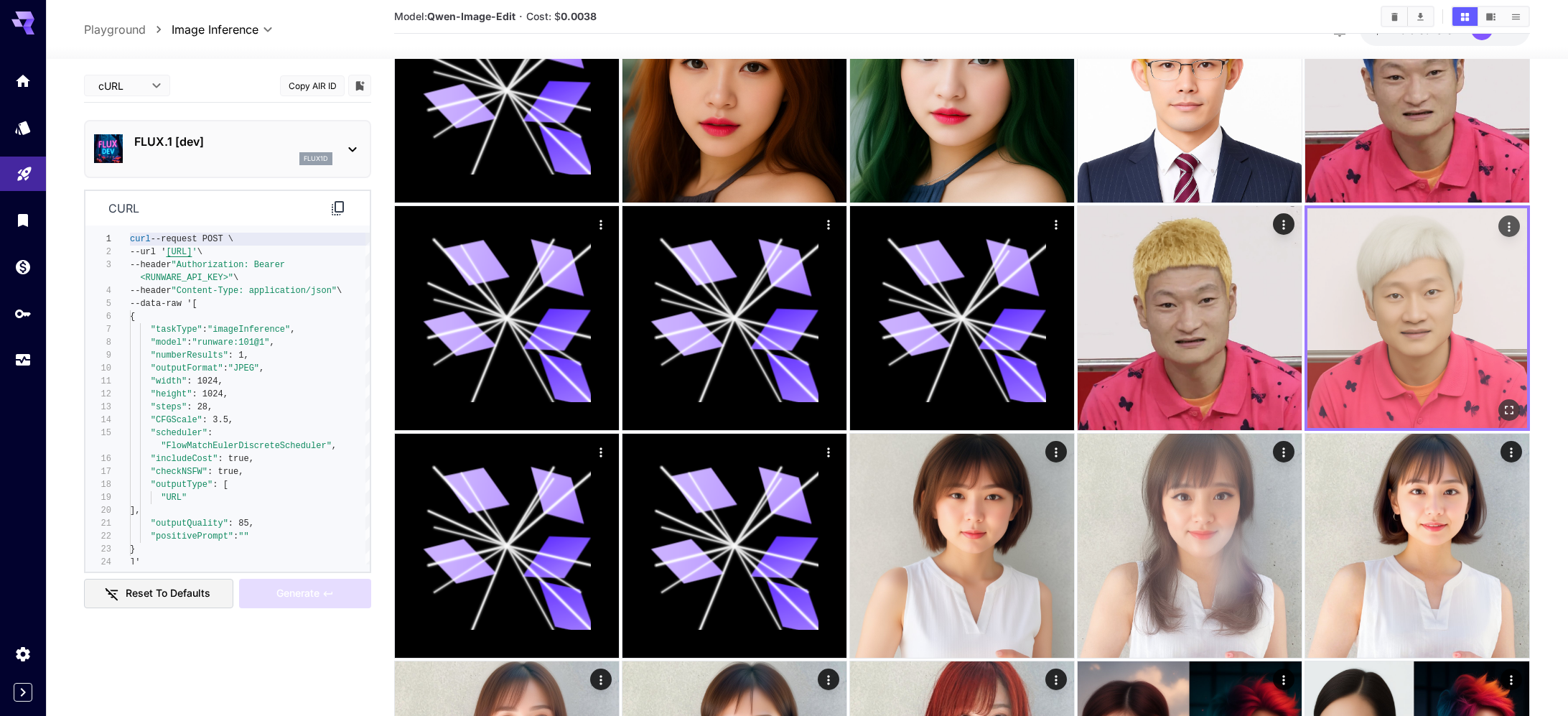
scroll to position [644, 0]
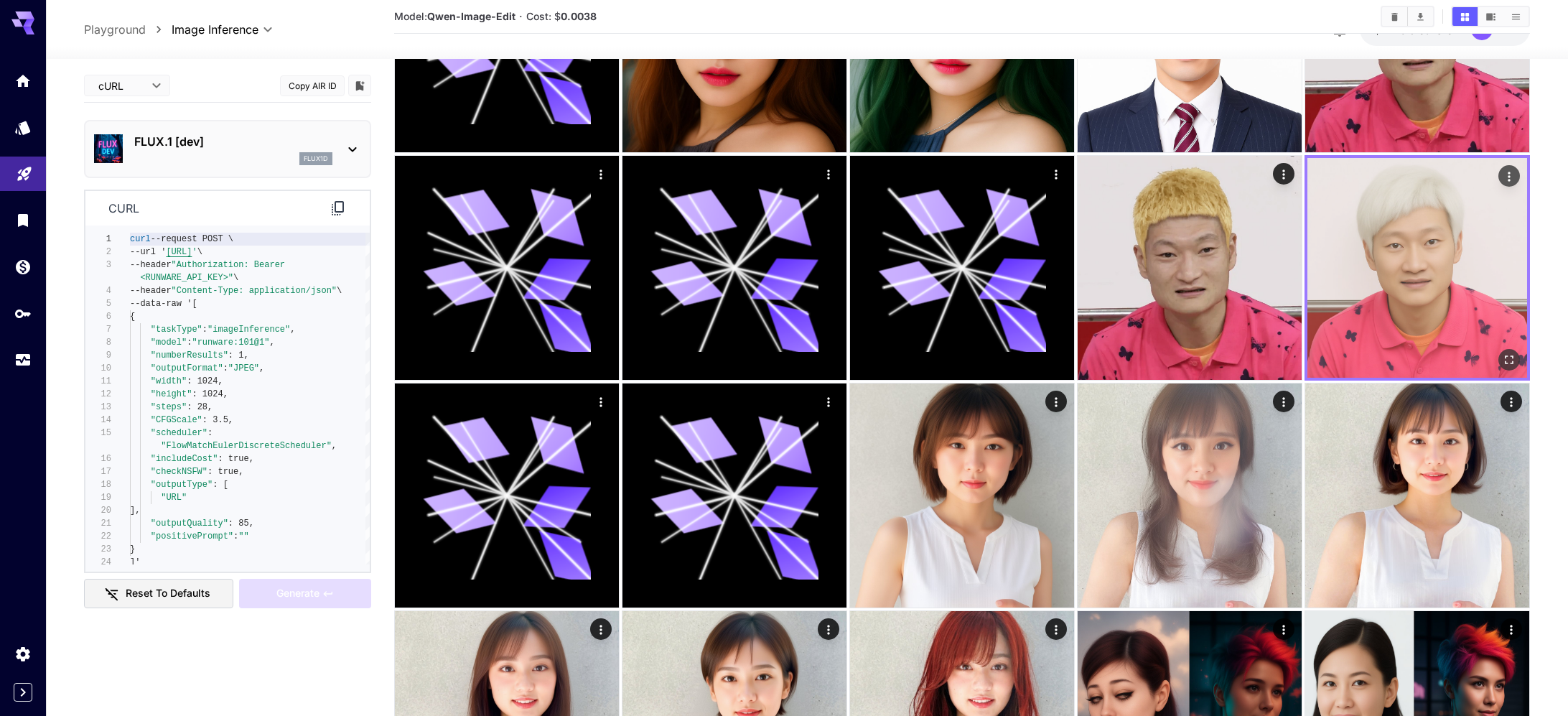
click at [1378, 523] on img at bounding box center [1417, 495] width 224 height 224
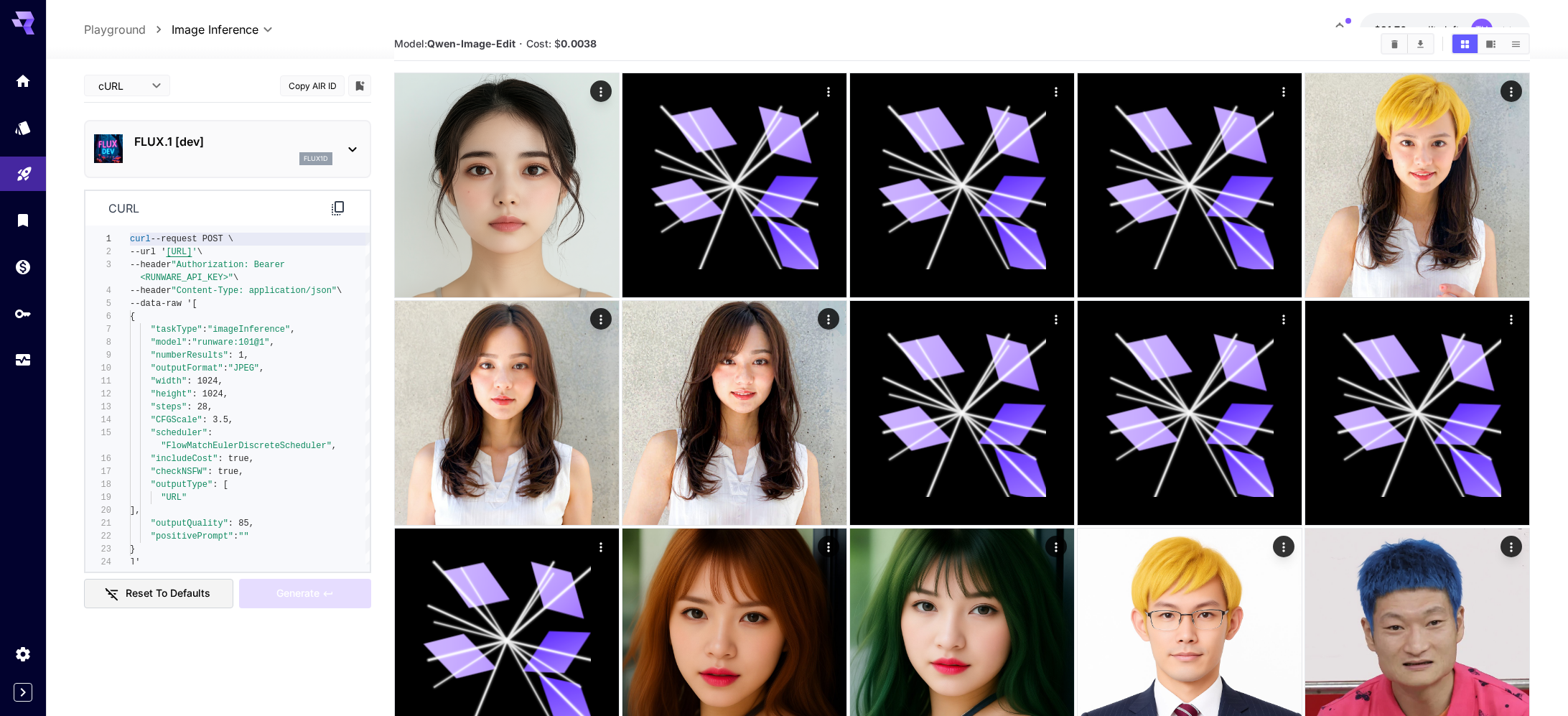
scroll to position [0, 0]
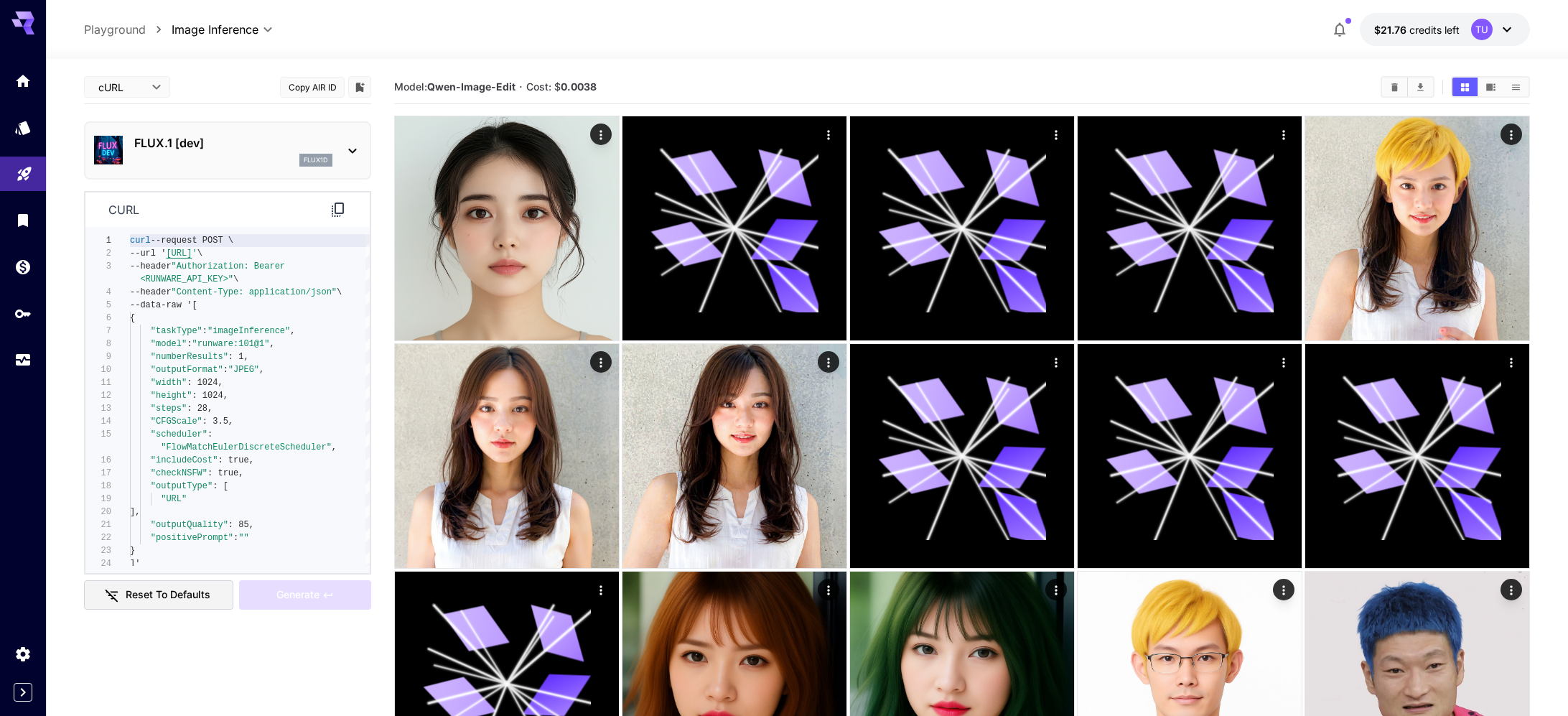
click at [143, 104] on li "Editor" at bounding box center [126, 116] width 86 height 26
type input "****"
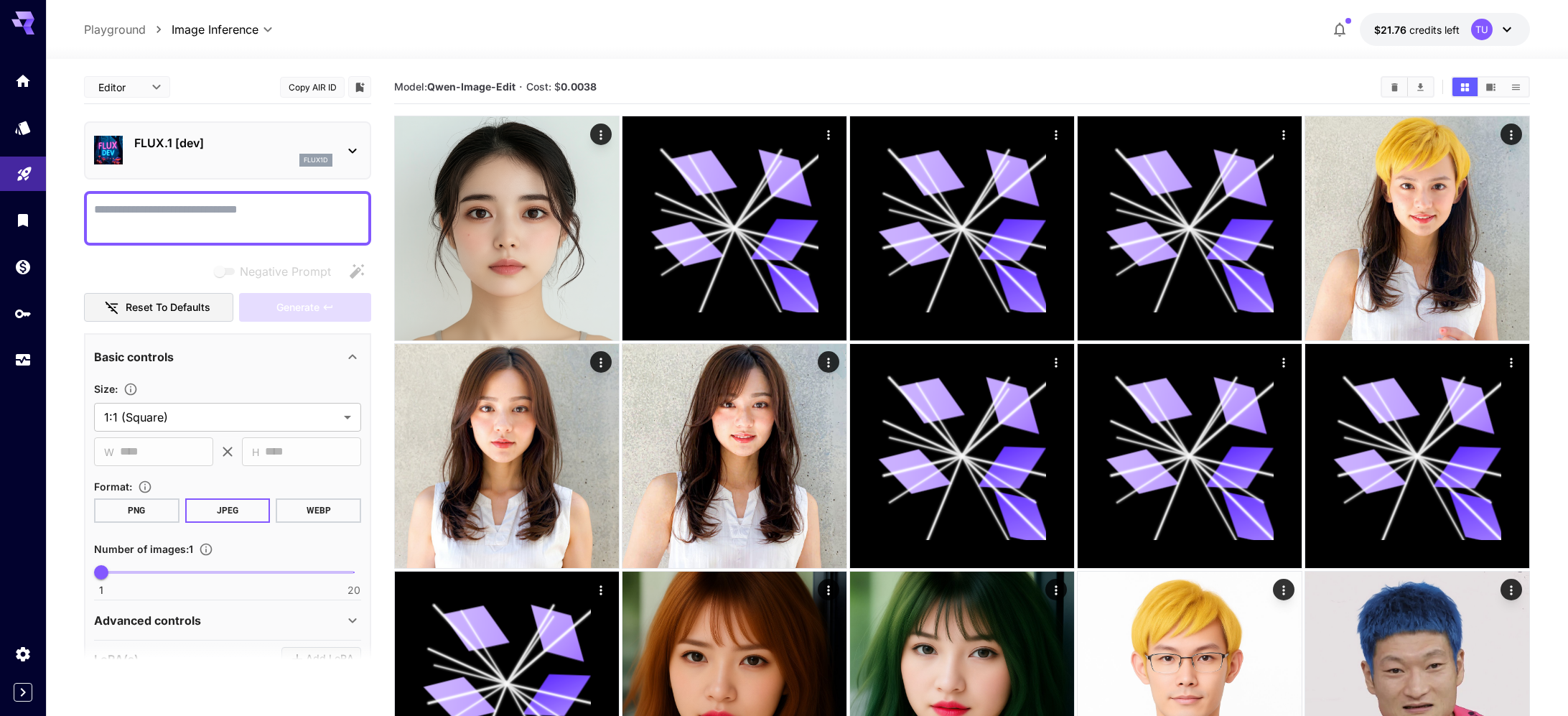
click at [293, 132] on div "FLUX.1 [dev] flux1d" at bounding box center [227, 150] width 267 height 43
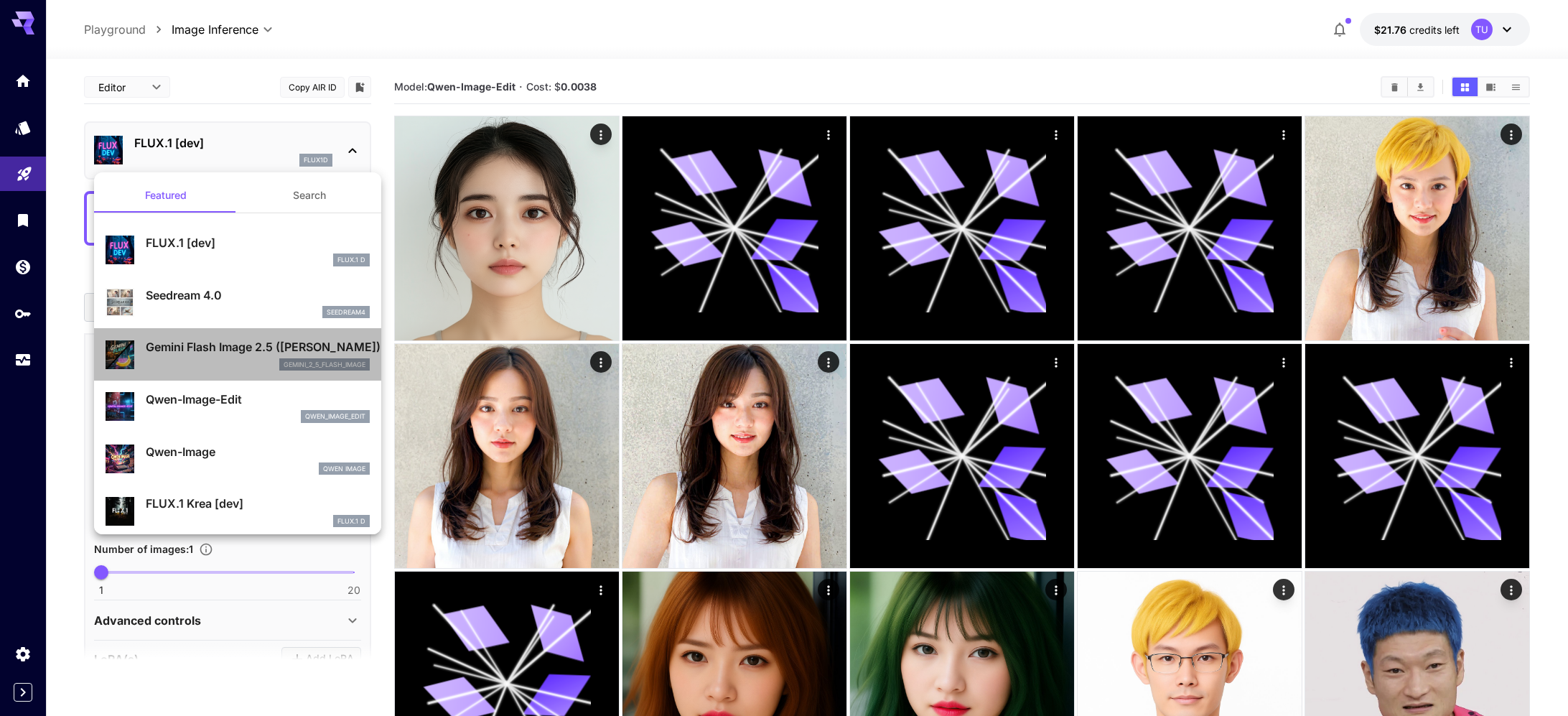
click at [209, 359] on div "gemini_2_5_flash_image" at bounding box center [257, 365] width 224 height 13
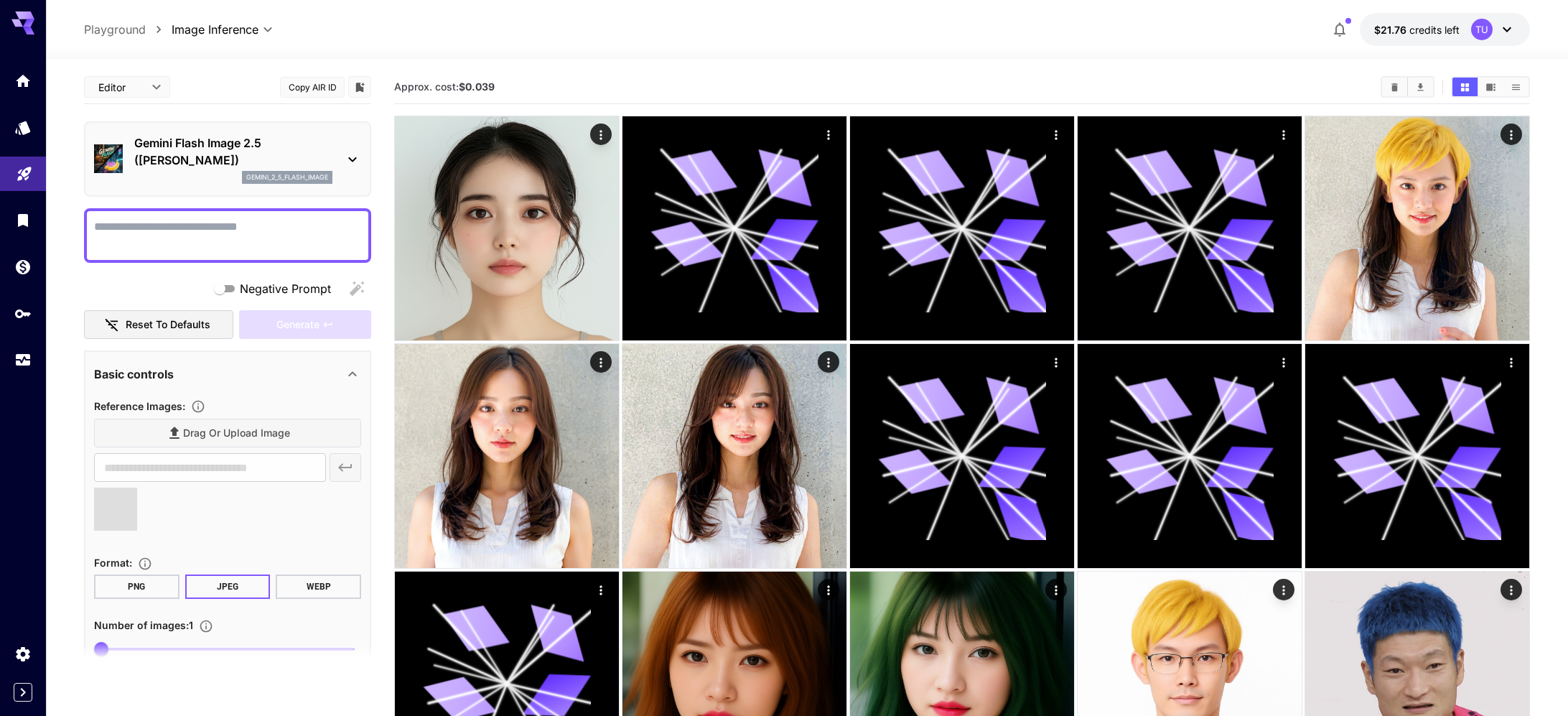
click at [261, 227] on textarea "Negative Prompt" at bounding box center [227, 236] width 267 height 34
type input "**********"
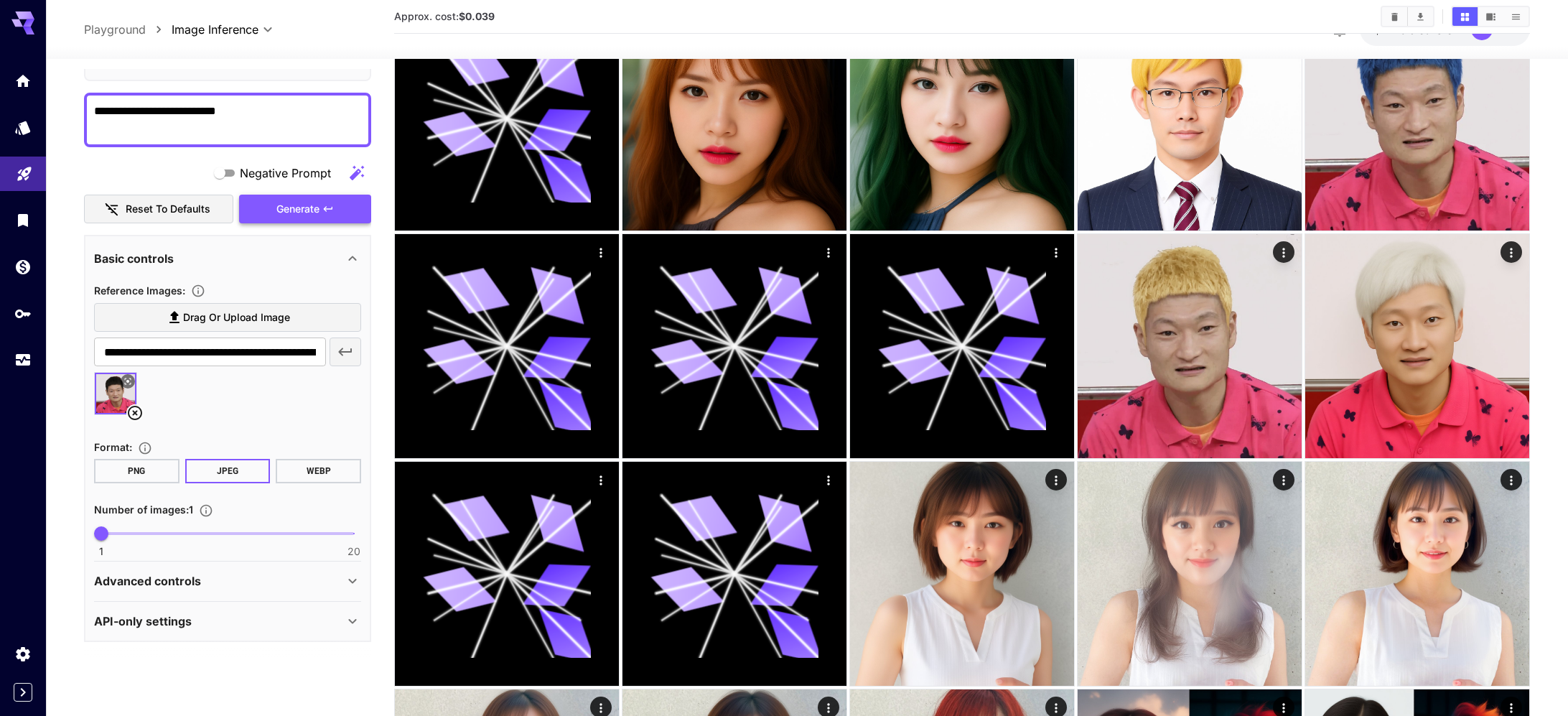
scroll to position [646, 0]
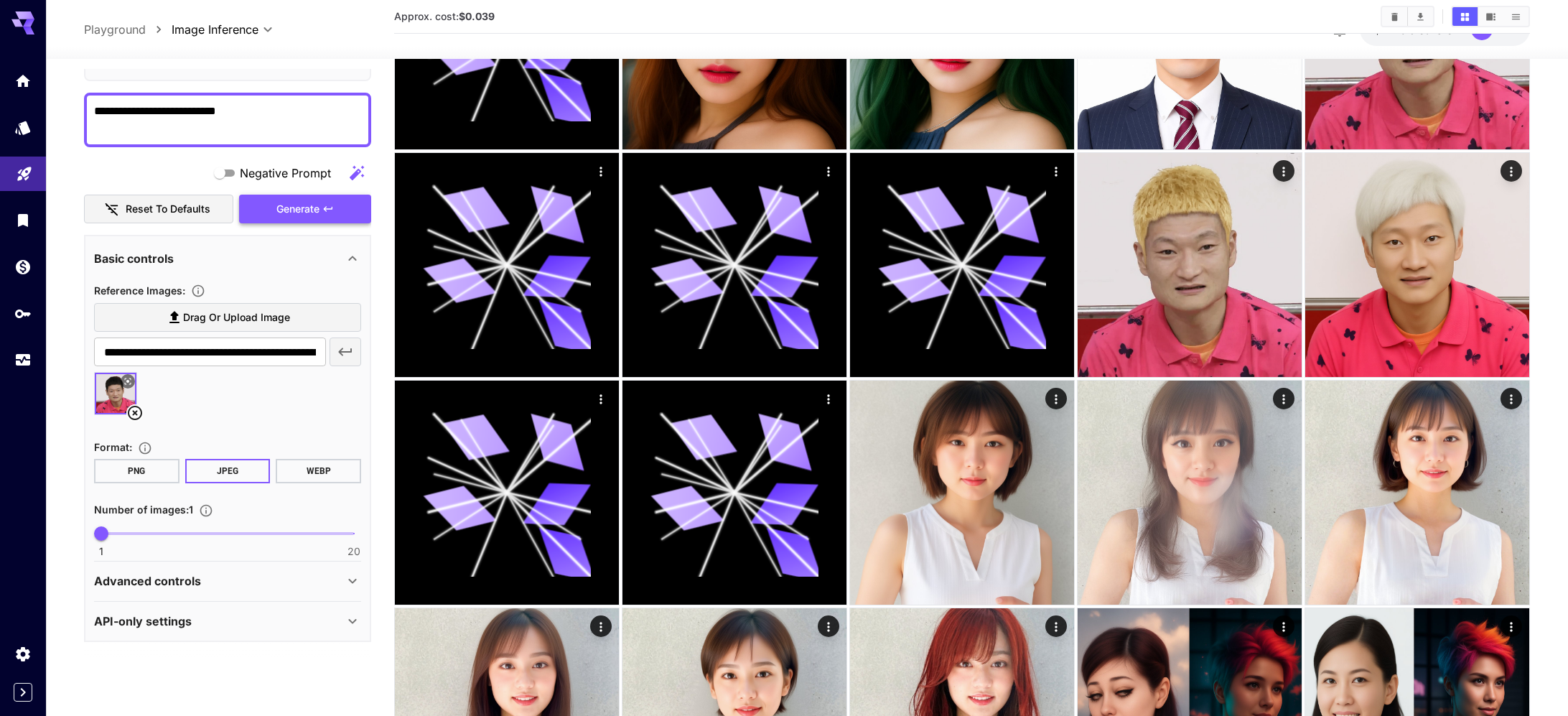
type textarea "**********"
click at [316, 211] on span "Generate" at bounding box center [299, 209] width 43 height 18
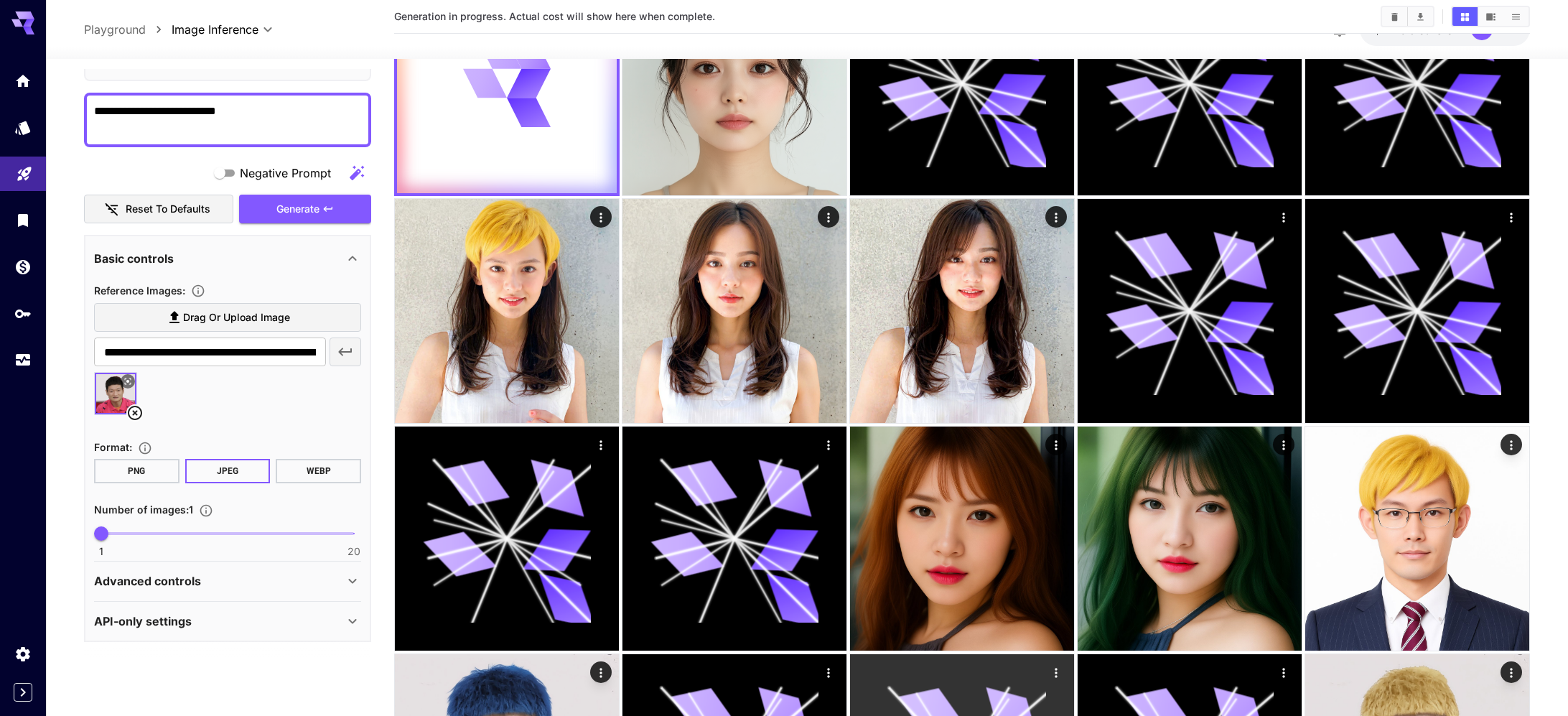
scroll to position [0, 0]
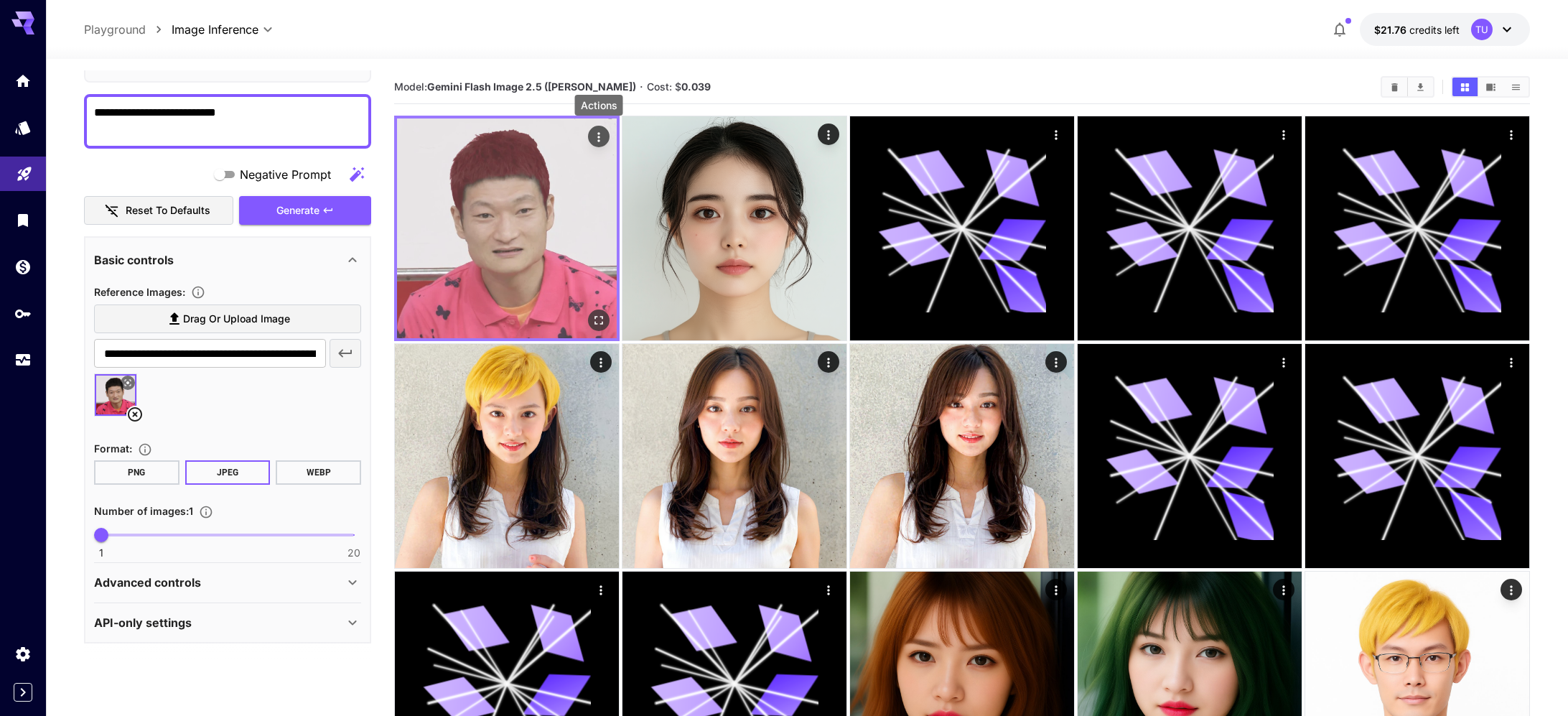
click at [608, 138] on button "Actions" at bounding box center [599, 137] width 22 height 22
click at [597, 138] on icon "Actions" at bounding box center [599, 137] width 15 height 15
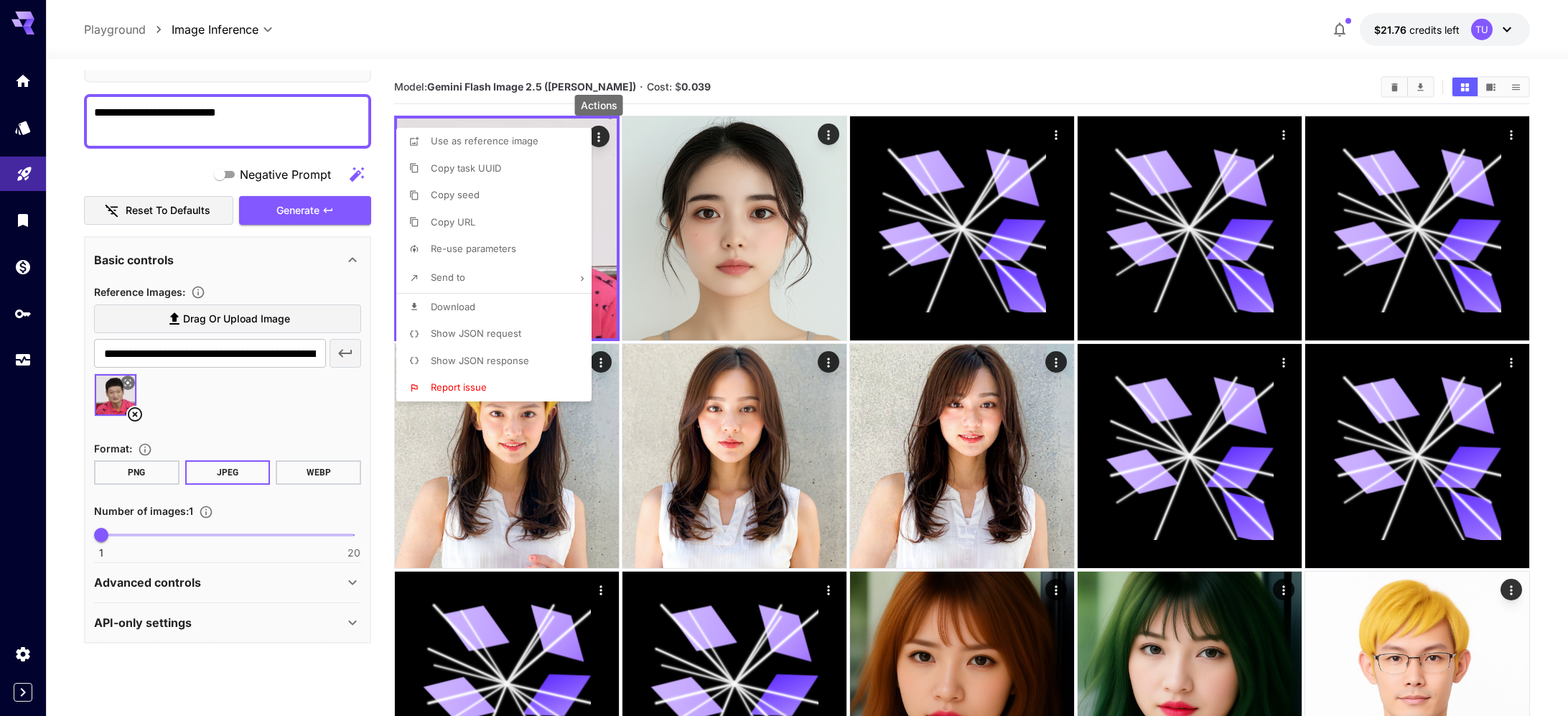
click at [508, 338] on span "Show JSON request" at bounding box center [476, 333] width 91 height 12
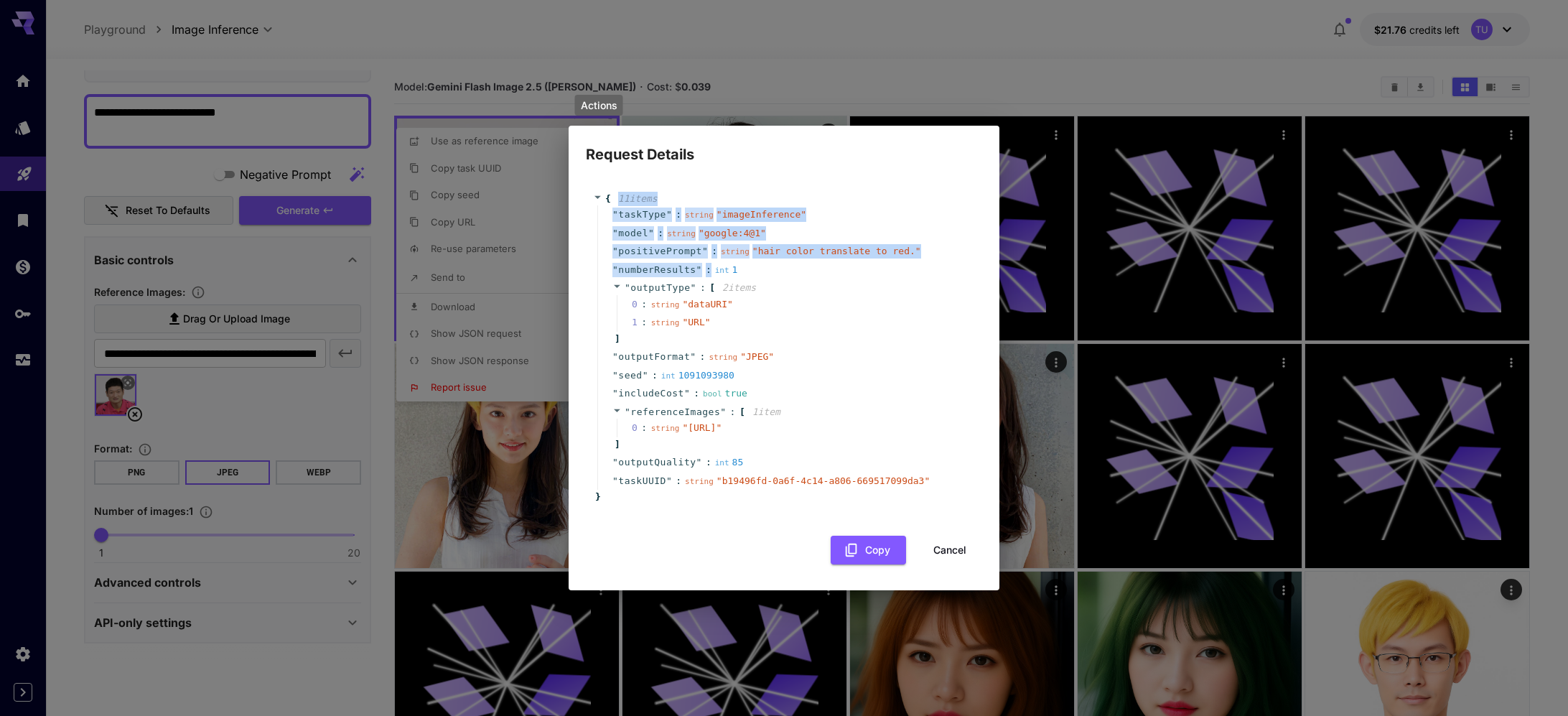
drag, startPoint x: 610, startPoint y: 182, endPoint x: 698, endPoint y: 247, distance: 109.4
click at [699, 251] on div "{ 11 item s " taskType " : string " imageInference " " model " : string " googl…" at bounding box center [784, 348] width 382 height 313
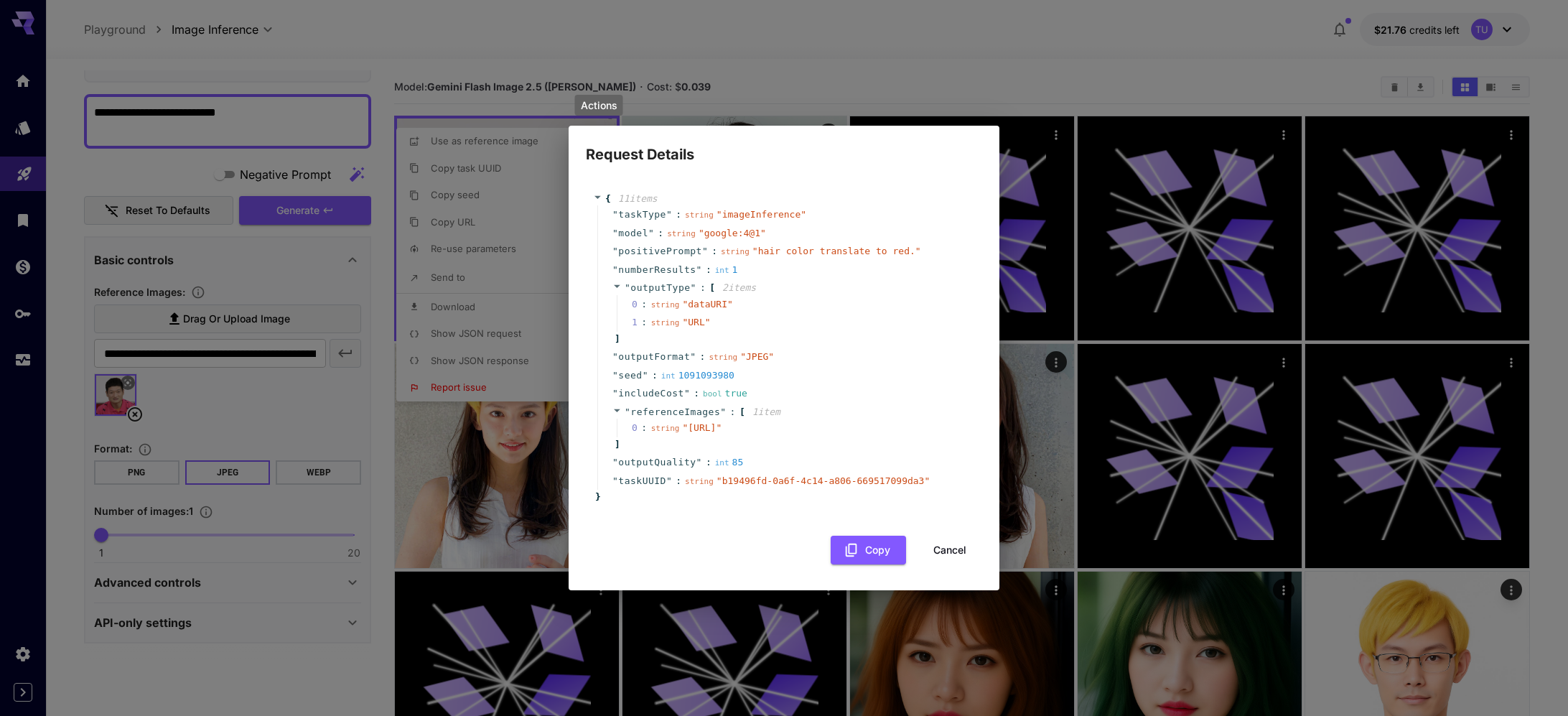
click at [640, 227] on span "model" at bounding box center [633, 233] width 30 height 15
click at [869, 560] on button "Copy" at bounding box center [868, 551] width 75 height 29
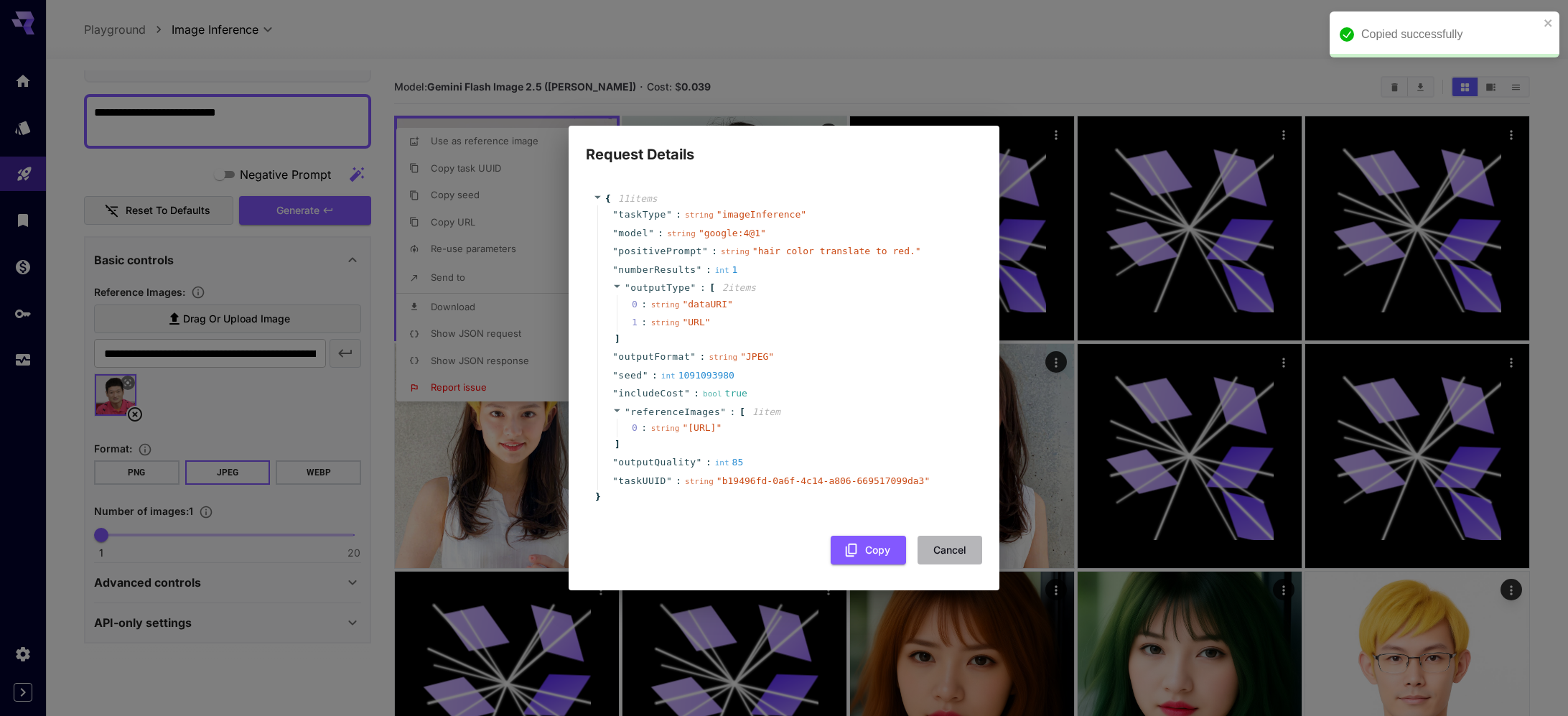
click at [940, 563] on button "Cancel" at bounding box center [949, 551] width 64 height 29
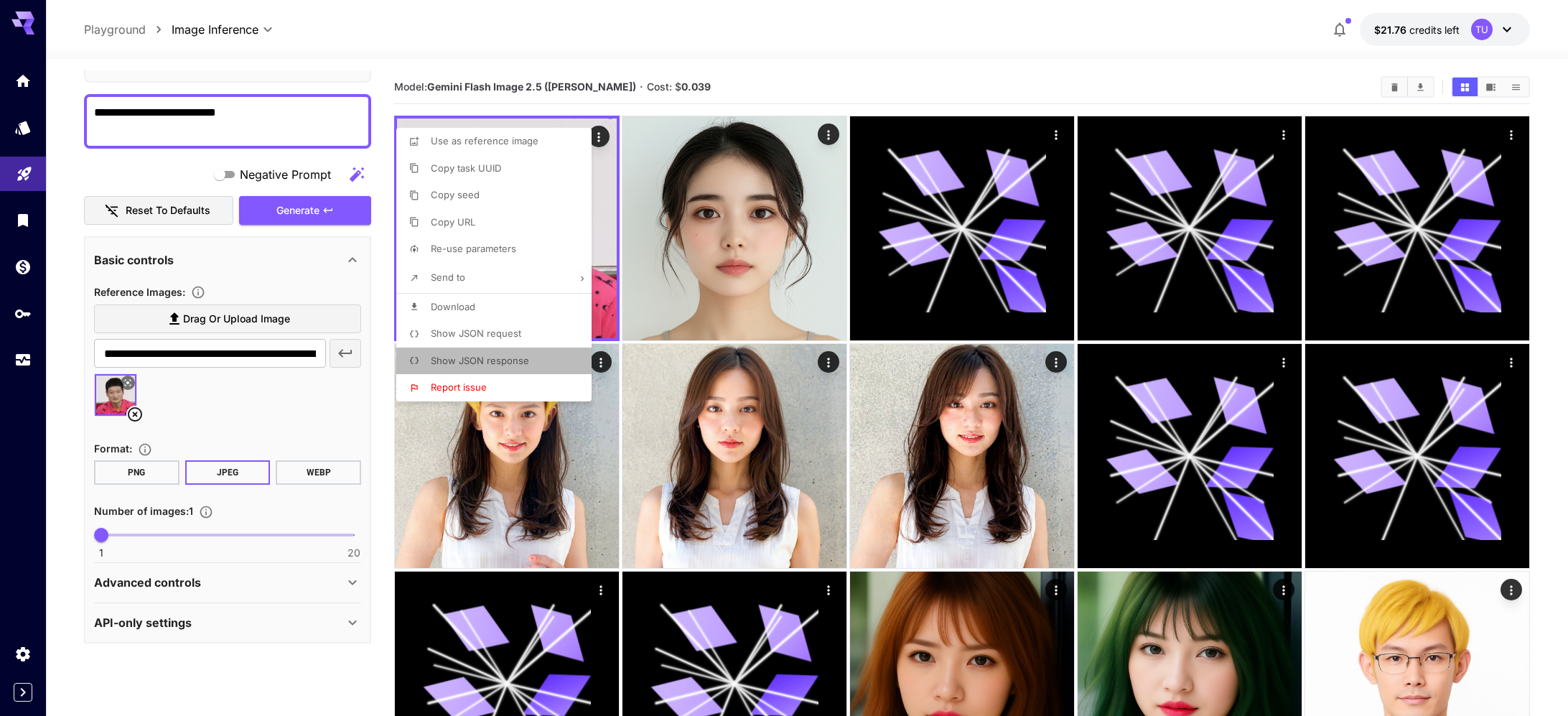
click at [532, 360] on li "Show JSON response" at bounding box center [498, 361] width 204 height 27
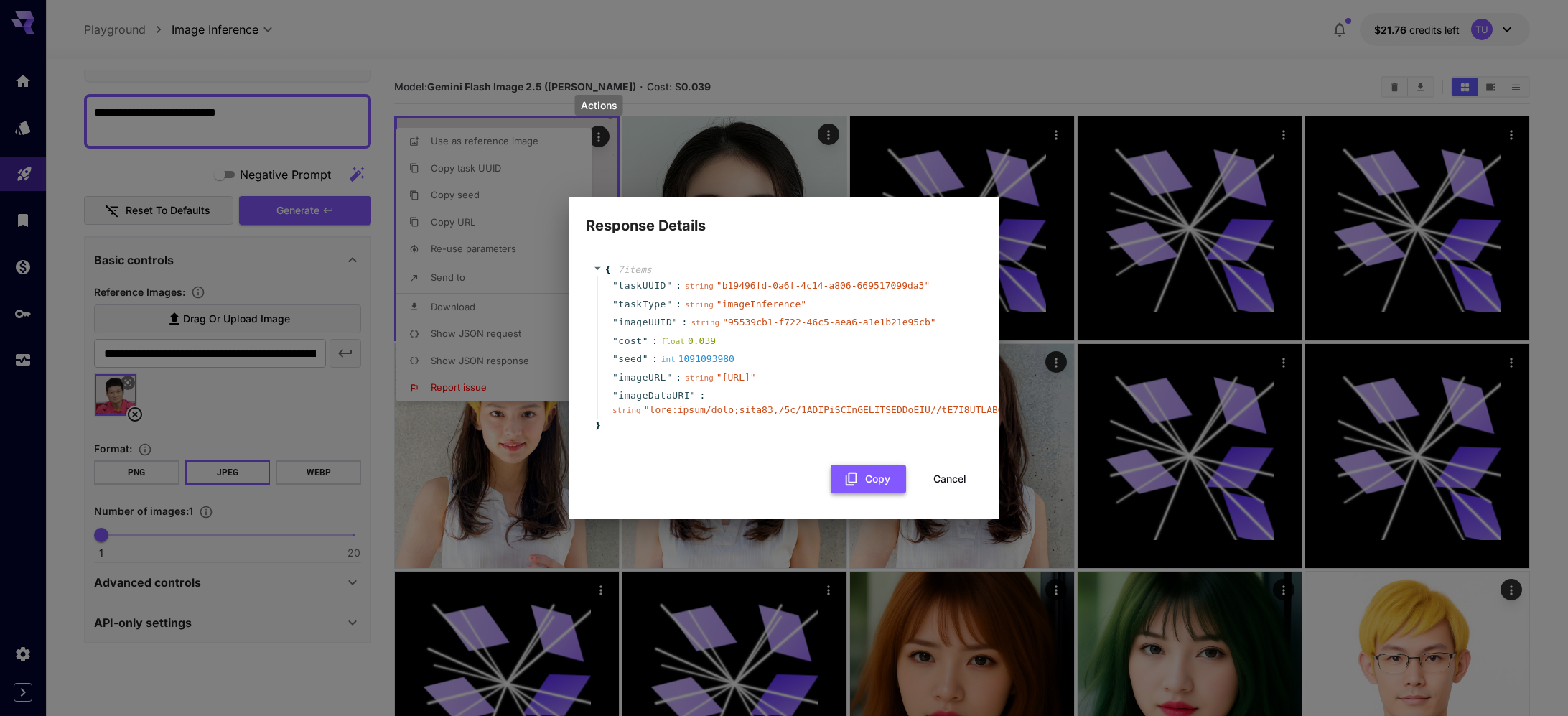
click at [868, 494] on button "Copy" at bounding box center [868, 479] width 75 height 29
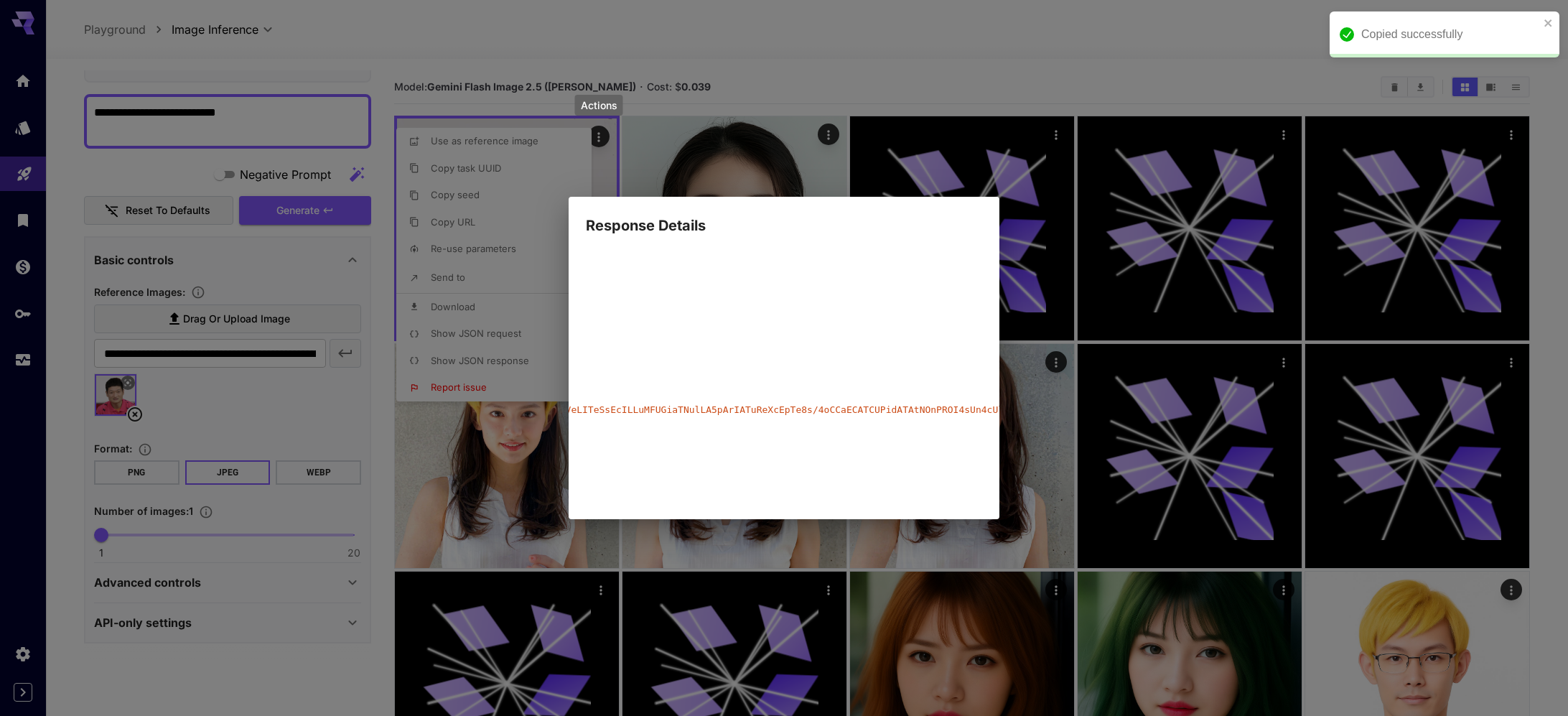
scroll to position [0, 1219]
click at [1005, 45] on div "Response Details { 7 item s " taskUUID " : string " b19496fd-0a6f-4c14-a806-669…" at bounding box center [784, 358] width 1568 height 716
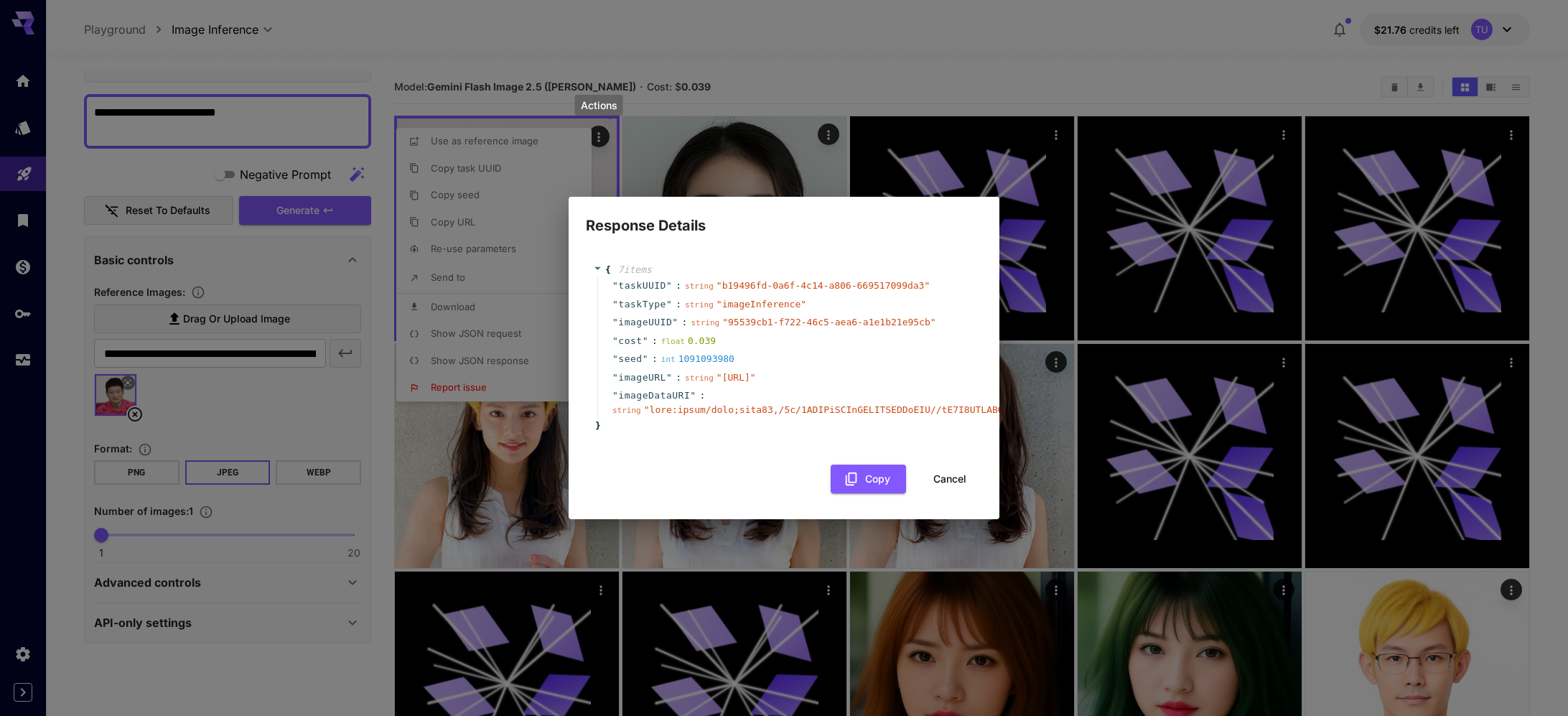
click at [942, 506] on div "{ 7 item s " taskUUID " : string " b19496fd-0a6f-4c14-a806-669517099da3 " " tas…" at bounding box center [784, 377] width 396 height 258
click at [948, 494] on button "Cancel" at bounding box center [949, 479] width 64 height 29
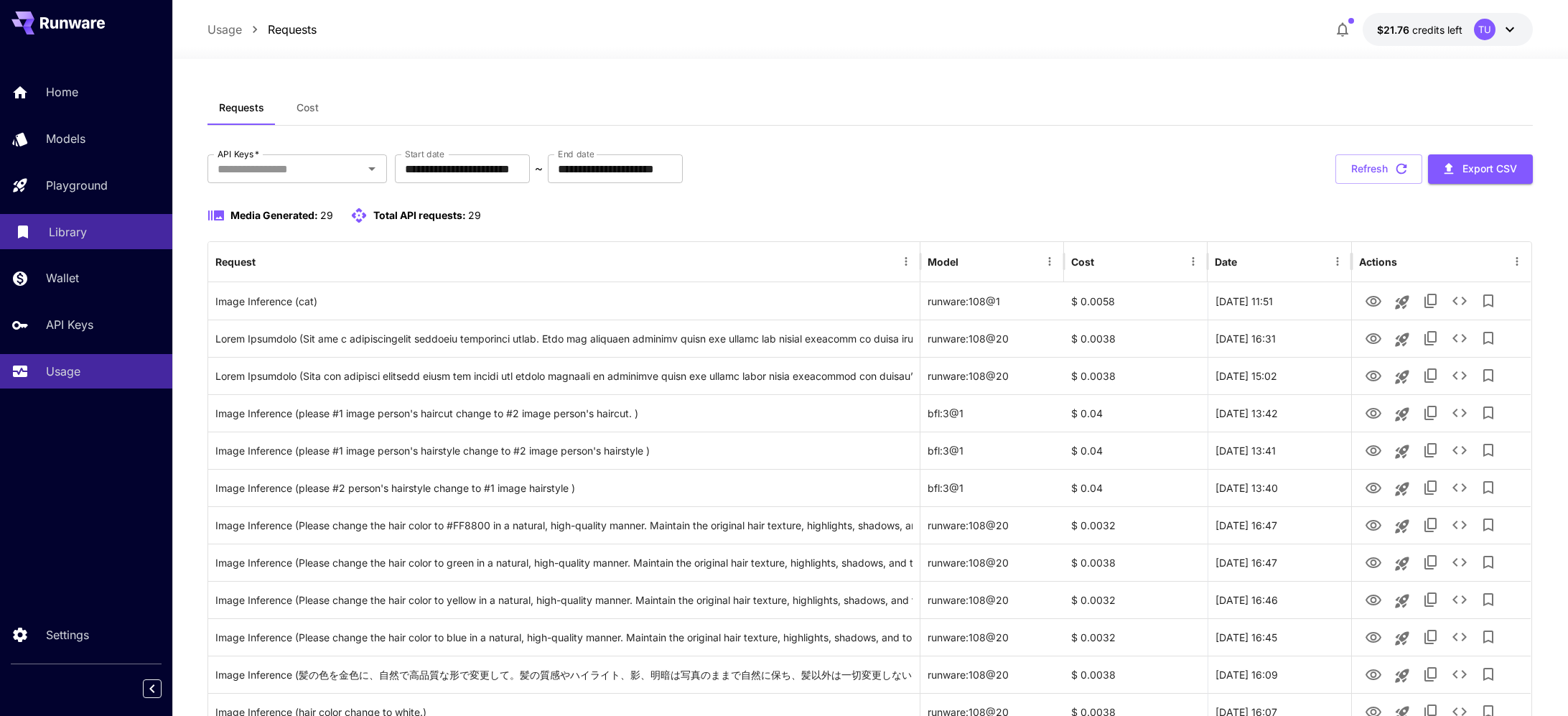
click at [86, 230] on div "Library" at bounding box center [105, 232] width 112 height 17
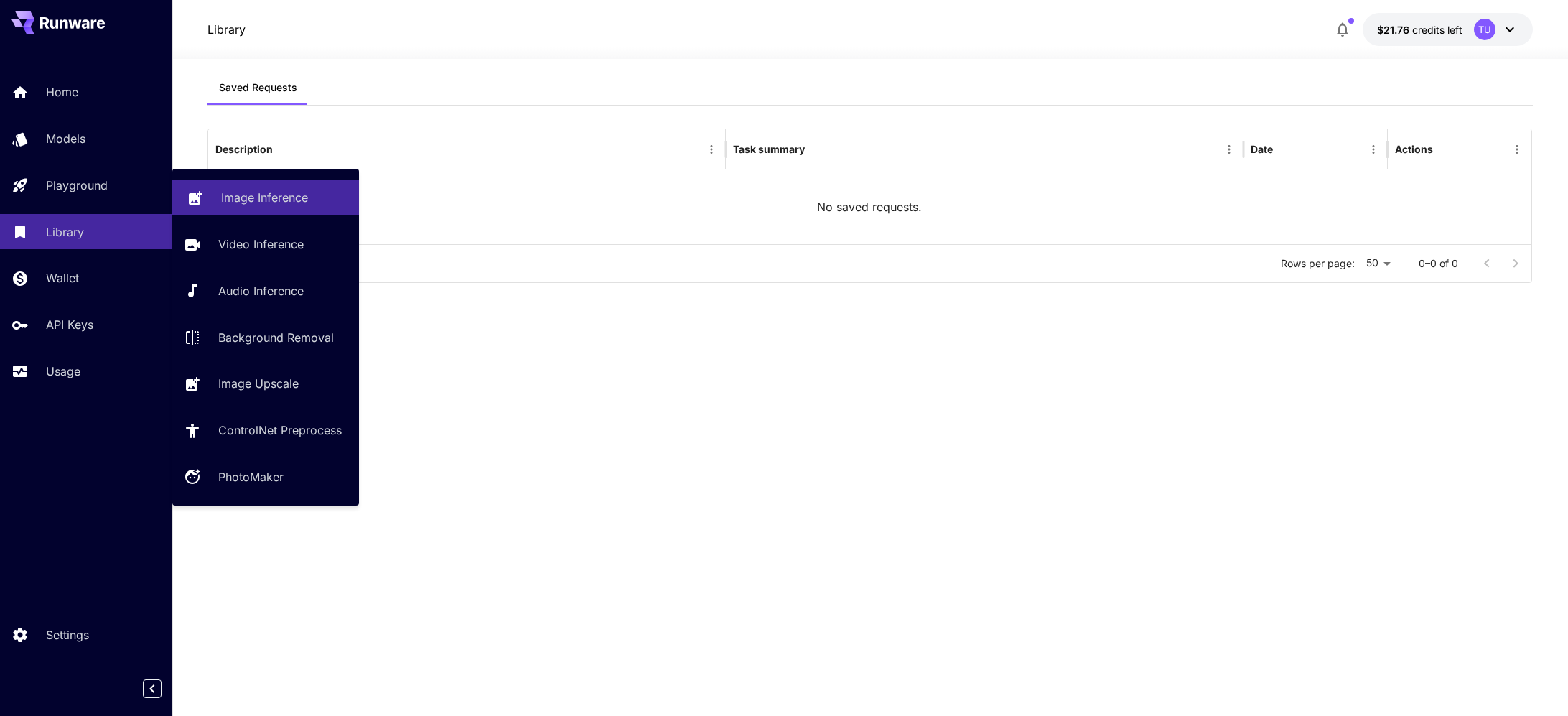
click at [285, 189] on p "Image Inference" at bounding box center [264, 198] width 87 height 17
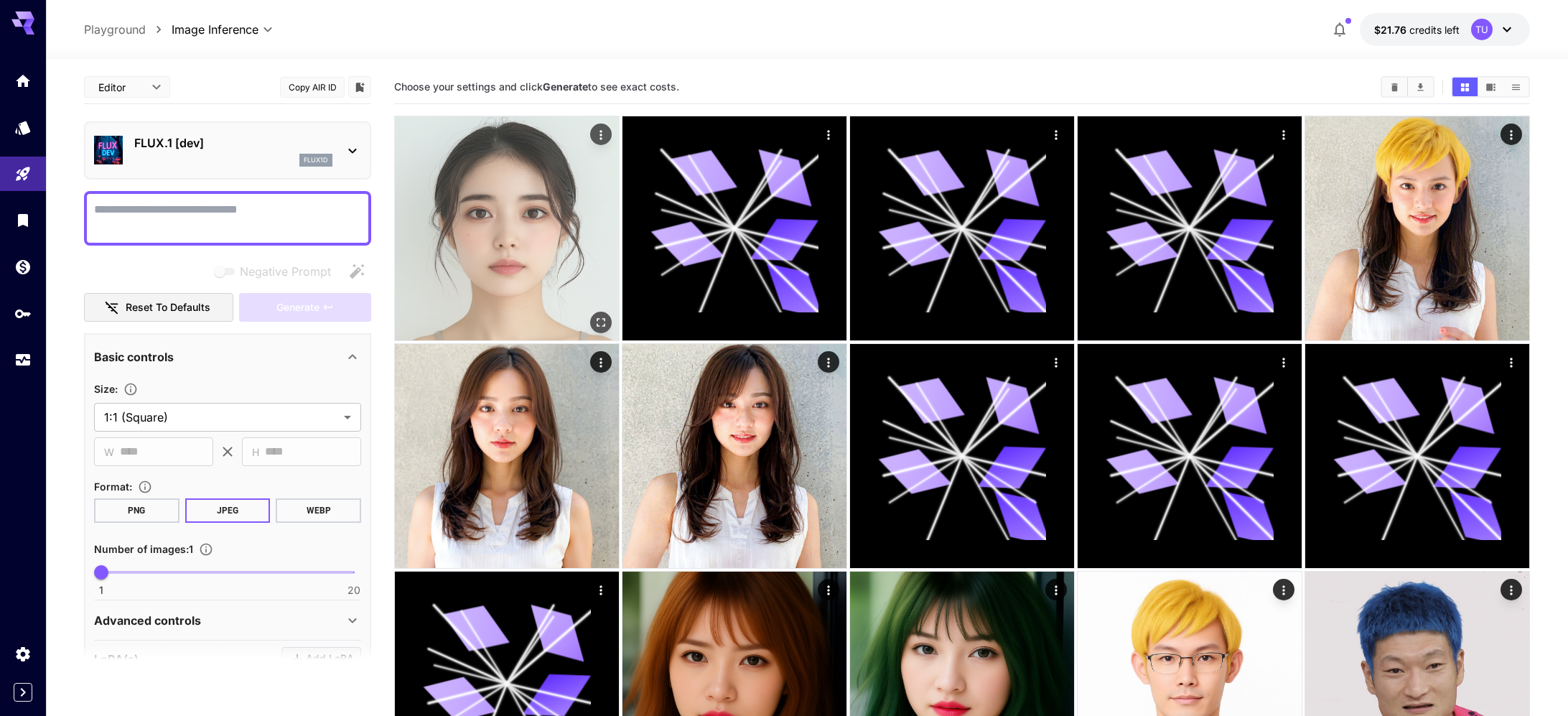
click at [596, 214] on img at bounding box center [506, 228] width 224 height 224
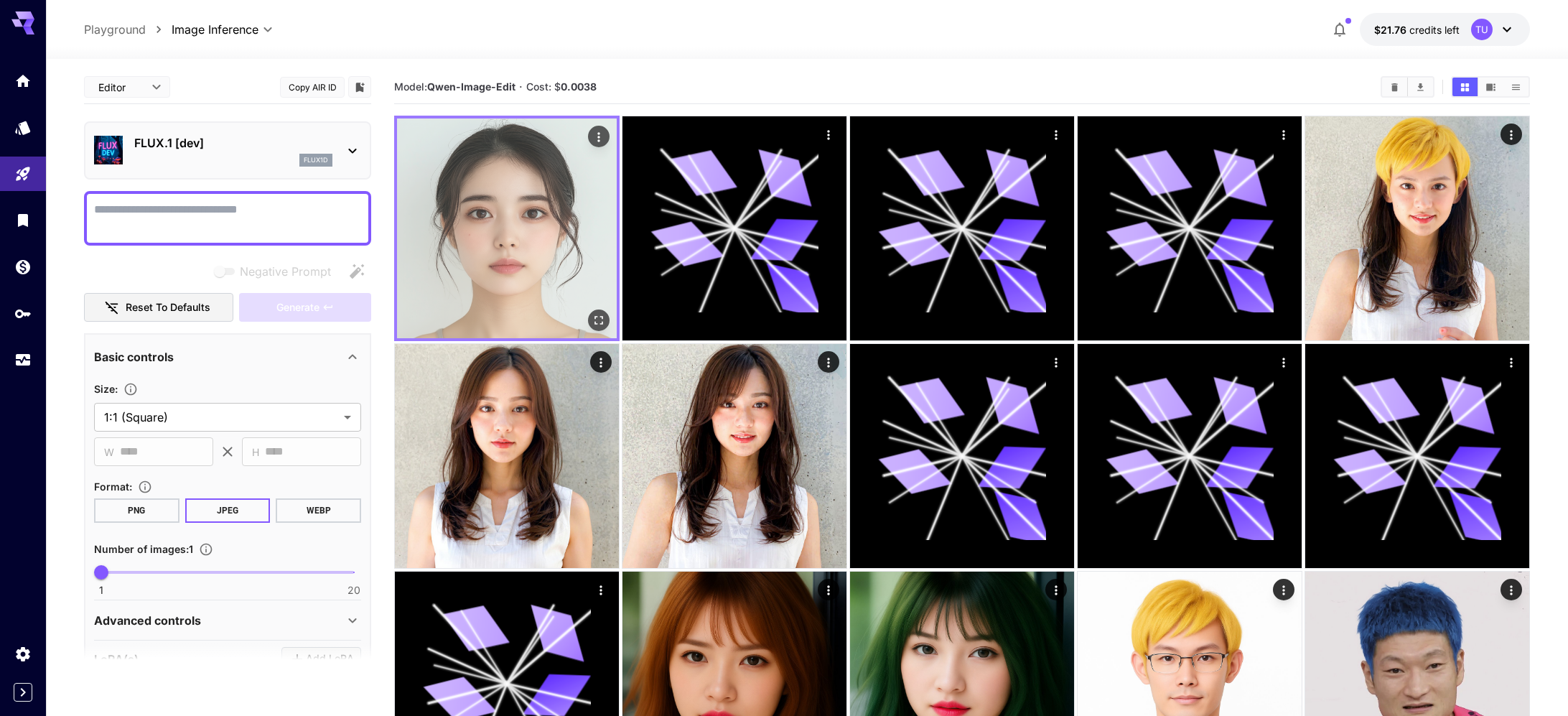
click at [603, 139] on icon "Actions" at bounding box center [599, 137] width 15 height 15
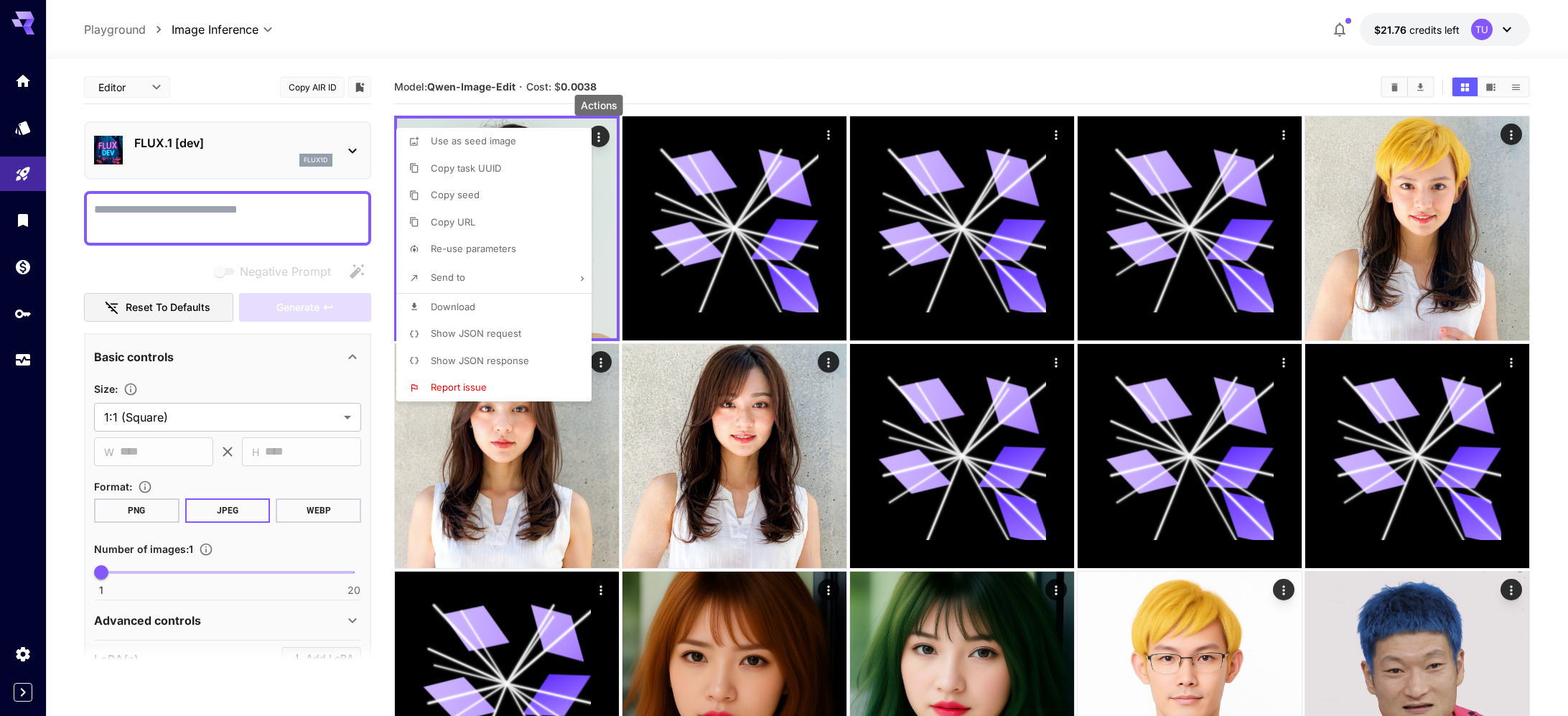
click at [520, 334] on span "Show JSON request" at bounding box center [476, 333] width 91 height 12
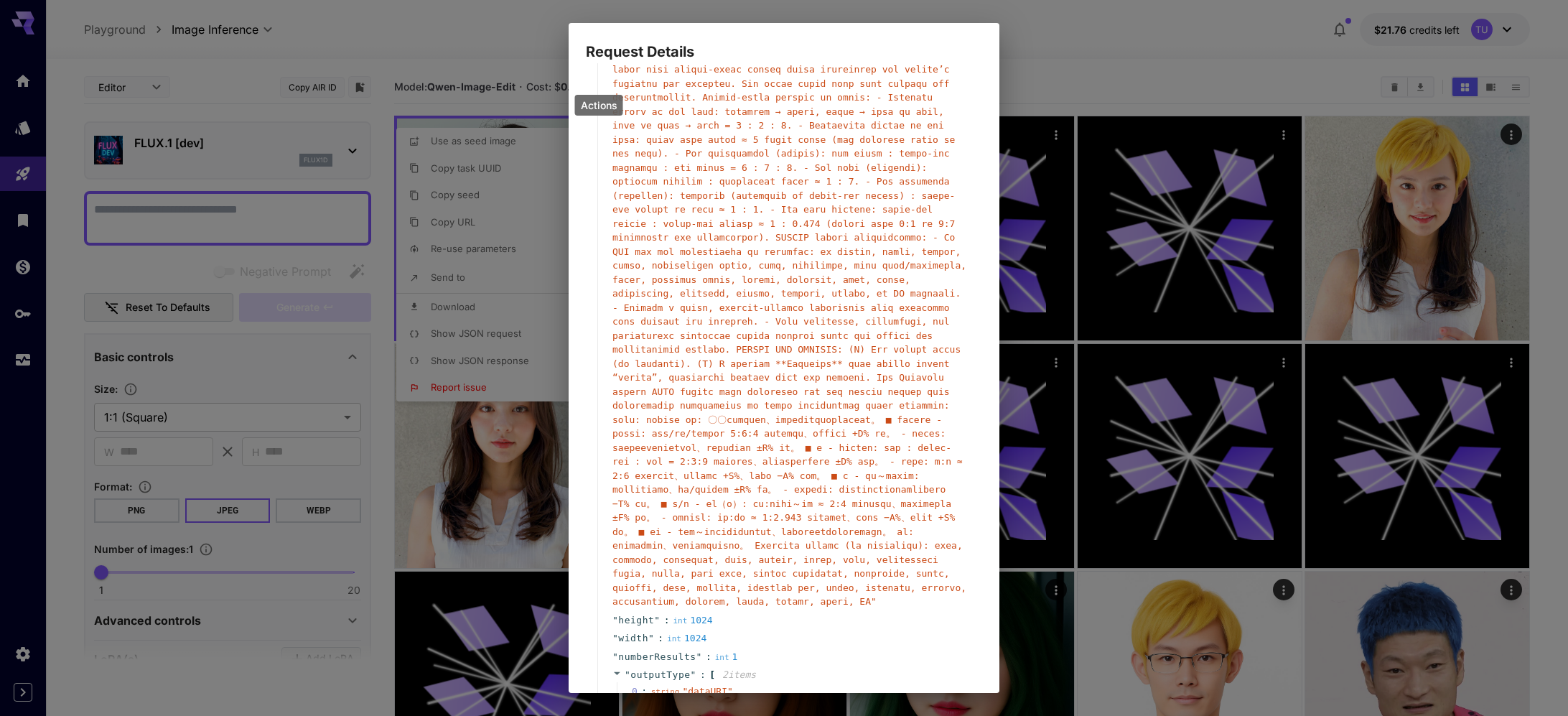
scroll to position [447, 0]
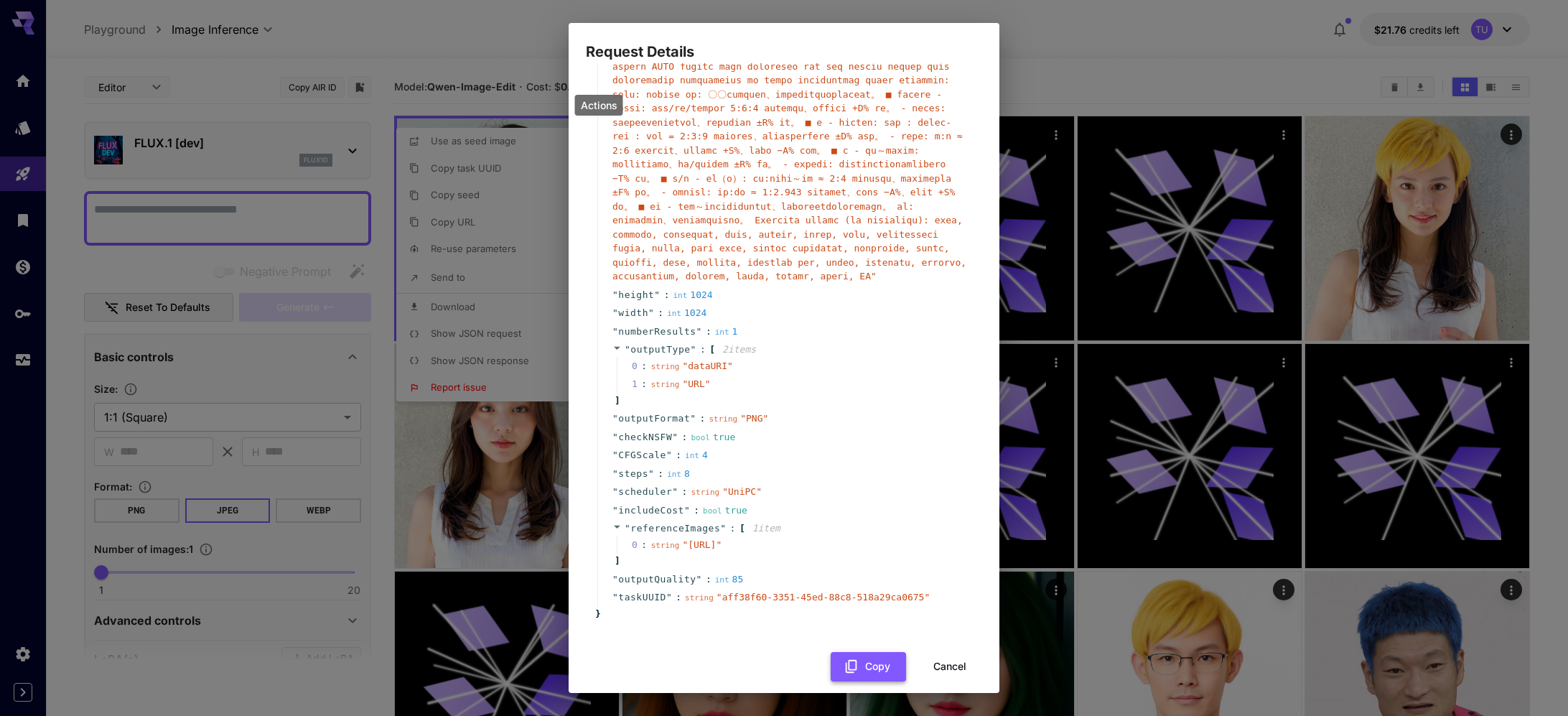
click at [867, 652] on button "Copy" at bounding box center [868, 667] width 75 height 29
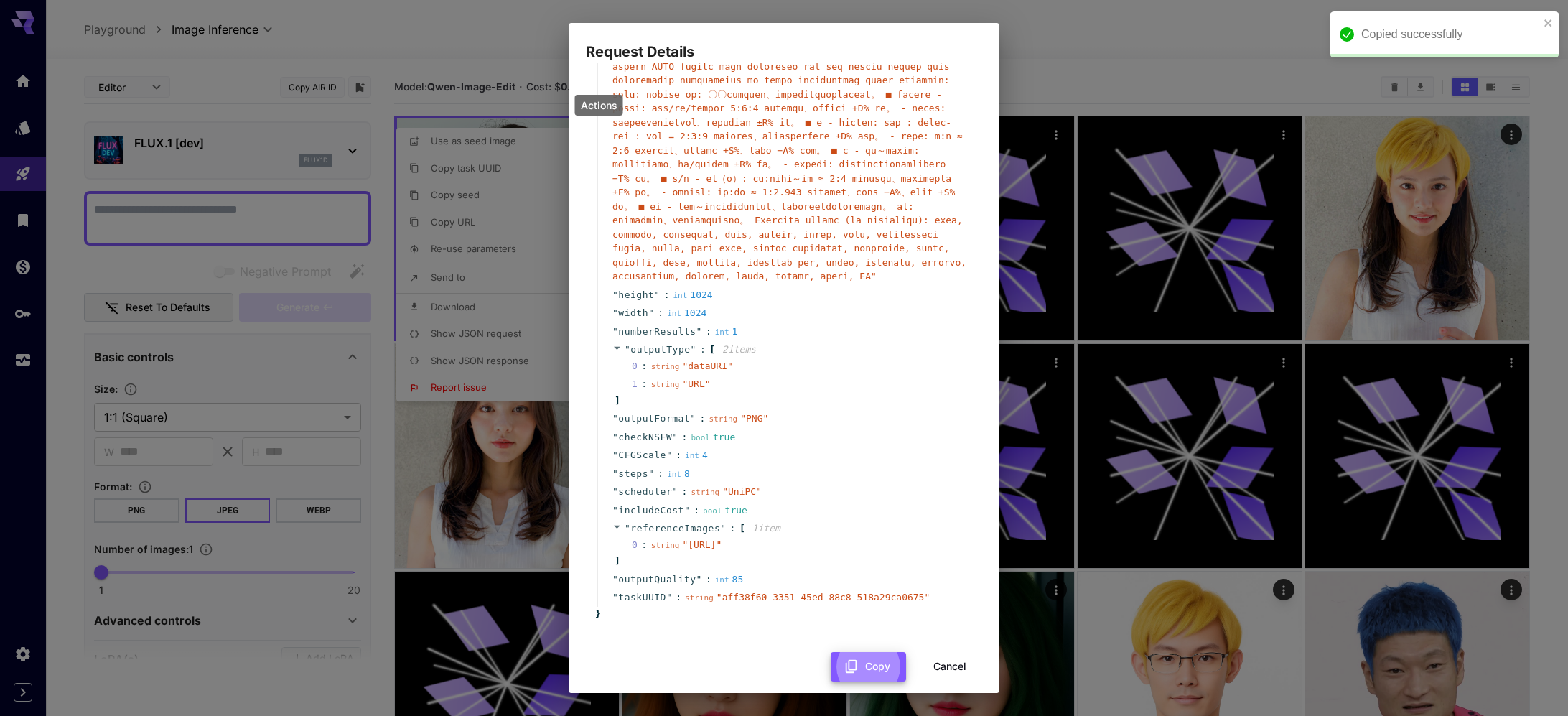
click at [463, 222] on div "Request Details { 16 item s " taskType " : string " imageInference " " model " …" at bounding box center [784, 358] width 1568 height 716
click at [966, 657] on button "Cancel" at bounding box center [949, 667] width 64 height 29
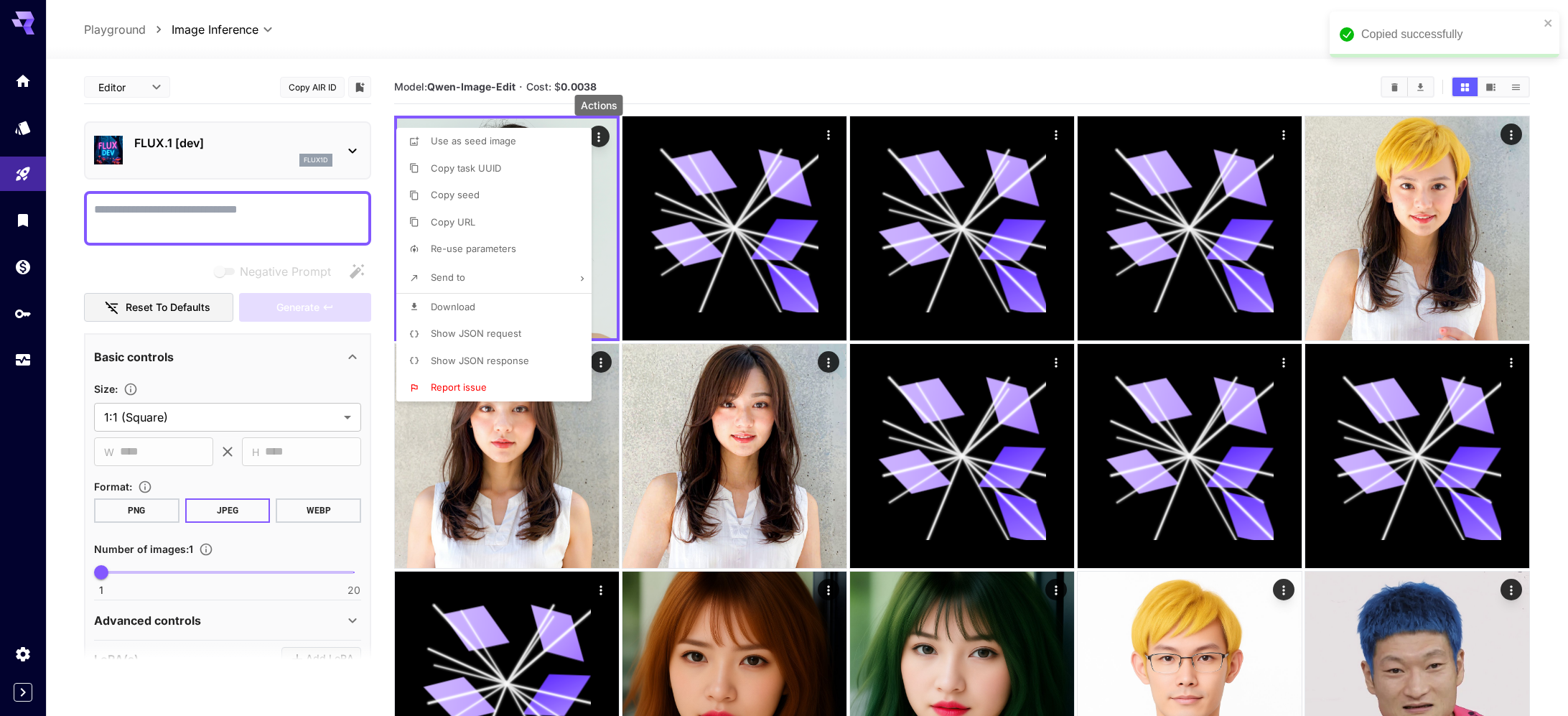
click at [161, 144] on div at bounding box center [784, 358] width 1568 height 716
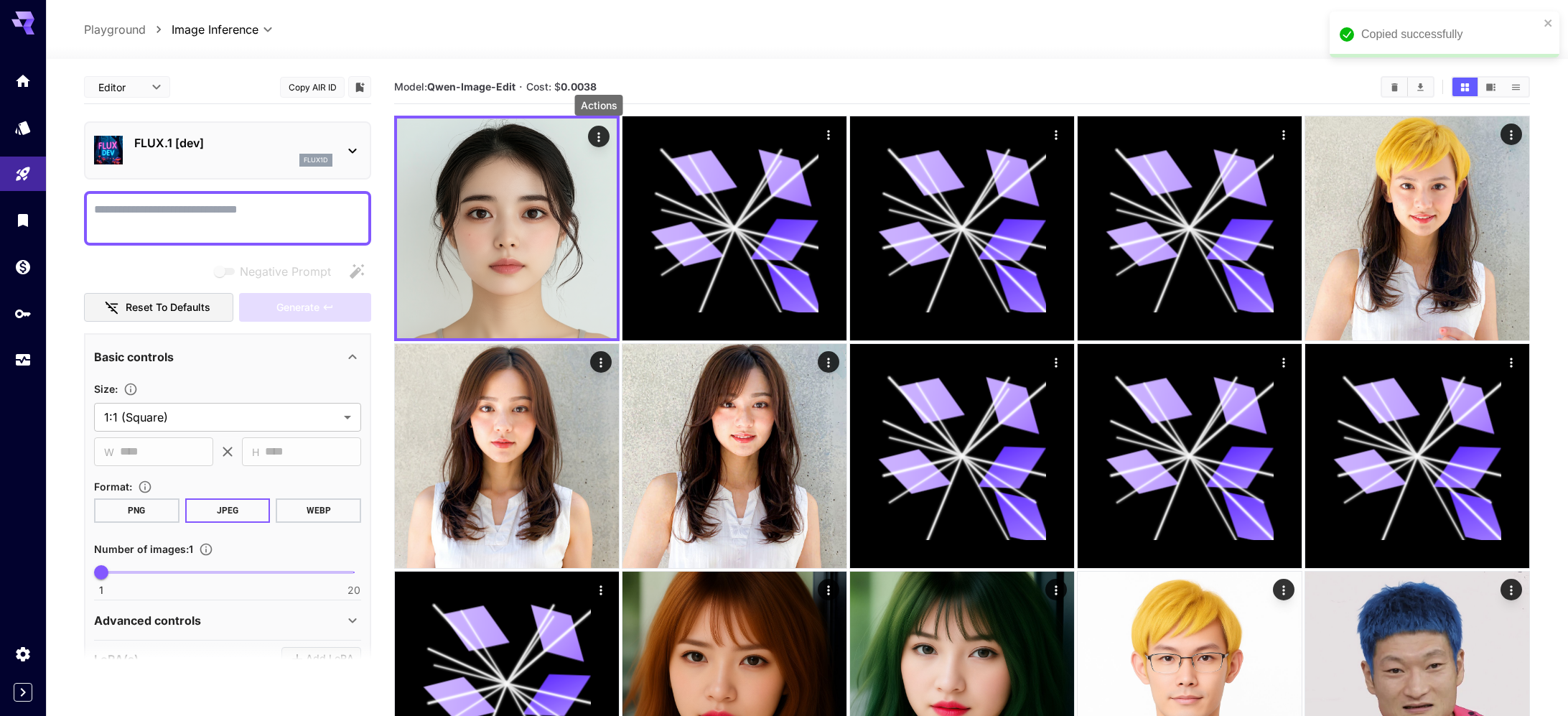
click at [236, 151] on div "FLUX.1 [dev] flux1d" at bounding box center [233, 150] width 199 height 33
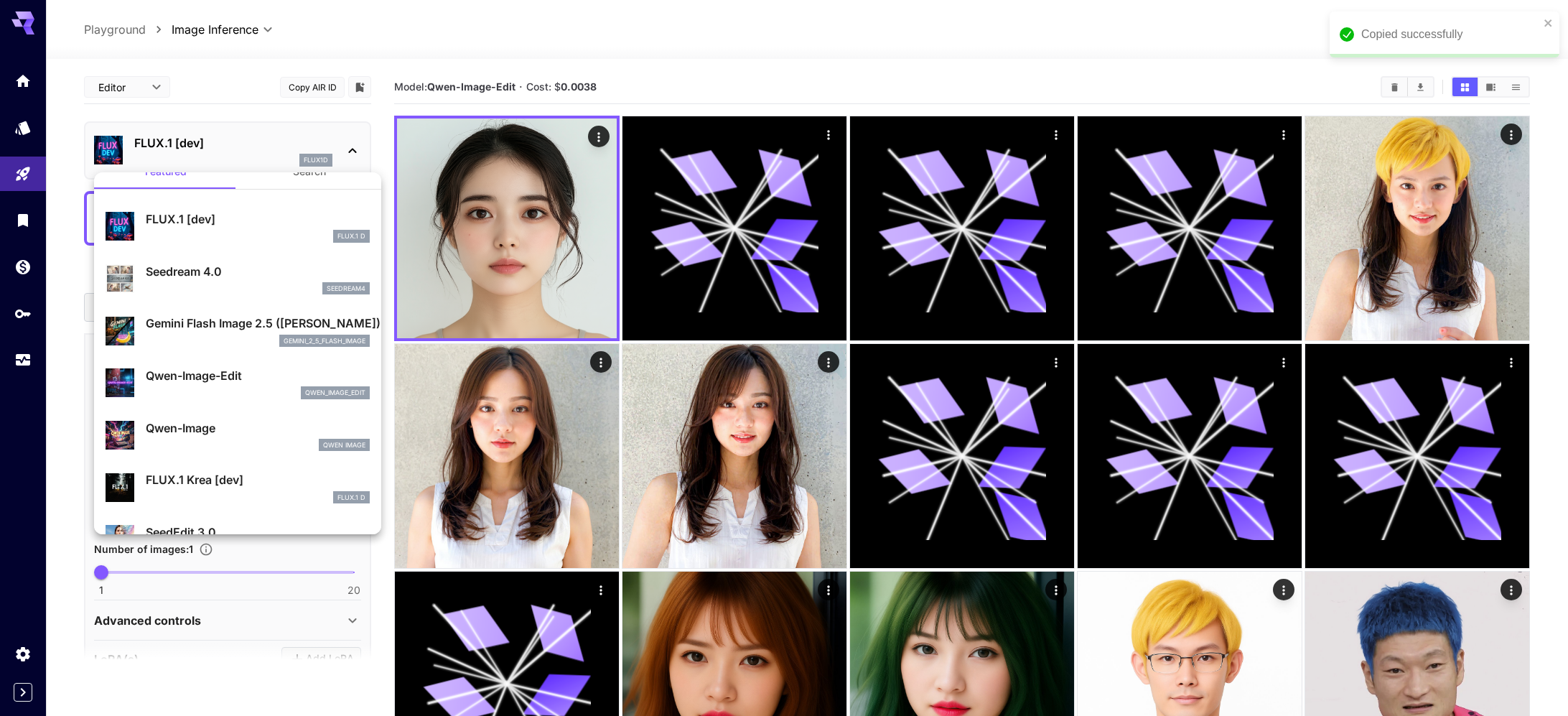
scroll to position [25, 0]
click at [164, 418] on p "Qwen-Image" at bounding box center [257, 427] width 224 height 17
type input "**"
type input "***"
